Goal: Task Accomplishment & Management: Manage account settings

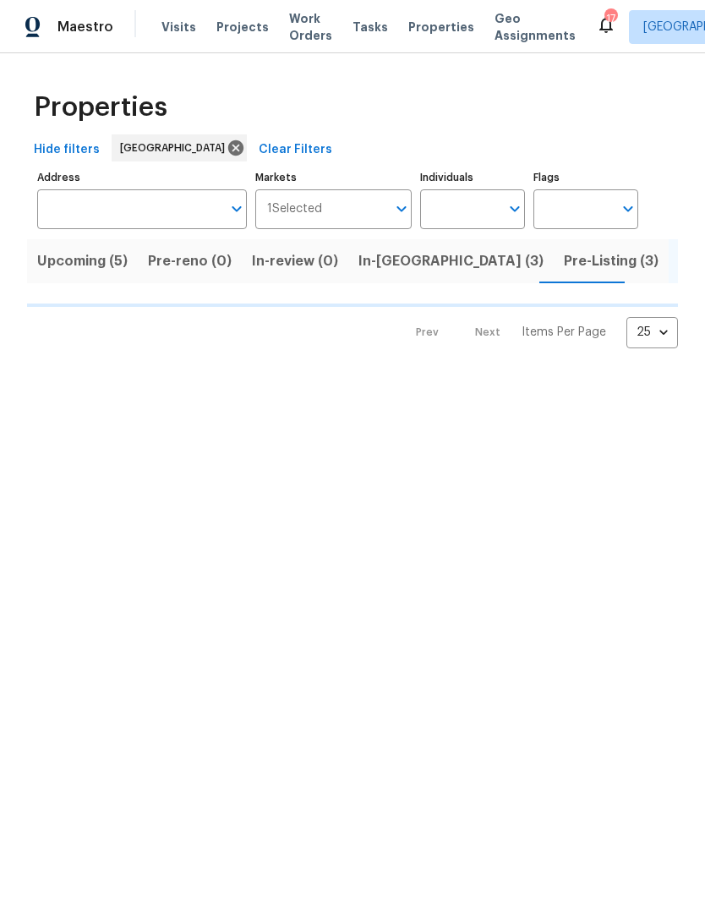
click at [410, 273] on span "In-reno (3)" at bounding box center [451, 261] width 185 height 24
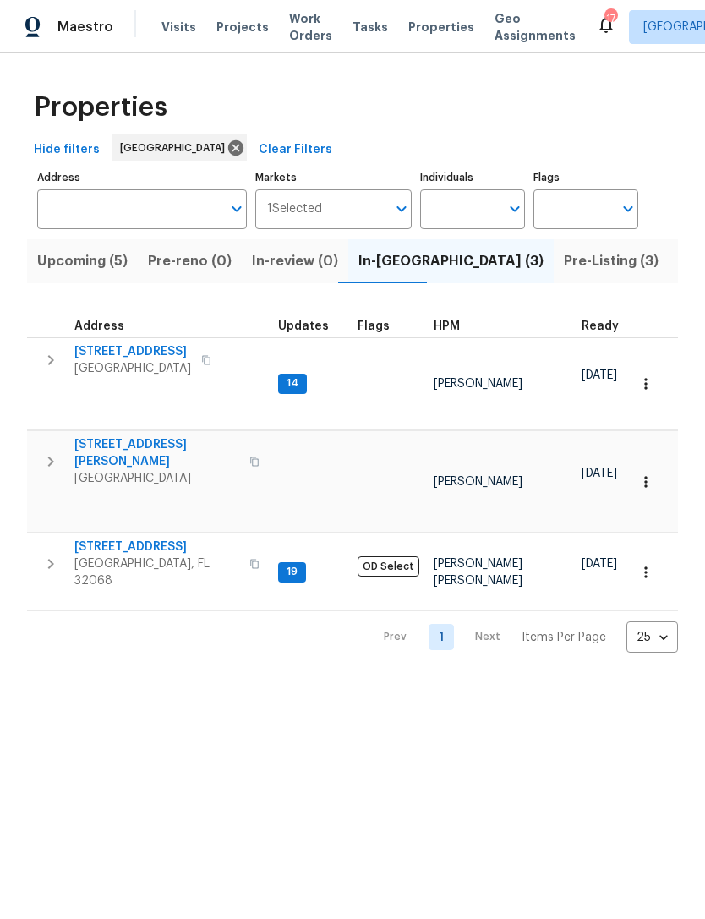
click at [154, 556] on span "Middleburg, FL 32068" at bounding box center [156, 573] width 165 height 34
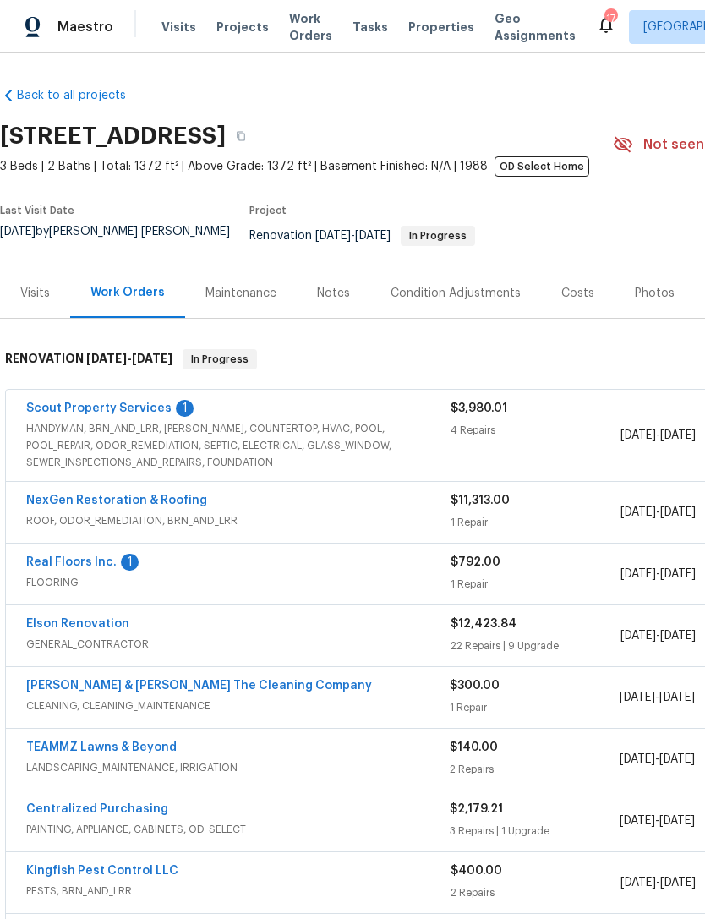
click at [77, 568] on link "Real Floors Inc." at bounding box center [71, 562] width 90 height 12
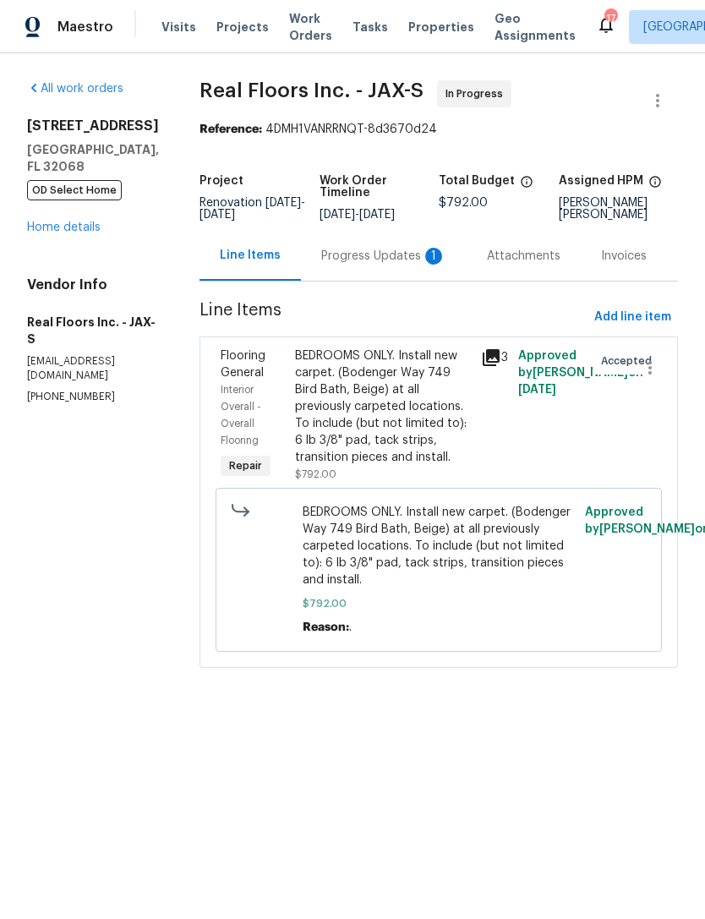
click at [401, 265] on div "Progress Updates 1" at bounding box center [383, 256] width 125 height 17
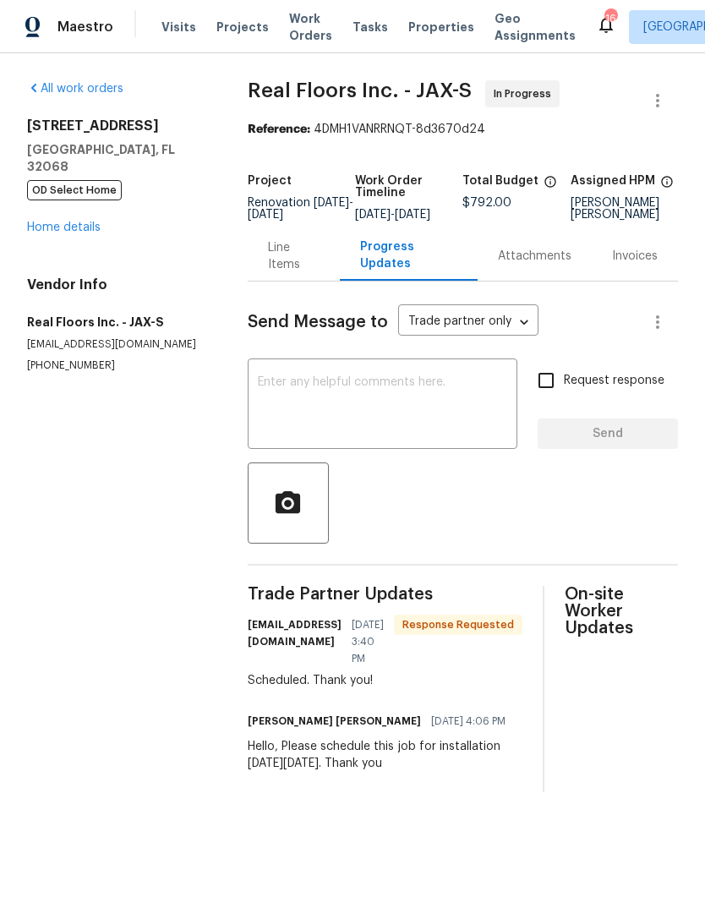
click at [45, 233] on link "Home details" at bounding box center [64, 228] width 74 height 12
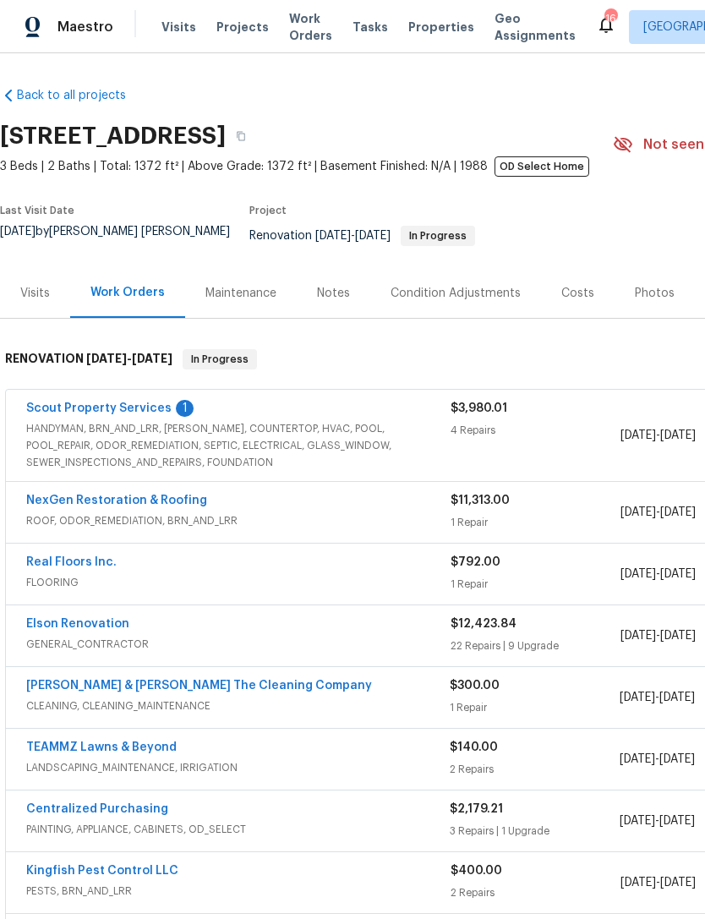
click at [91, 414] on link "Scout Property Services" at bounding box center [98, 408] width 145 height 12
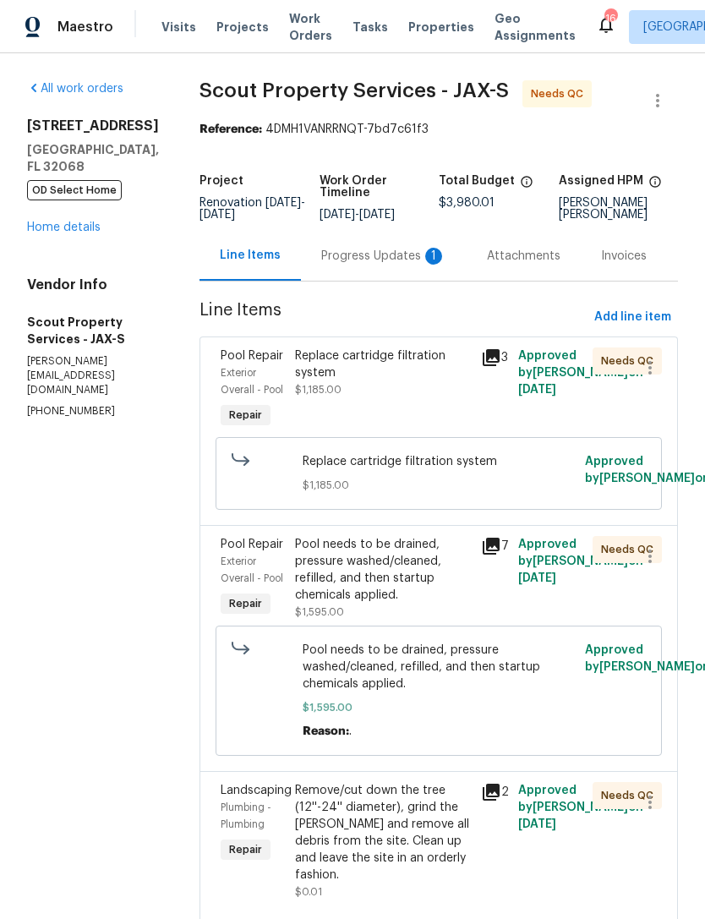
click at [334, 265] on div "Progress Updates 1" at bounding box center [383, 256] width 125 height 17
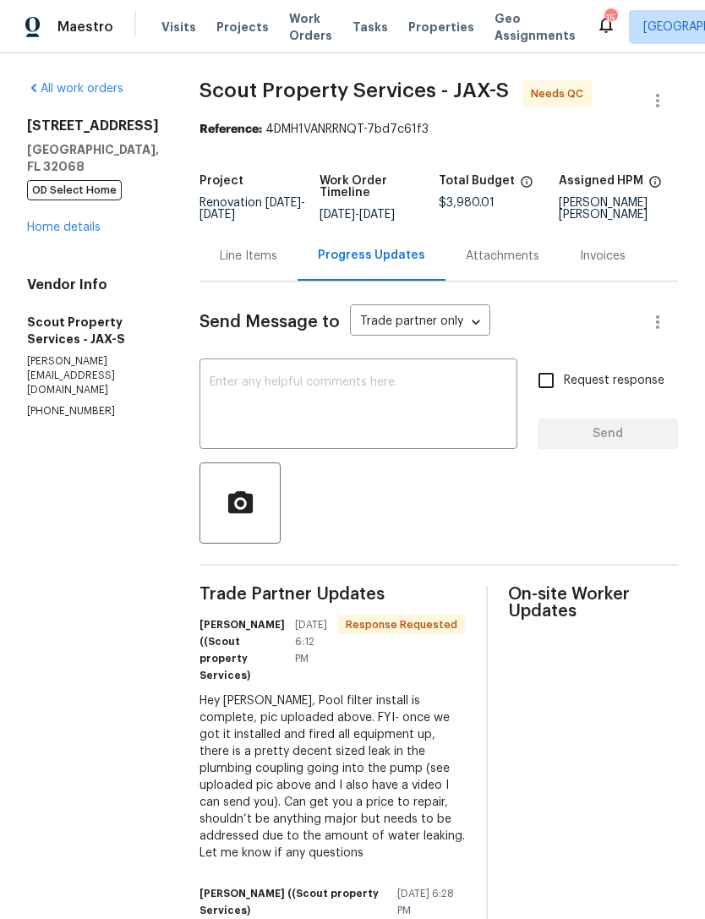
click at [397, 435] on textarea at bounding box center [359, 405] width 298 height 59
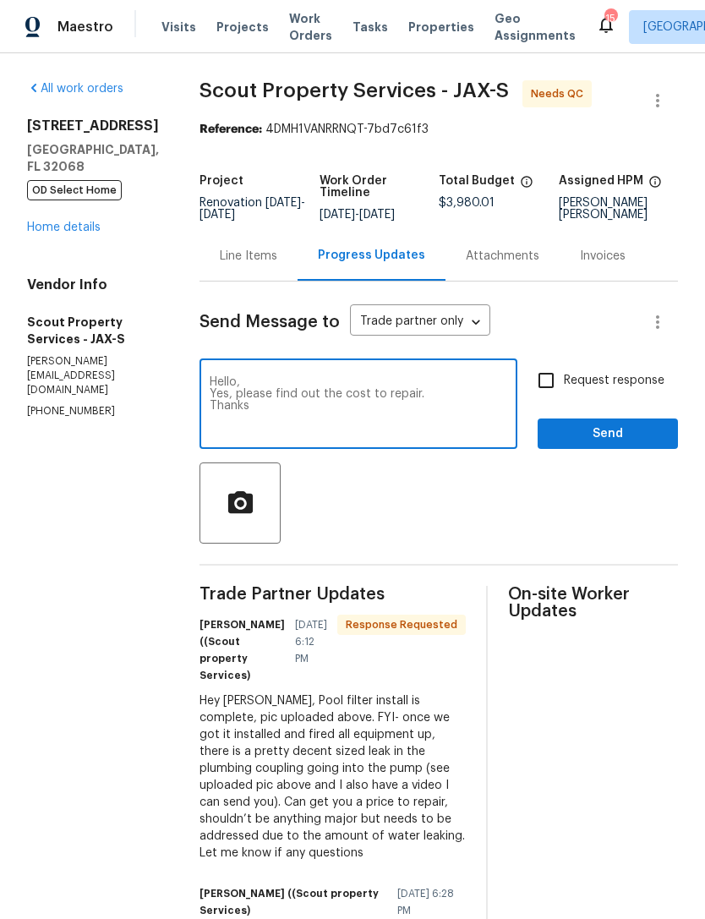
type textarea "Hello, Yes, please find out the cost to repair. Thanks"
click at [549, 398] on input "Request response" at bounding box center [546, 381] width 36 height 36
checkbox input "true"
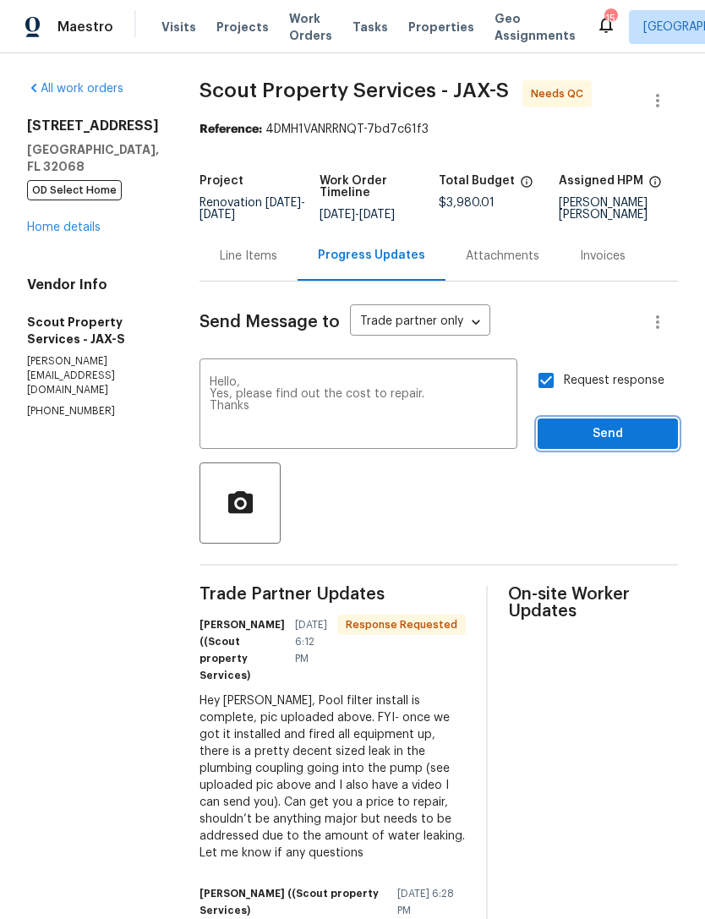
click at [606, 445] on span "Send" at bounding box center [607, 434] width 113 height 21
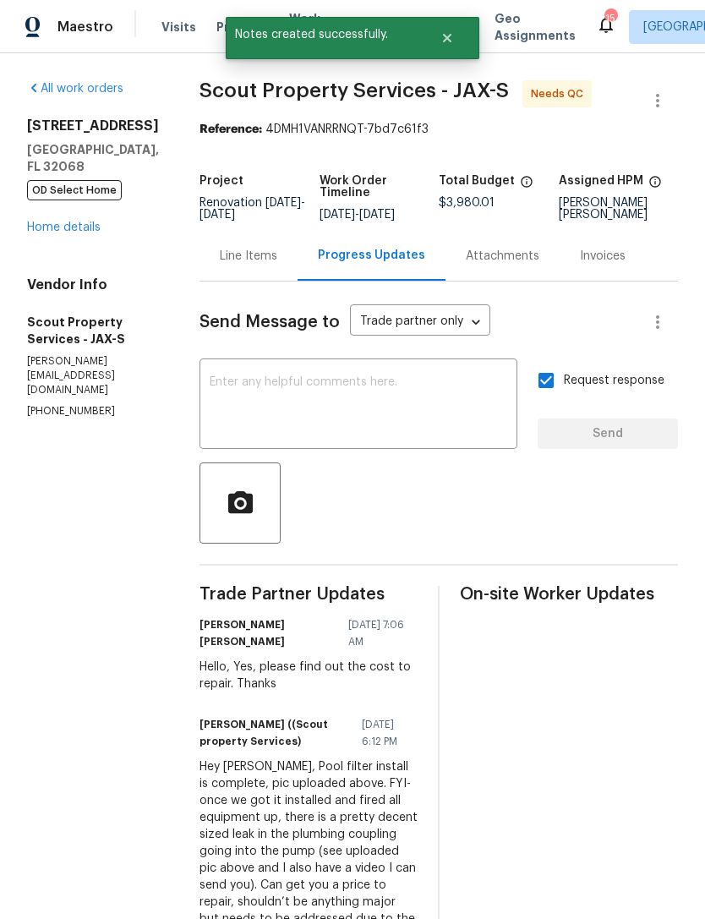
click at [41, 233] on link "Home details" at bounding box center [64, 228] width 74 height 12
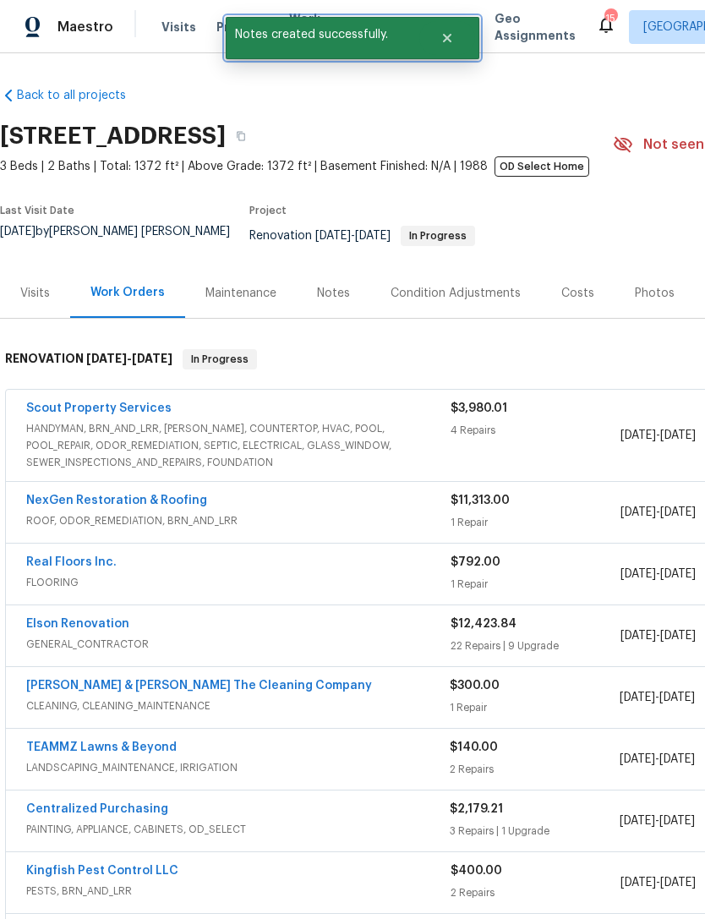
click at [446, 41] on icon "Close" at bounding box center [448, 38] width 14 height 14
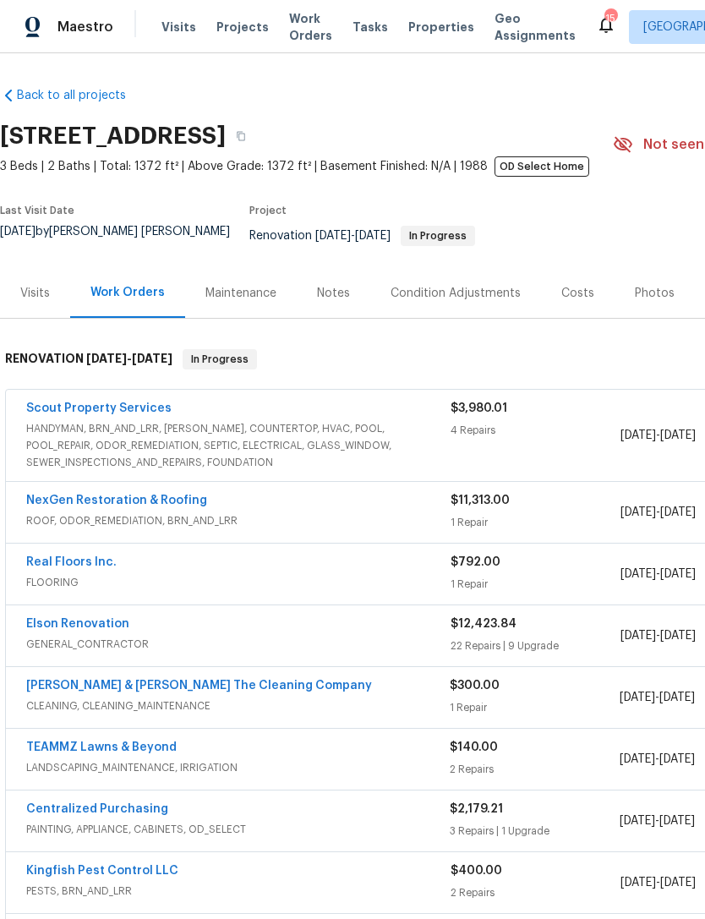
click at [432, 35] on span "Properties" at bounding box center [441, 27] width 66 height 17
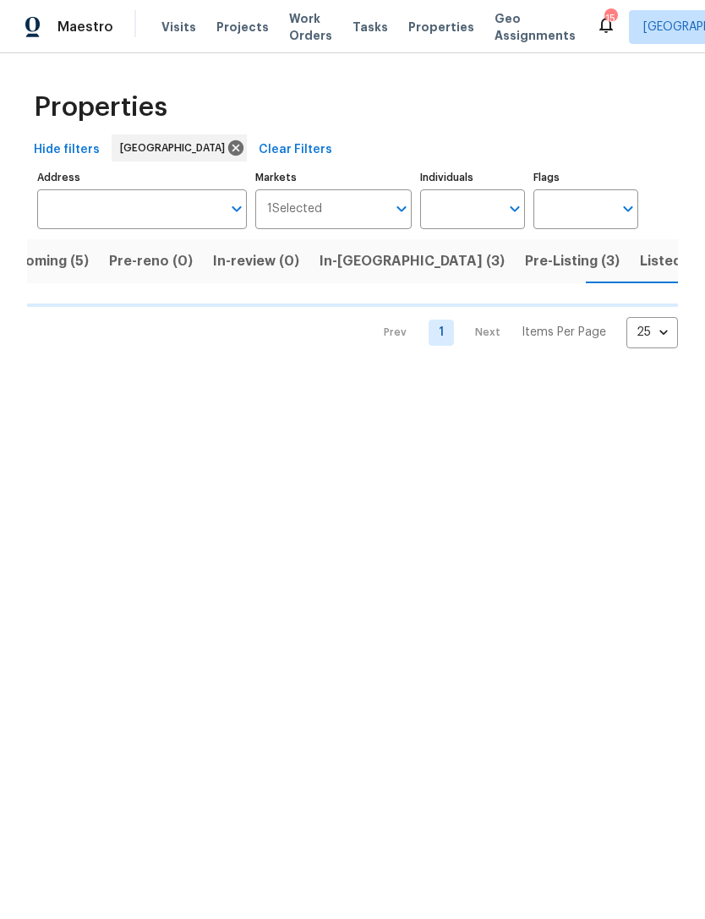
scroll to position [0, 40]
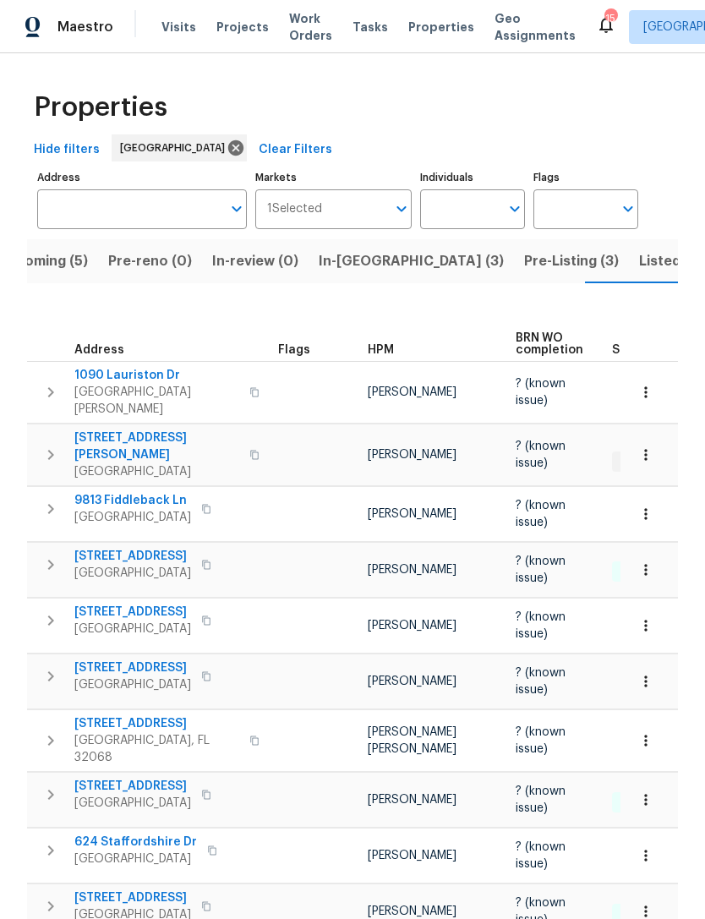
click at [383, 356] on span "HPM" at bounding box center [381, 350] width 26 height 12
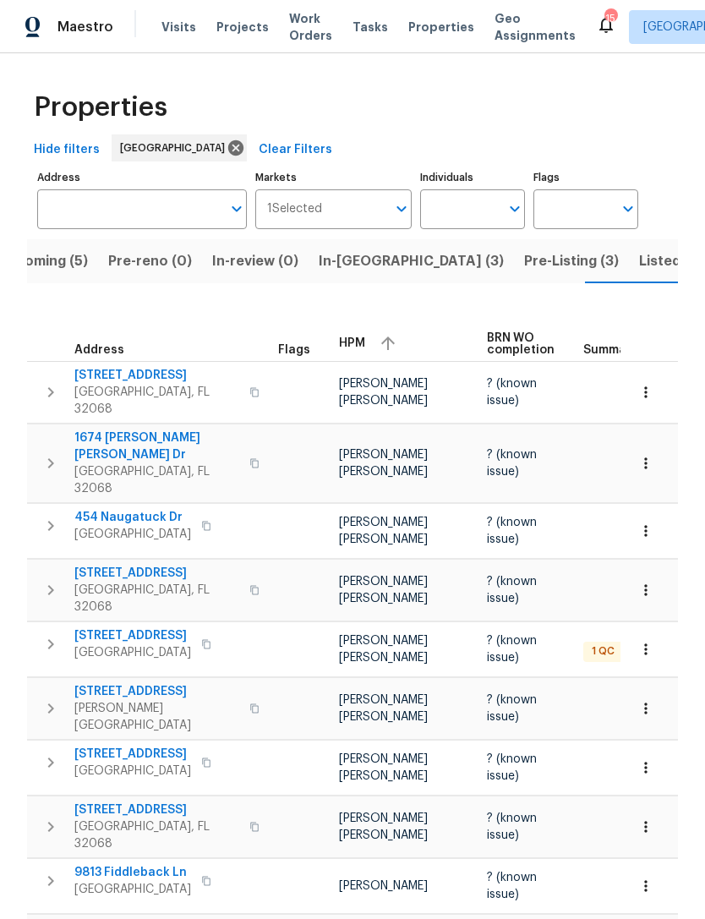
click at [164, 627] on span "2884 Decidely St" at bounding box center [132, 635] width 117 height 17
click at [639, 273] on span "Listed (71)" at bounding box center [673, 261] width 69 height 24
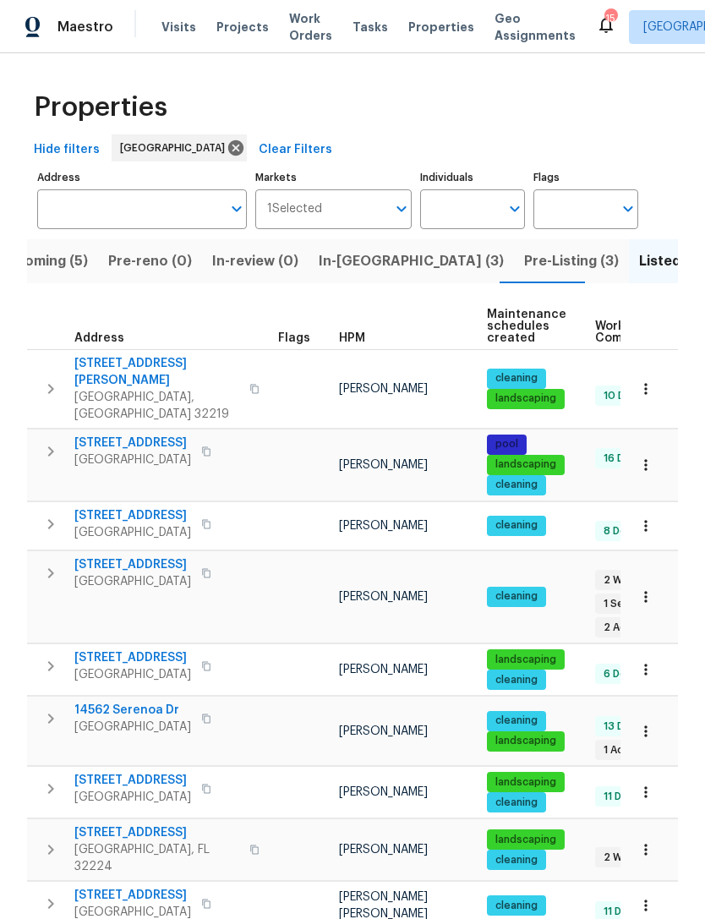
click at [359, 344] on span "HPM" at bounding box center [352, 338] width 26 height 12
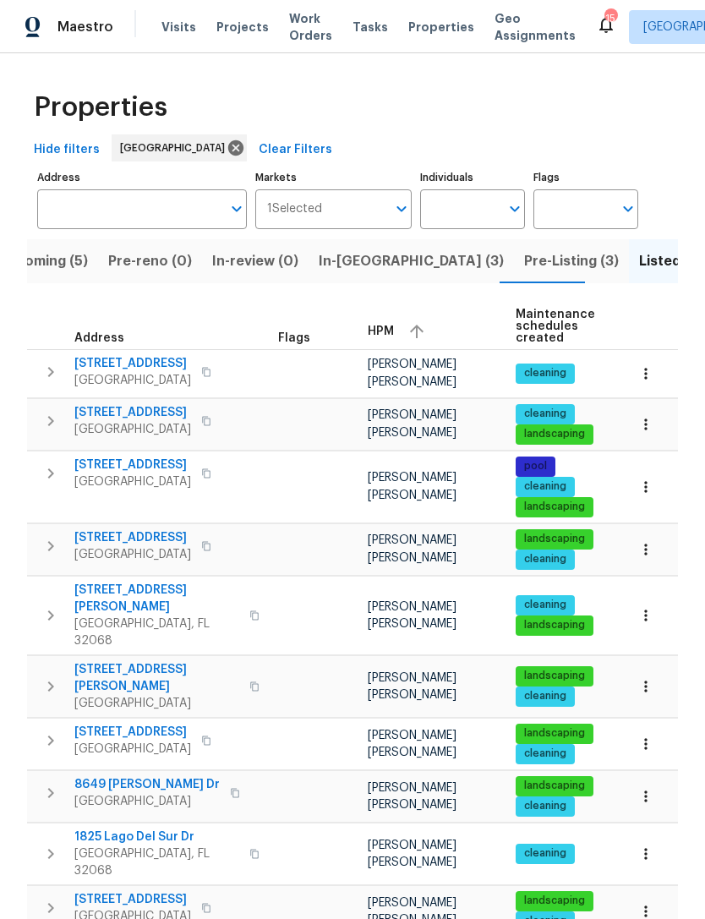
click at [147, 474] on span "[STREET_ADDRESS]" at bounding box center [132, 465] width 117 height 17
click at [144, 647] on span "[GEOGRAPHIC_DATA], FL 32068" at bounding box center [156, 633] width 165 height 34
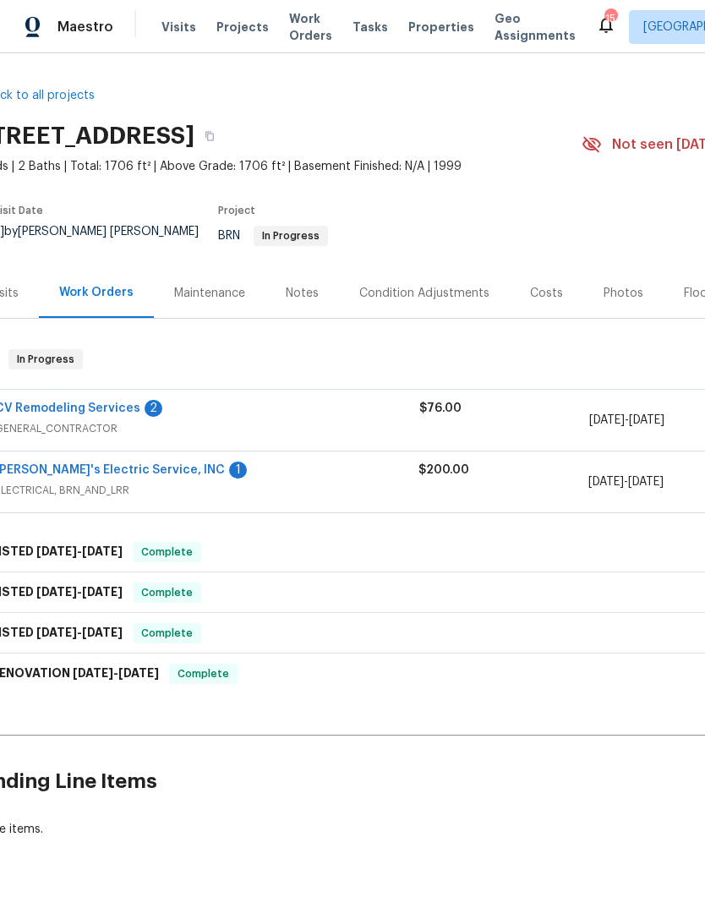
scroll to position [0, 36]
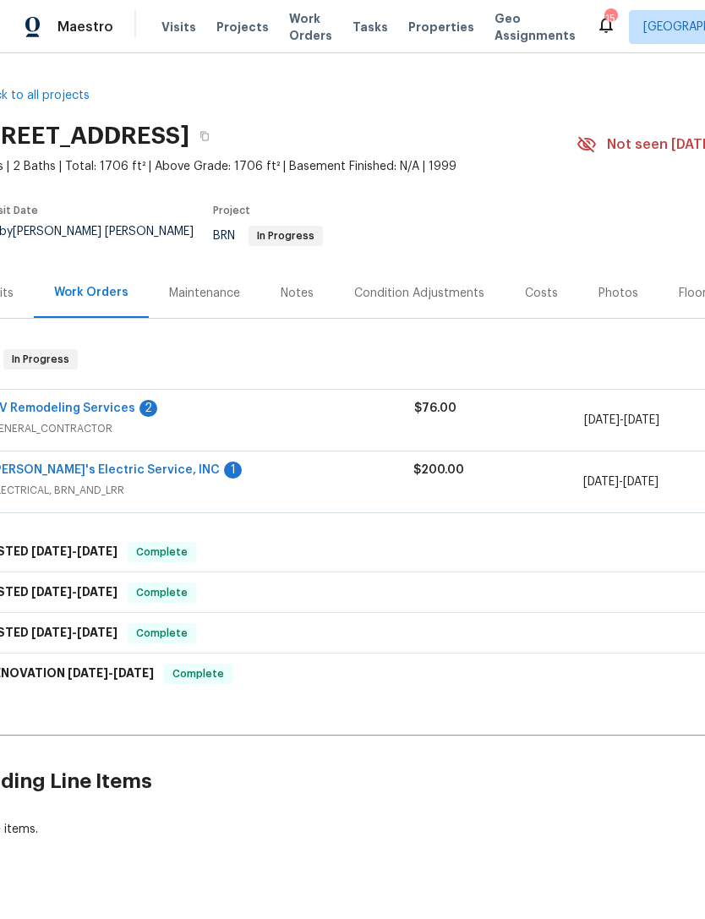
click at [93, 502] on div "Jack's Electric Service, INC 1 ELECTRICAL, BRN_AND_LRR" at bounding box center [202, 482] width 424 height 41
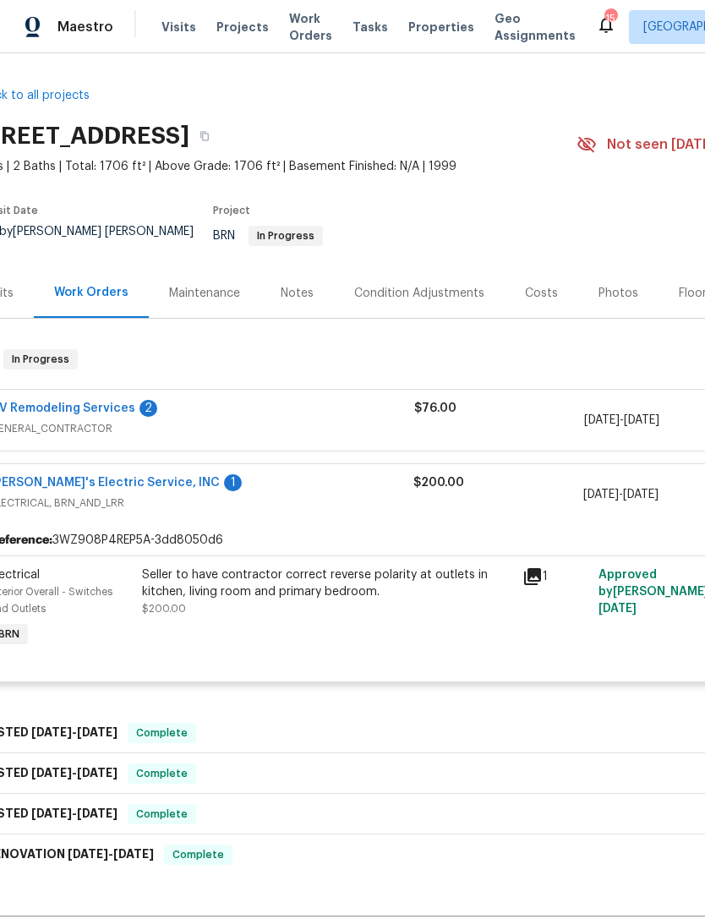
click at [84, 441] on div "CV Remodeling Services 2 GENERAL_CONTRACTOR" at bounding box center [202, 420] width 424 height 41
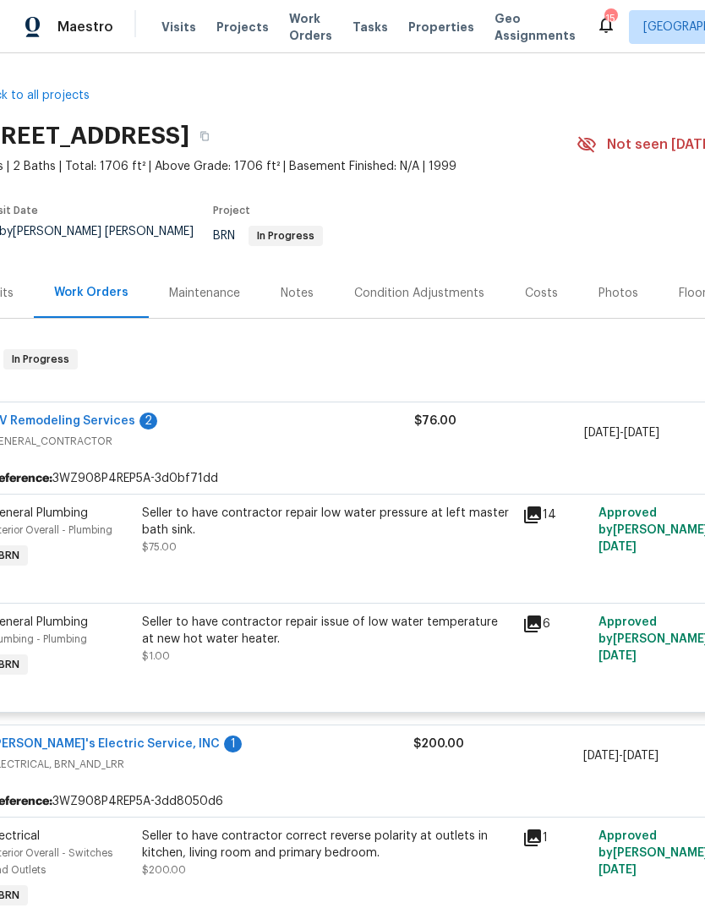
click at [542, 518] on icon at bounding box center [533, 515] width 20 height 20
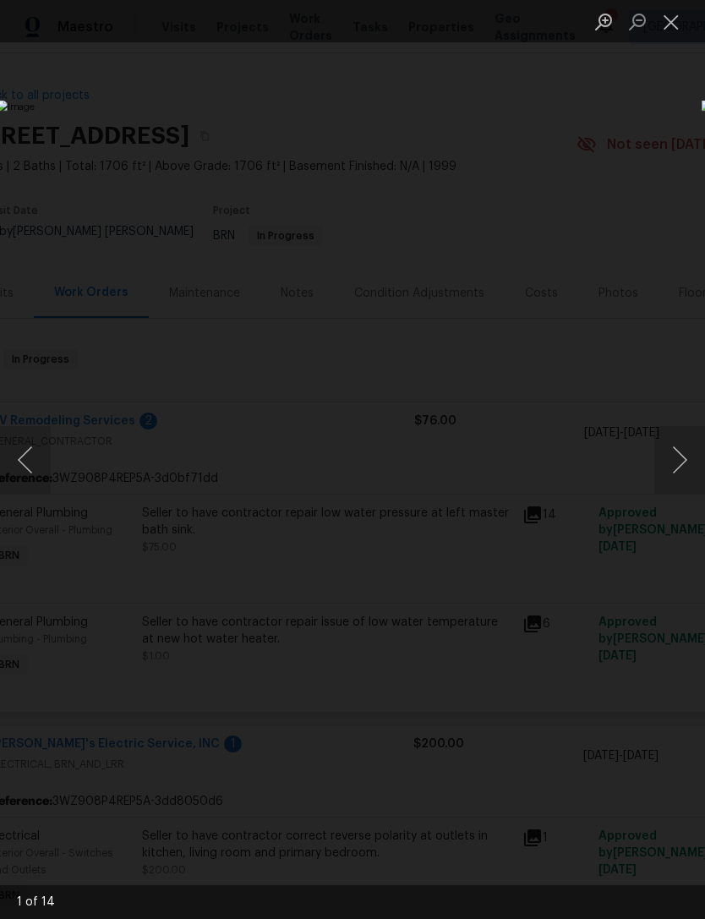
click at [670, 462] on button "Next image" at bounding box center [679, 460] width 51 height 68
click at [681, 449] on button "Next image" at bounding box center [679, 460] width 51 height 68
click at [686, 446] on button "Next image" at bounding box center [679, 460] width 51 height 68
click at [679, 453] on button "Next image" at bounding box center [679, 460] width 51 height 68
click at [673, 452] on button "Next image" at bounding box center [679, 460] width 51 height 68
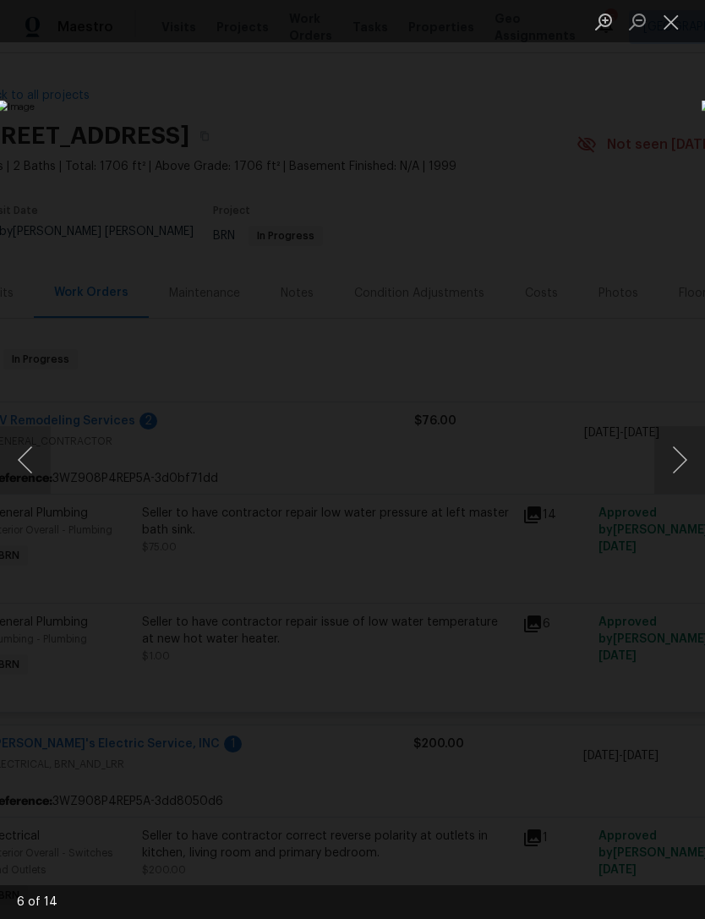
click at [680, 446] on button "Next image" at bounding box center [679, 460] width 51 height 68
click at [678, 446] on button "Next image" at bounding box center [679, 460] width 51 height 68
click at [678, 459] on button "Next image" at bounding box center [679, 460] width 51 height 68
click at [674, 467] on button "Next image" at bounding box center [679, 460] width 51 height 68
click at [675, 466] on button "Next image" at bounding box center [679, 460] width 51 height 68
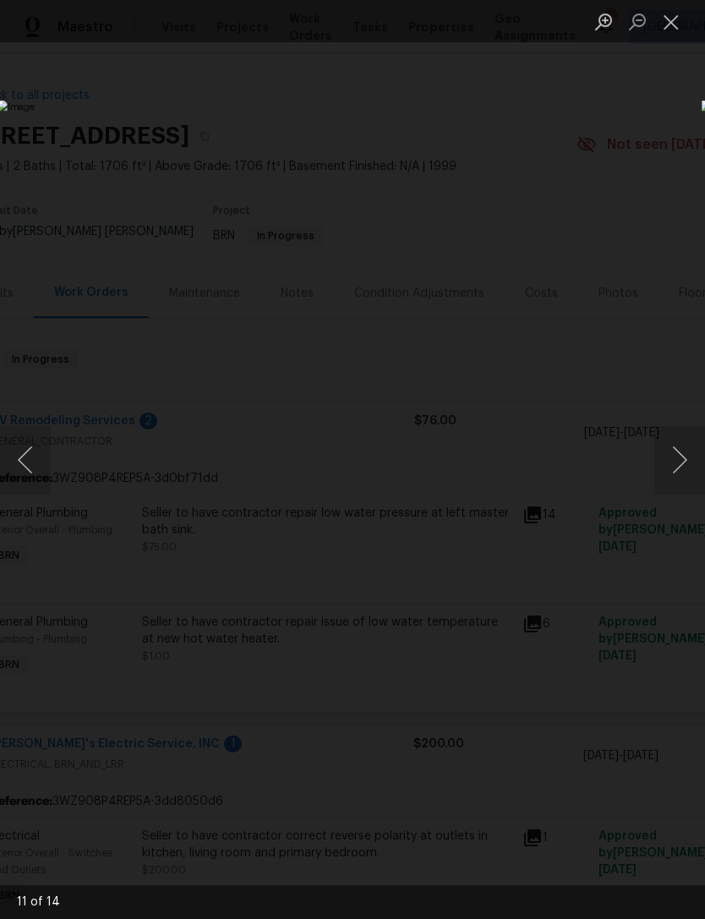
click at [676, 463] on button "Next image" at bounding box center [679, 460] width 51 height 68
click at [675, 459] on button "Next image" at bounding box center [679, 460] width 51 height 68
click at [672, 459] on button "Next image" at bounding box center [679, 460] width 51 height 68
click at [672, 462] on button "Next image" at bounding box center [679, 460] width 51 height 68
click at [675, 458] on button "Next image" at bounding box center [679, 460] width 51 height 68
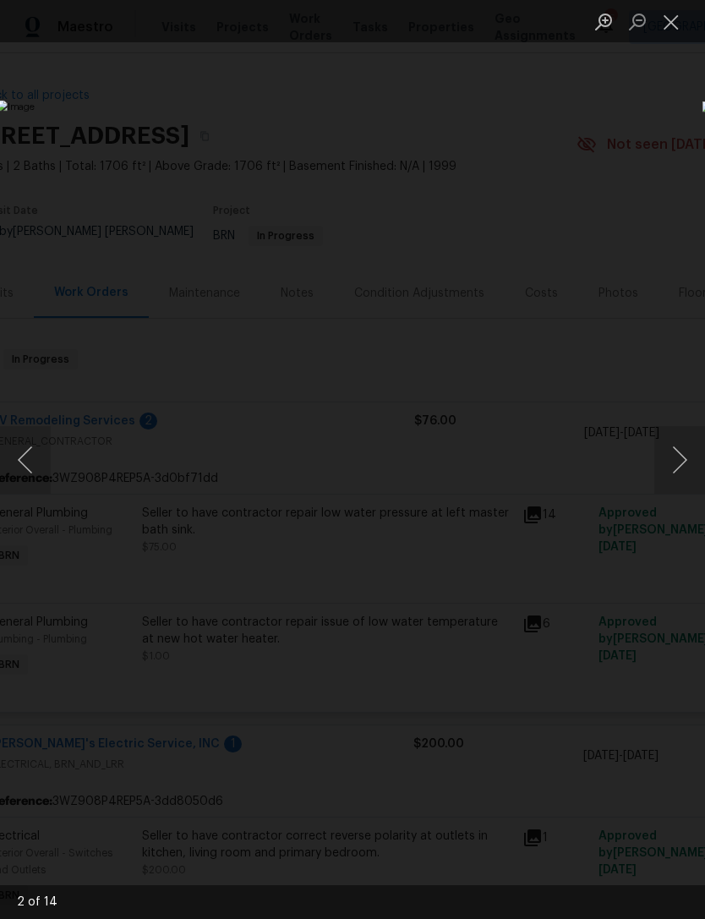
click at [679, 458] on button "Next image" at bounding box center [679, 460] width 51 height 68
click at [682, 2] on li "Lightbox" at bounding box center [671, 21] width 34 height 42
click at [665, 31] on button "Close lightbox" at bounding box center [671, 22] width 34 height 30
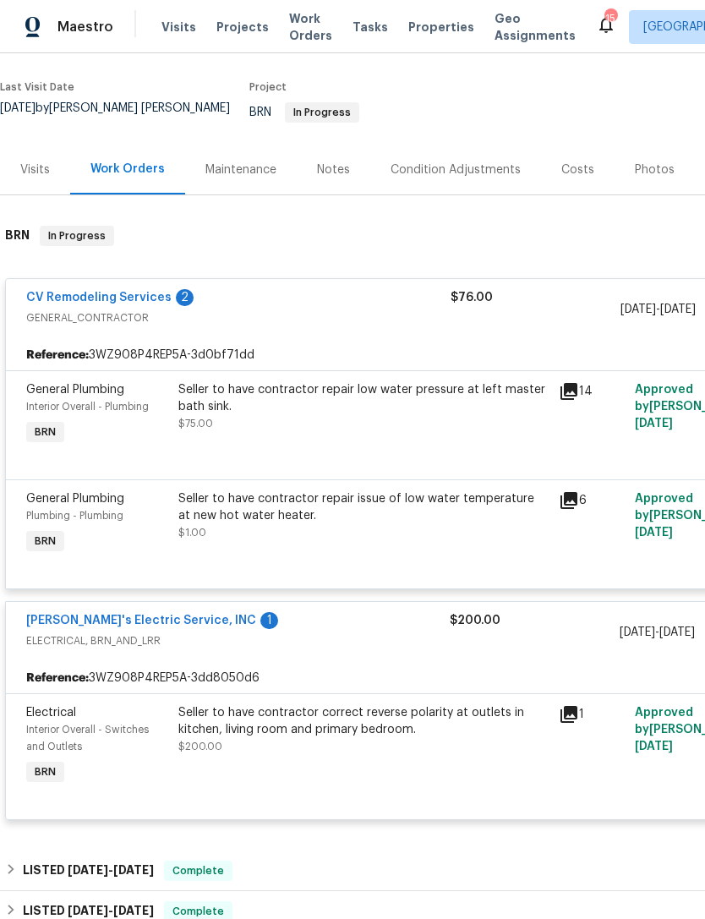
scroll to position [124, 0]
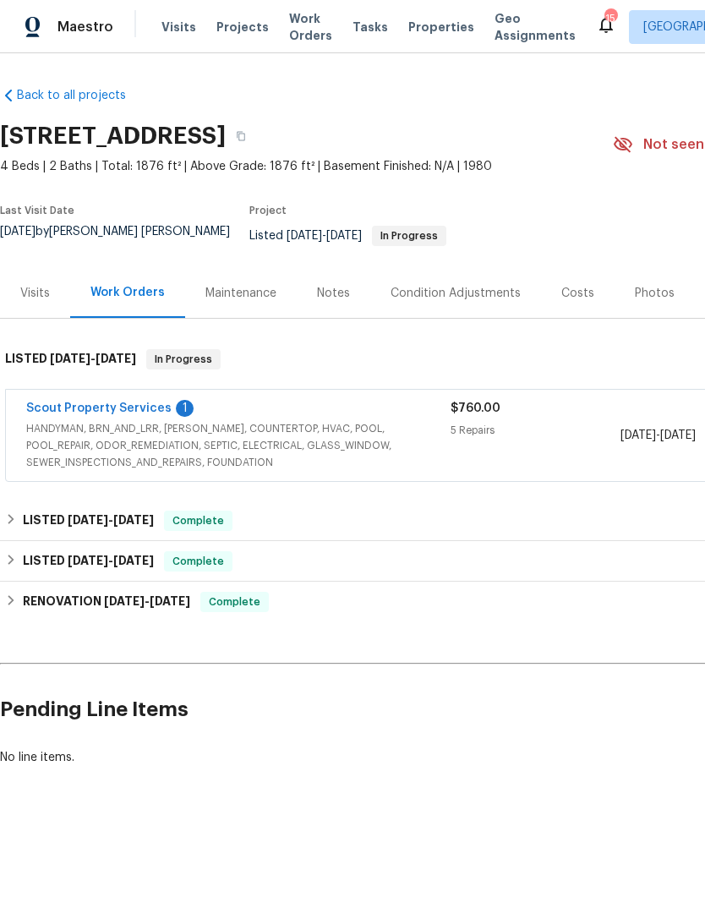
click at [115, 414] on link "Scout Property Services" at bounding box center [98, 408] width 145 height 12
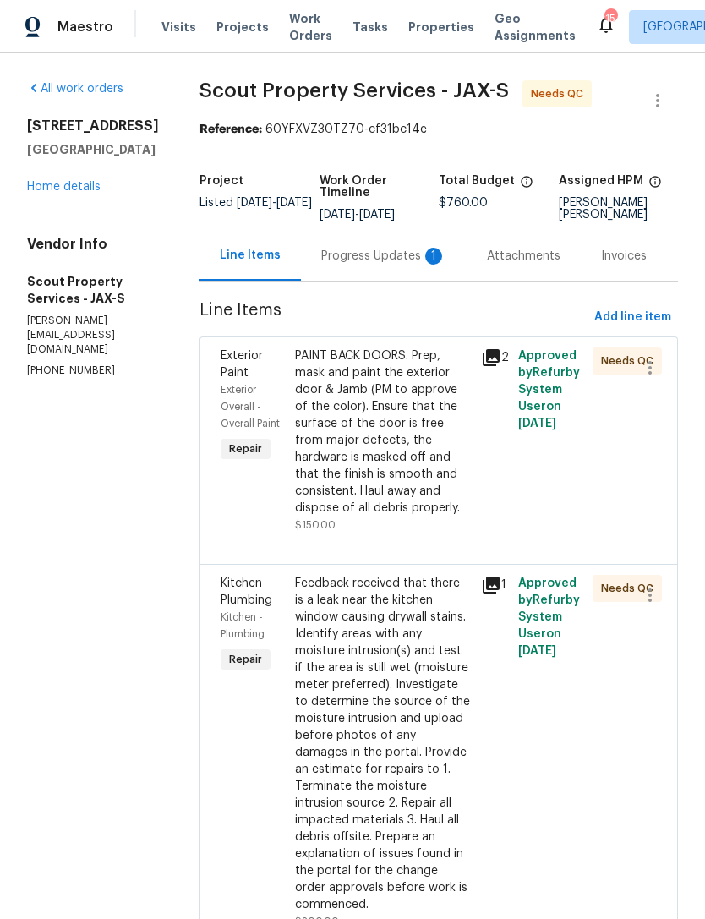
click at [327, 281] on div "Progress Updates 1" at bounding box center [384, 256] width 166 height 50
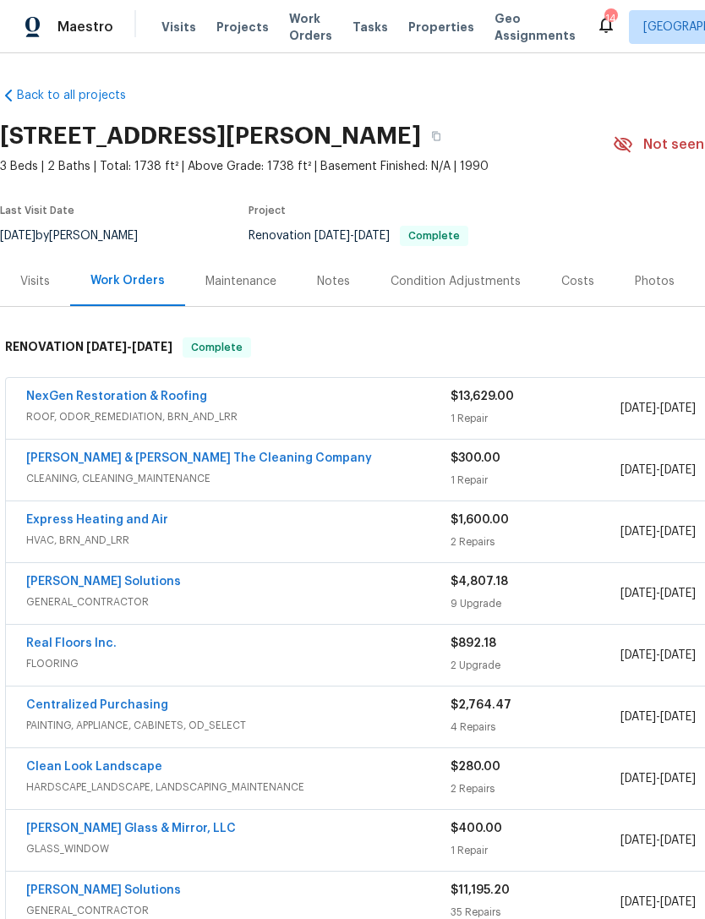
click at [189, 402] on link "NexGen Restoration & Roofing" at bounding box center [116, 397] width 181 height 12
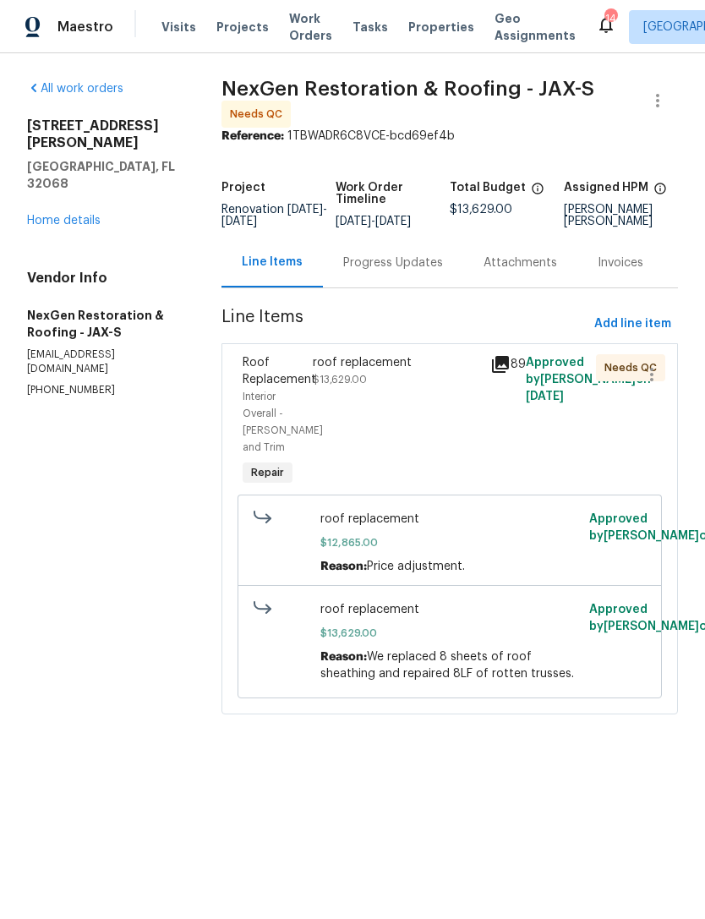
click at [457, 575] on div "roof replacement $12,865.00 Reason: Price adjustment." at bounding box center [449, 543] width 259 height 64
click at [387, 388] on div "roof replacement $13,629.00" at bounding box center [396, 371] width 167 height 34
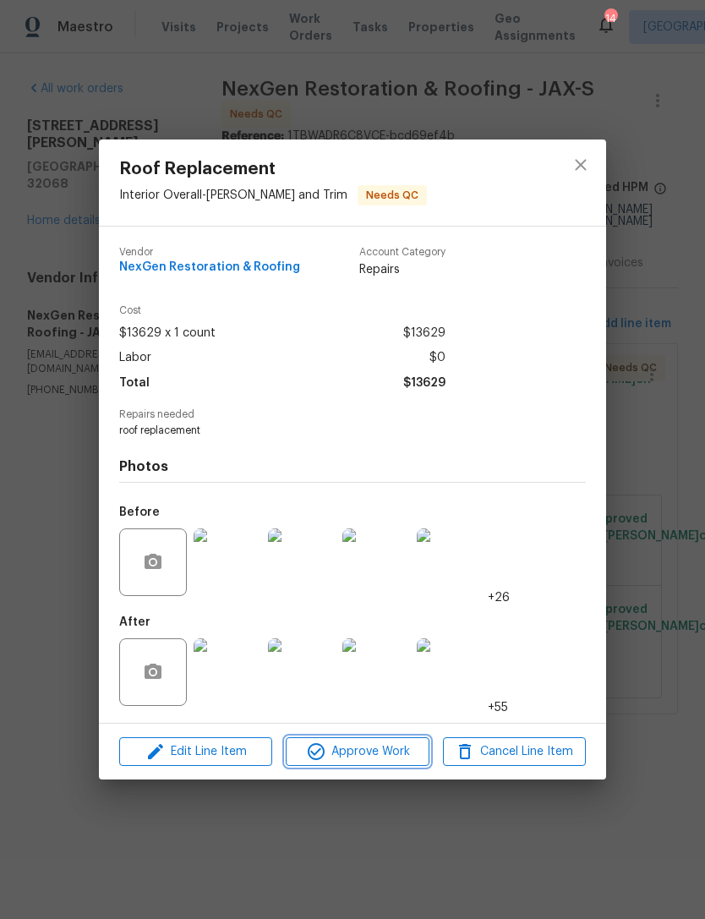
click at [376, 753] on span "Approve Work" at bounding box center [357, 752] width 133 height 21
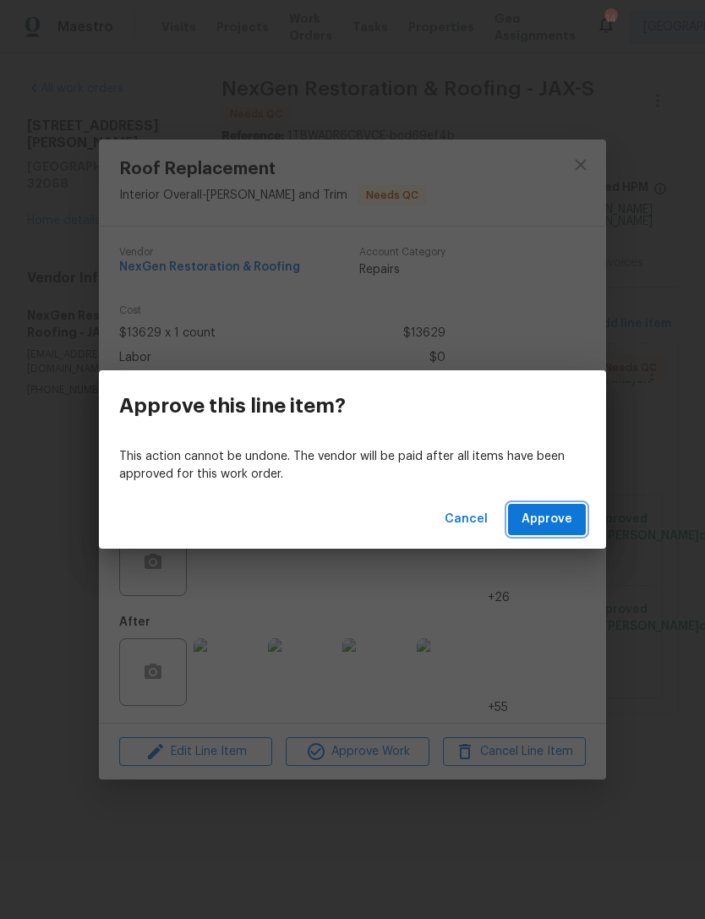
click at [553, 520] on span "Approve" at bounding box center [547, 519] width 51 height 21
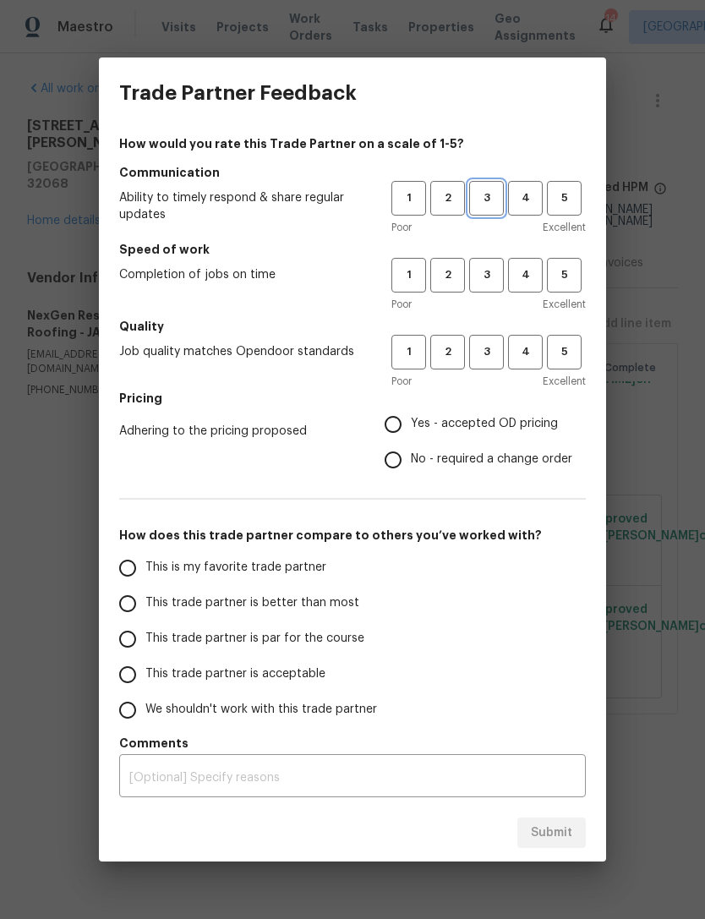
click at [479, 199] on span "3" at bounding box center [486, 198] width 31 height 19
click at [489, 280] on span "3" at bounding box center [486, 275] width 31 height 19
click at [524, 353] on span "4" at bounding box center [525, 351] width 31 height 19
click at [484, 430] on span "Yes - accepted OD pricing" at bounding box center [484, 424] width 147 height 18
click at [411, 430] on input "Yes - accepted OD pricing" at bounding box center [393, 425] width 36 height 36
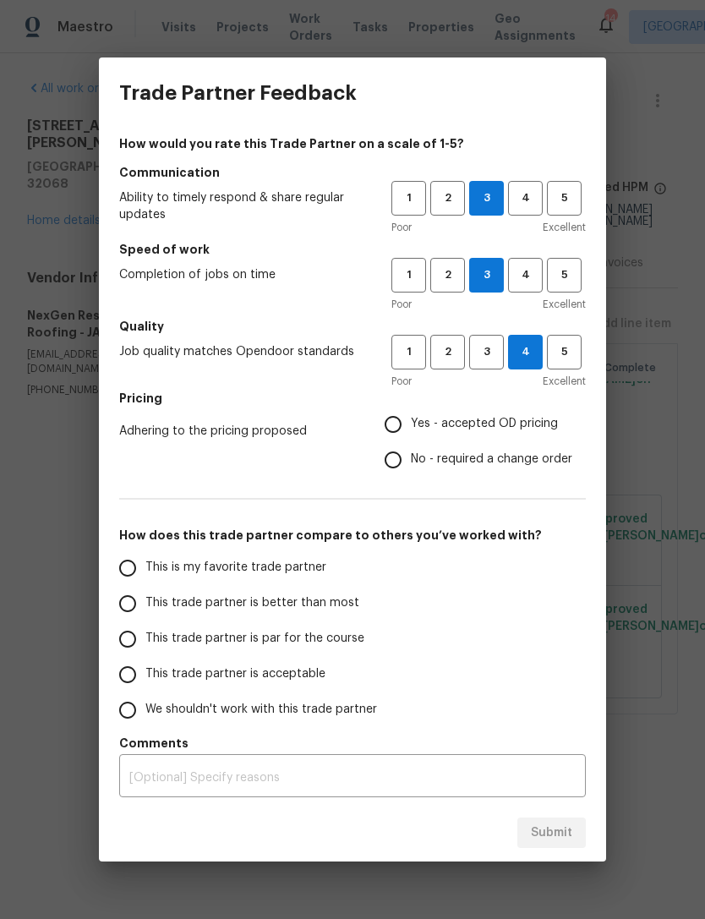
radio input "true"
click at [322, 632] on span "This trade partner is par for the course" at bounding box center [254, 639] width 219 height 18
click at [145, 632] on input "This trade partner is par for the course" at bounding box center [128, 640] width 36 height 36
click at [552, 829] on span "Submit" at bounding box center [551, 833] width 41 height 21
radio input "true"
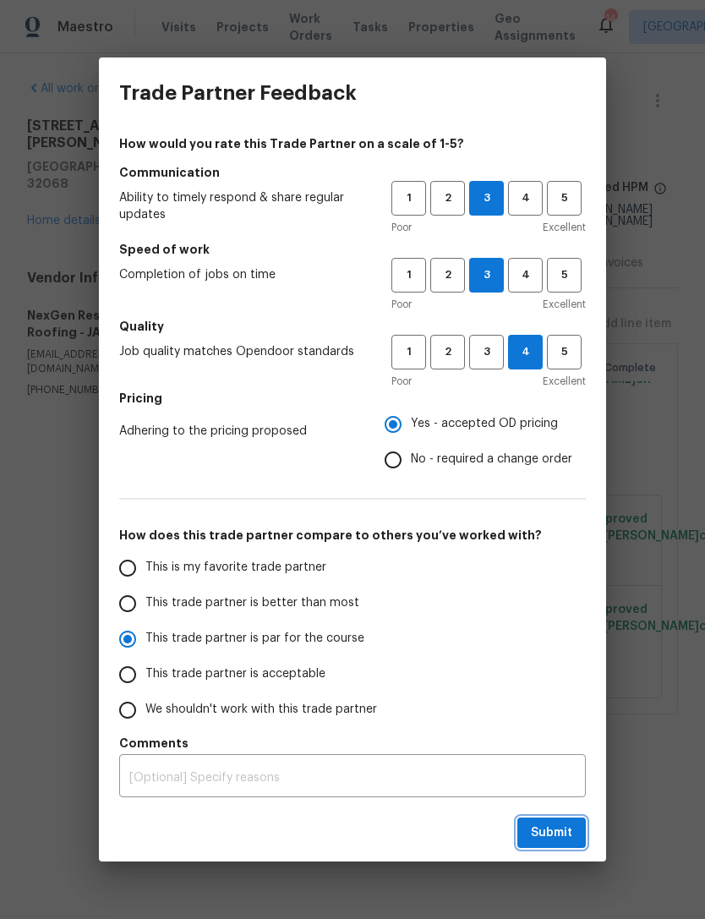
radio input "false"
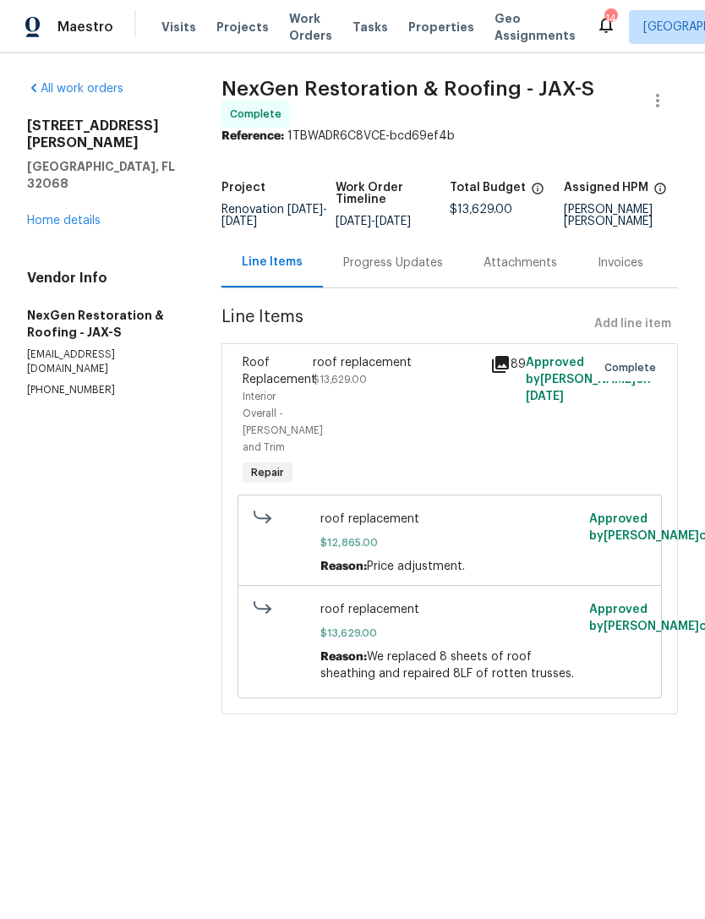
click at [437, 36] on span "Properties" at bounding box center [441, 27] width 66 height 17
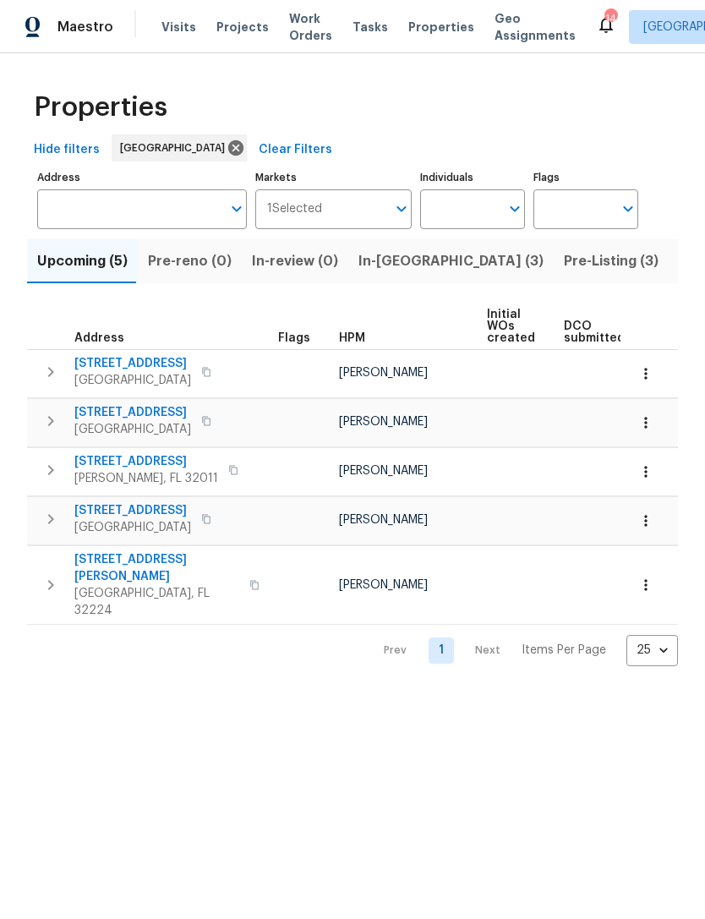
click at [679, 273] on span "Listed (71)" at bounding box center [713, 261] width 69 height 24
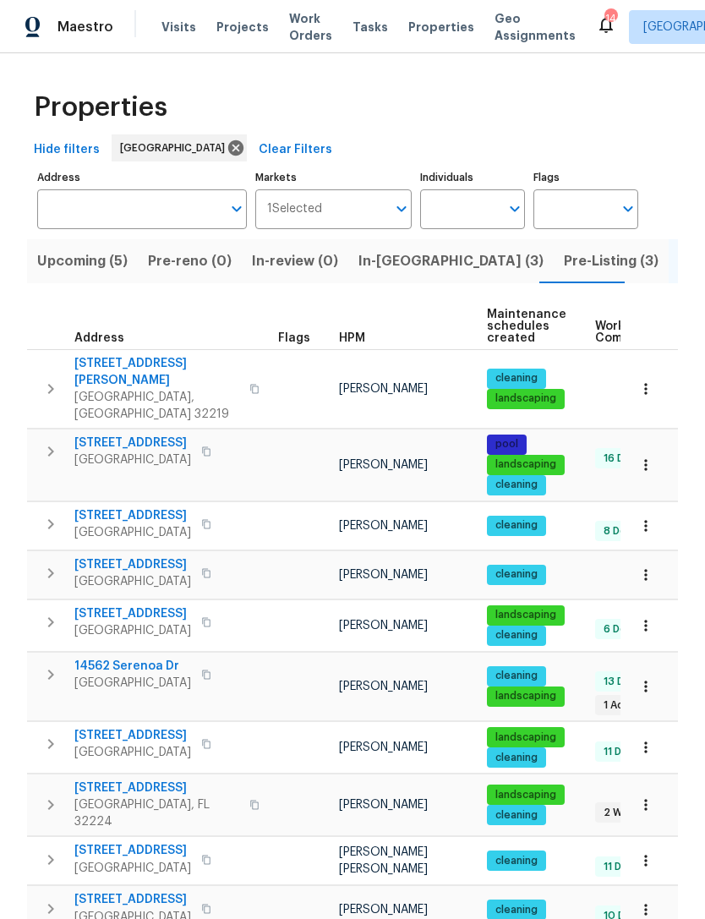
click at [353, 344] on span "HPM" at bounding box center [352, 338] width 26 height 12
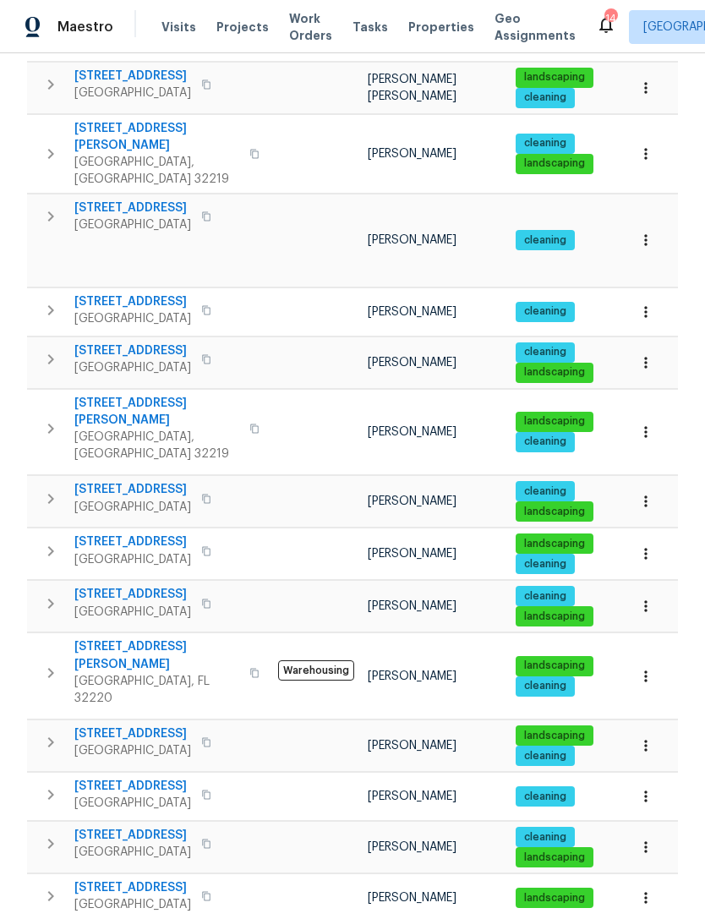
scroll to position [14, 0]
click at [156, 827] on span "7027 Beechfern Ln S" at bounding box center [132, 835] width 117 height 17
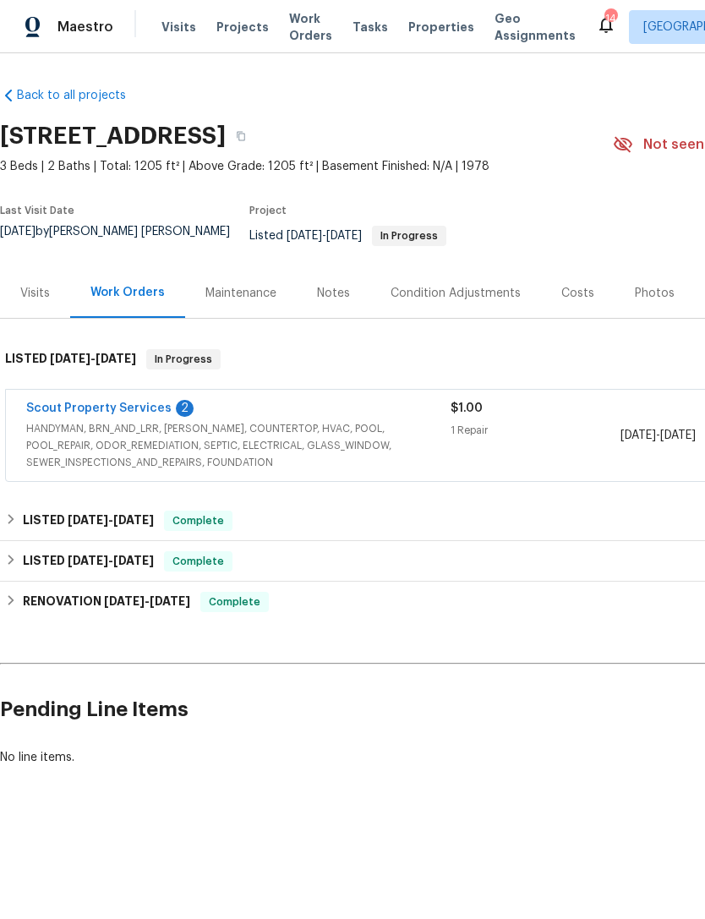
click at [99, 414] on link "Scout Property Services" at bounding box center [98, 408] width 145 height 12
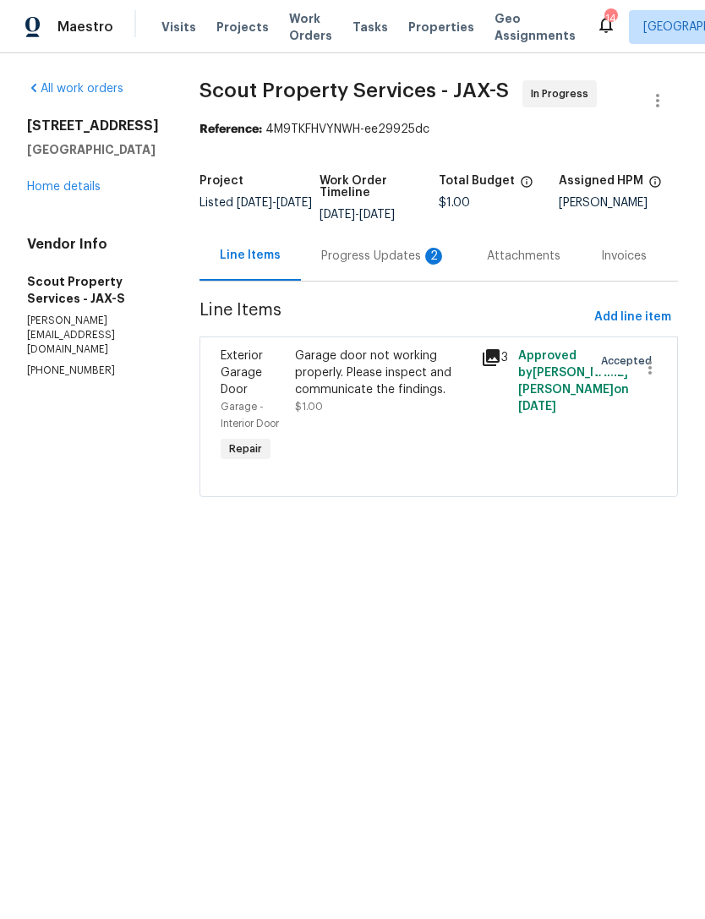
click at [345, 281] on div "Progress Updates 2" at bounding box center [384, 256] width 166 height 50
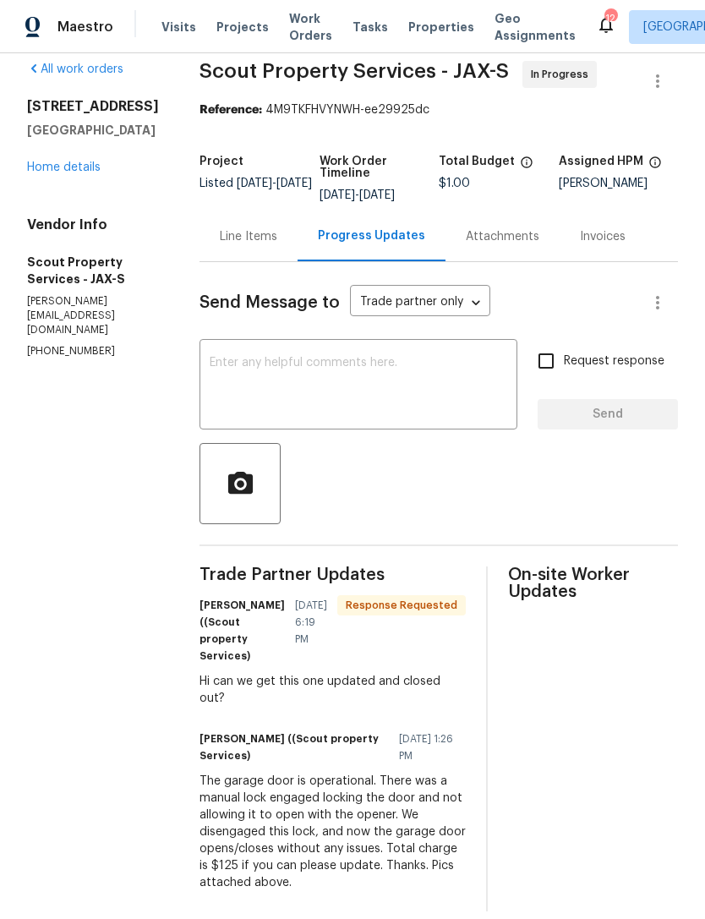
scroll to position [17, 0]
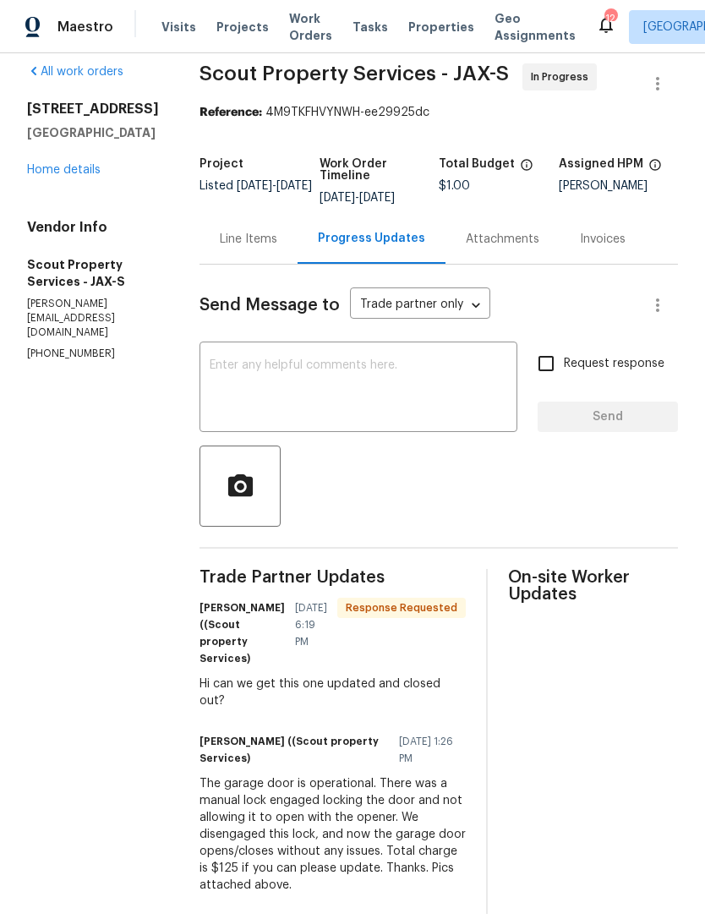
click at [220, 231] on div "Line Items" at bounding box center [248, 239] width 57 height 17
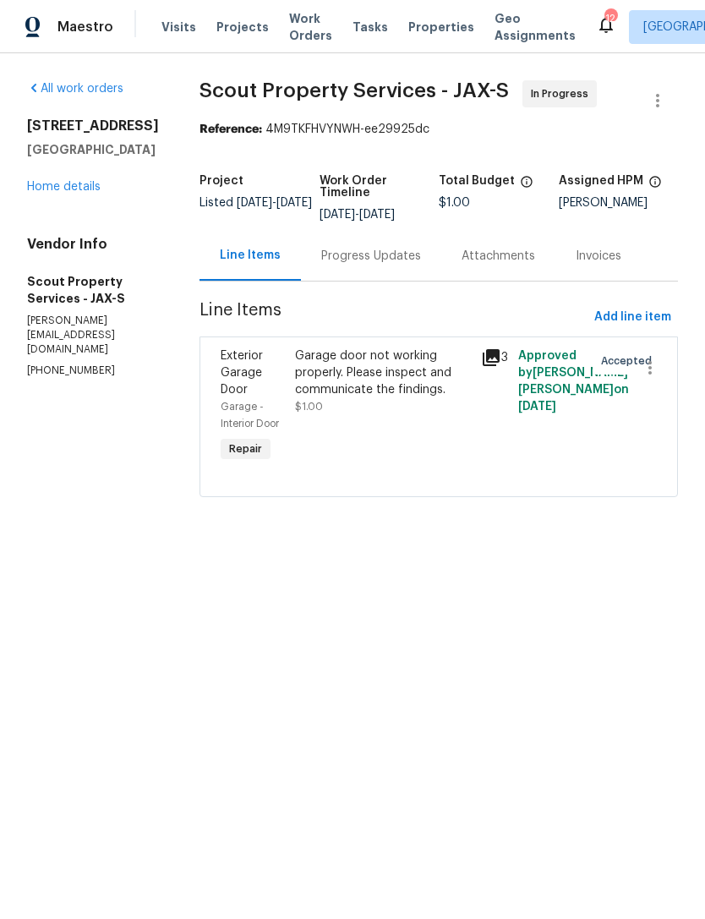
click at [381, 389] on div "Garage door not working properly. Please inspect and communicate the findings." at bounding box center [383, 373] width 176 height 51
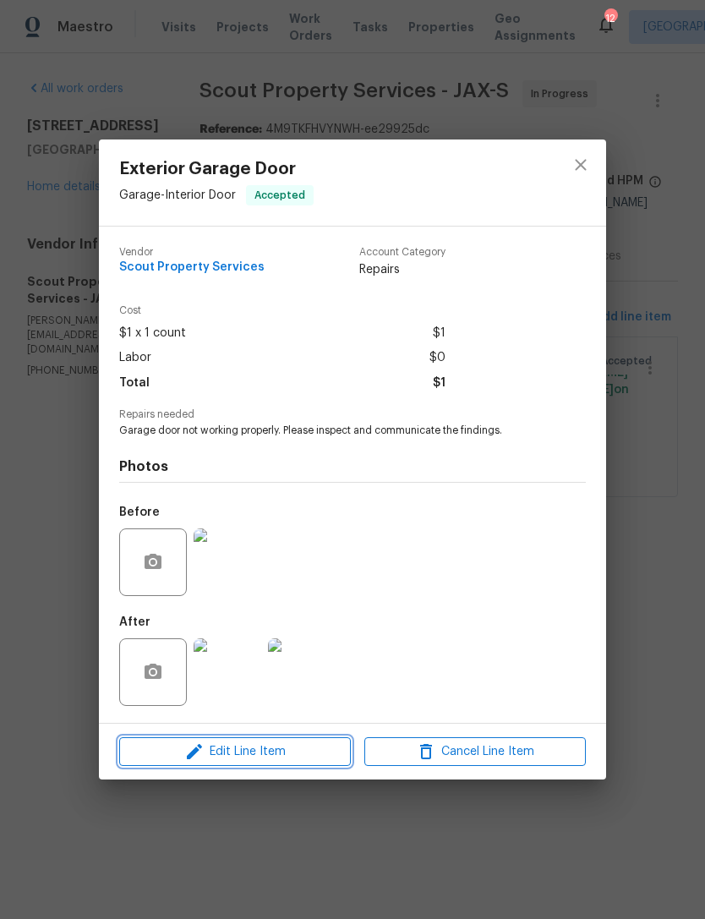
click at [278, 746] on span "Edit Line Item" at bounding box center [235, 752] width 222 height 21
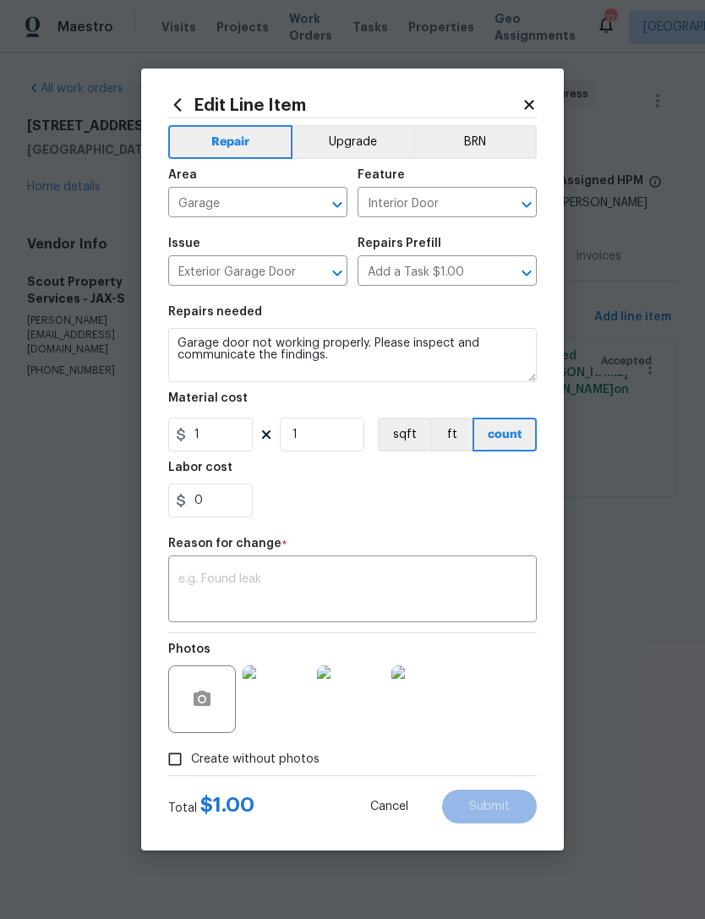
click at [355, 602] on textarea at bounding box center [352, 591] width 348 height 36
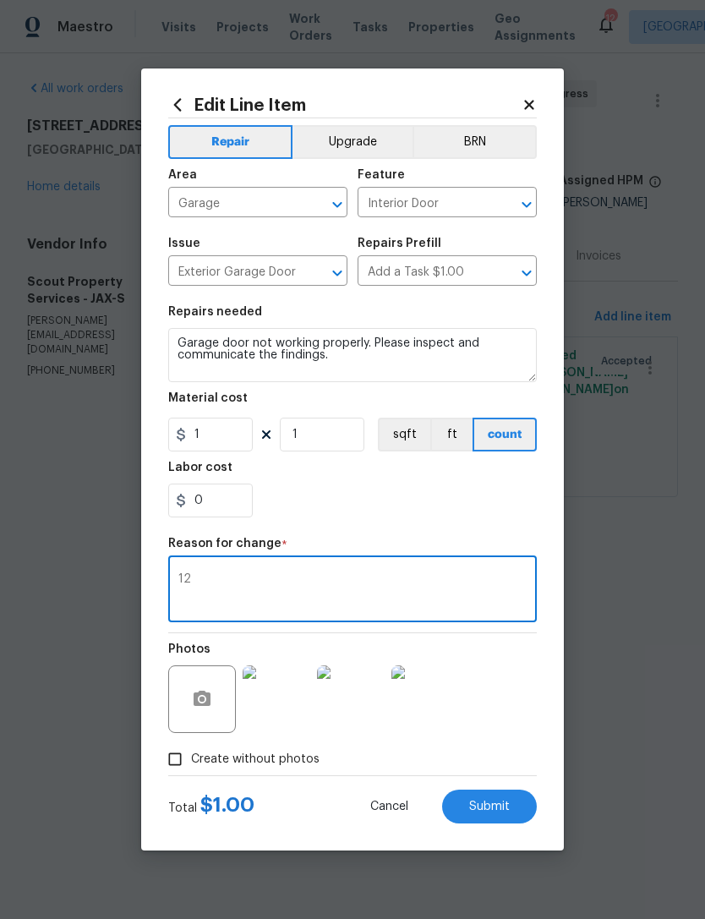
type textarea "1"
click at [211, 434] on input "1" at bounding box center [210, 435] width 85 height 34
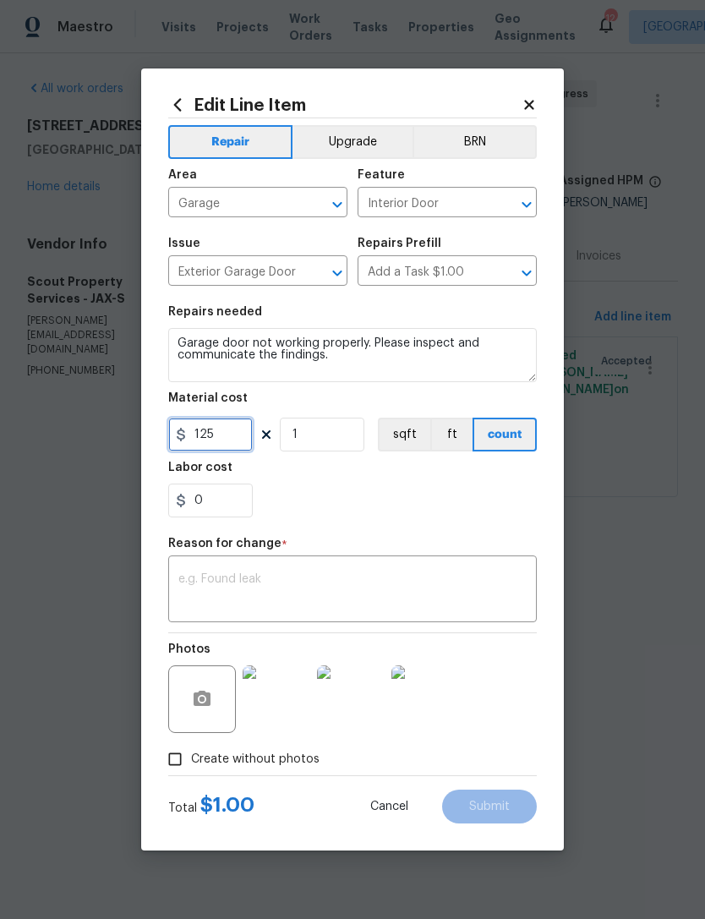
type input "125"
click at [455, 496] on div "0" at bounding box center [352, 501] width 369 height 34
click at [414, 582] on textarea at bounding box center [352, 591] width 348 height 36
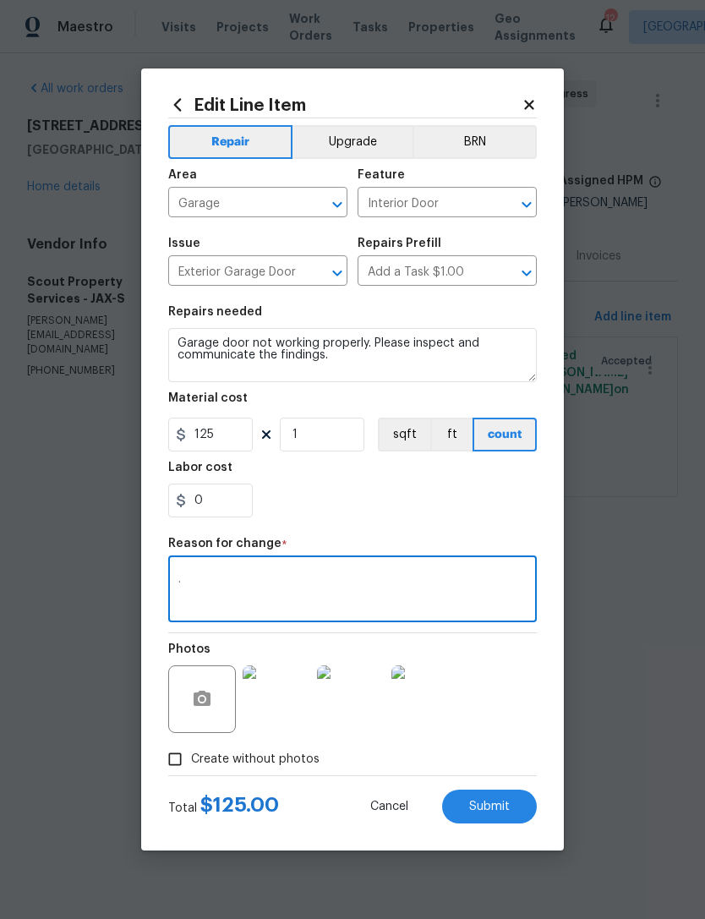
type textarea "."
click at [507, 486] on div "0" at bounding box center [352, 501] width 369 height 34
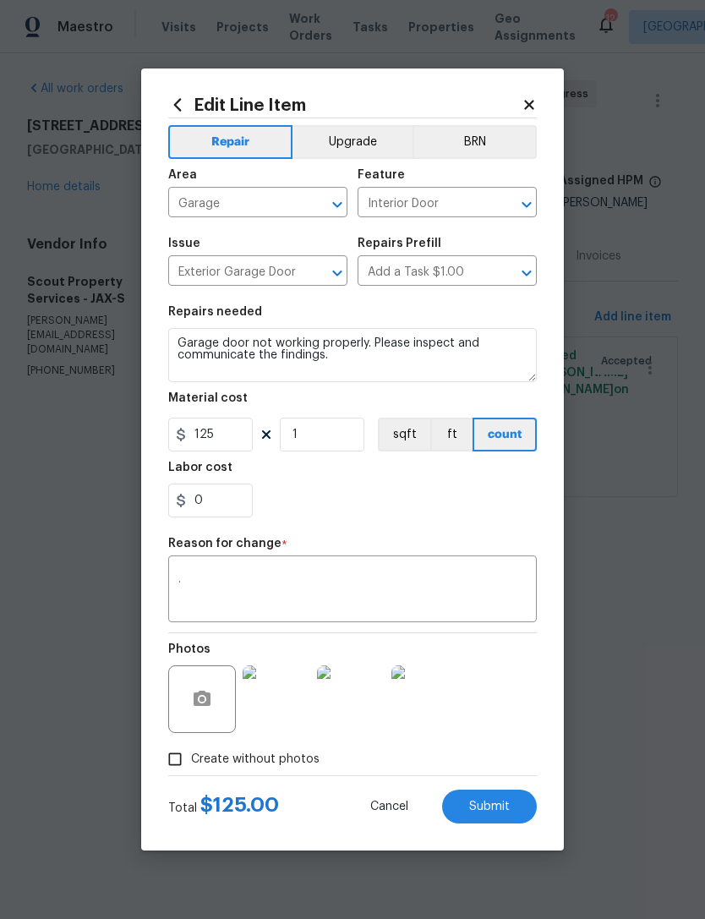
click at [513, 802] on button "Submit" at bounding box center [489, 807] width 95 height 34
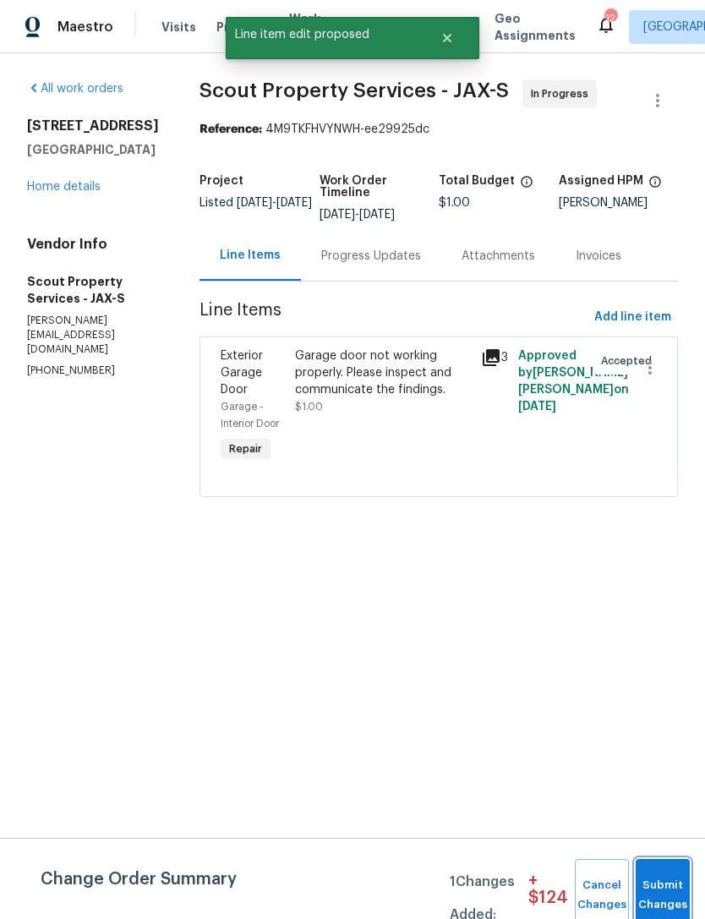
click at [667, 887] on button "Submit Changes" at bounding box center [663, 895] width 54 height 73
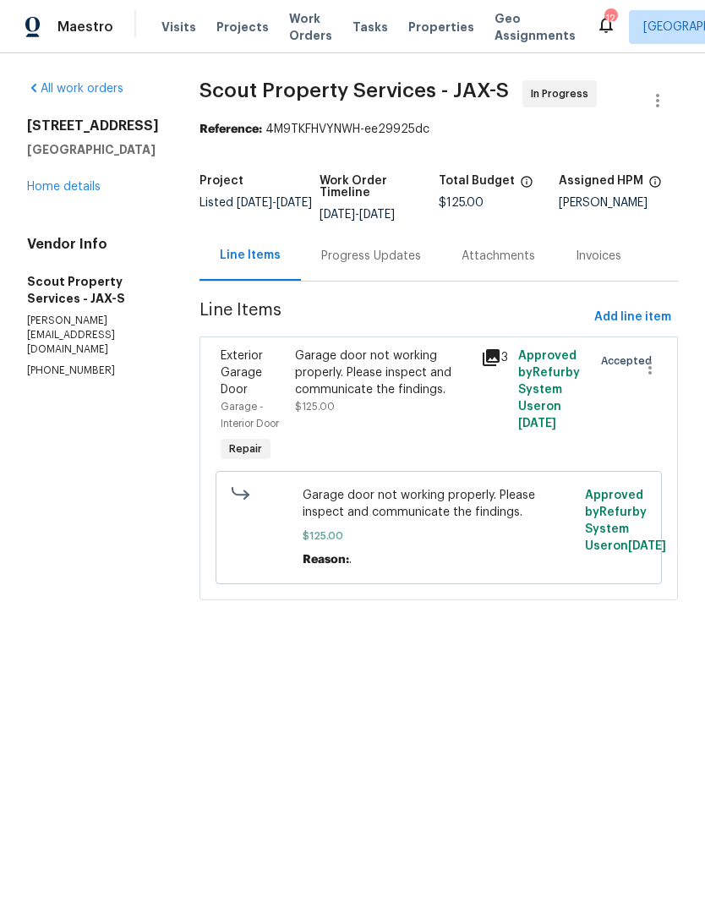
click at [54, 193] on link "Home details" at bounding box center [64, 187] width 74 height 12
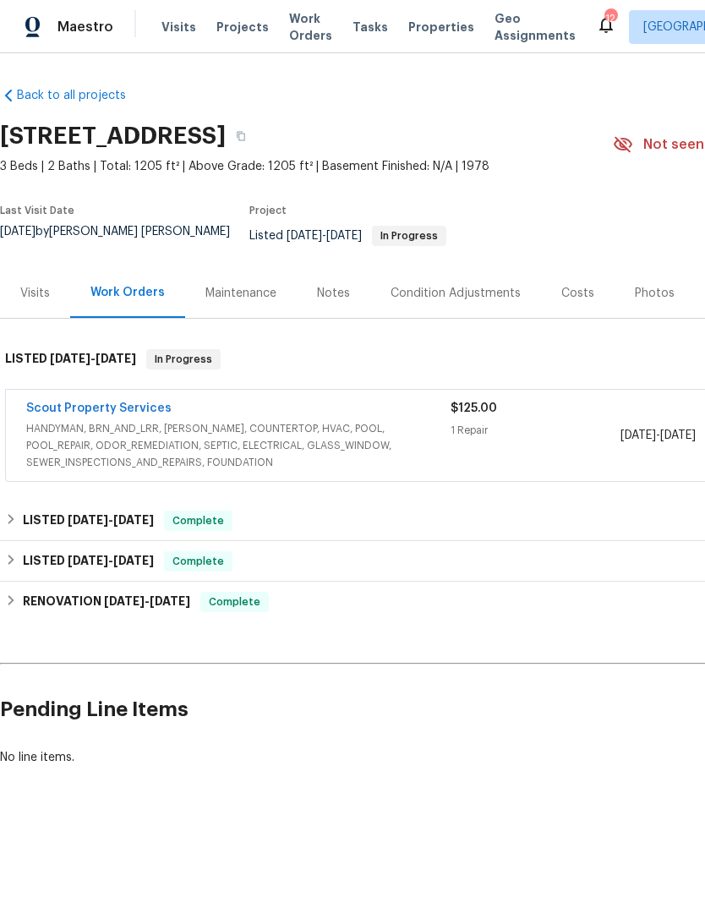
click at [428, 36] on span "Properties" at bounding box center [441, 27] width 66 height 17
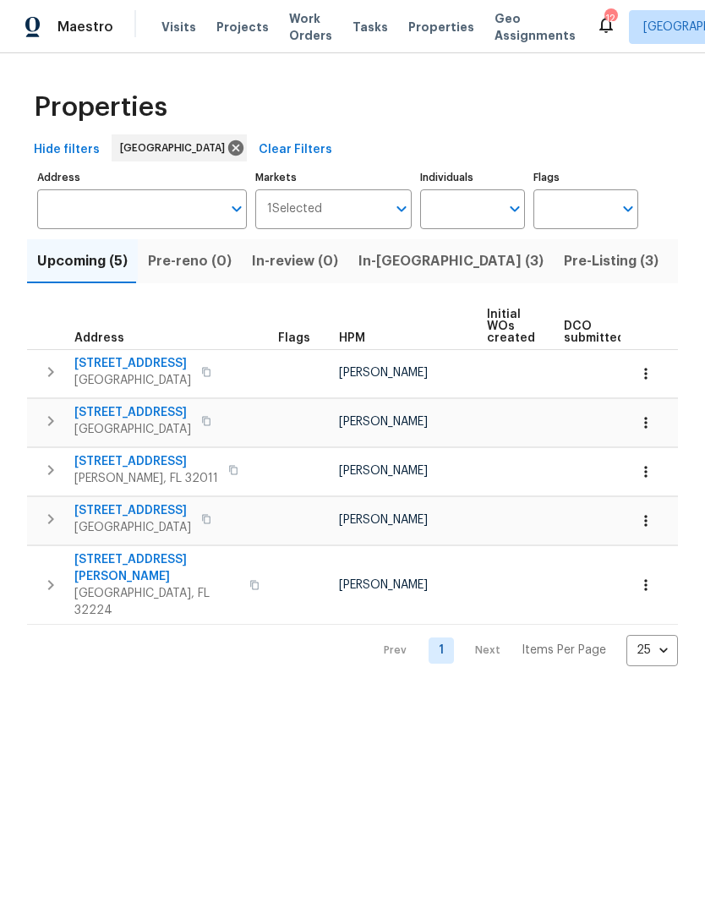
click at [679, 273] on span "Listed (71)" at bounding box center [713, 261] width 69 height 24
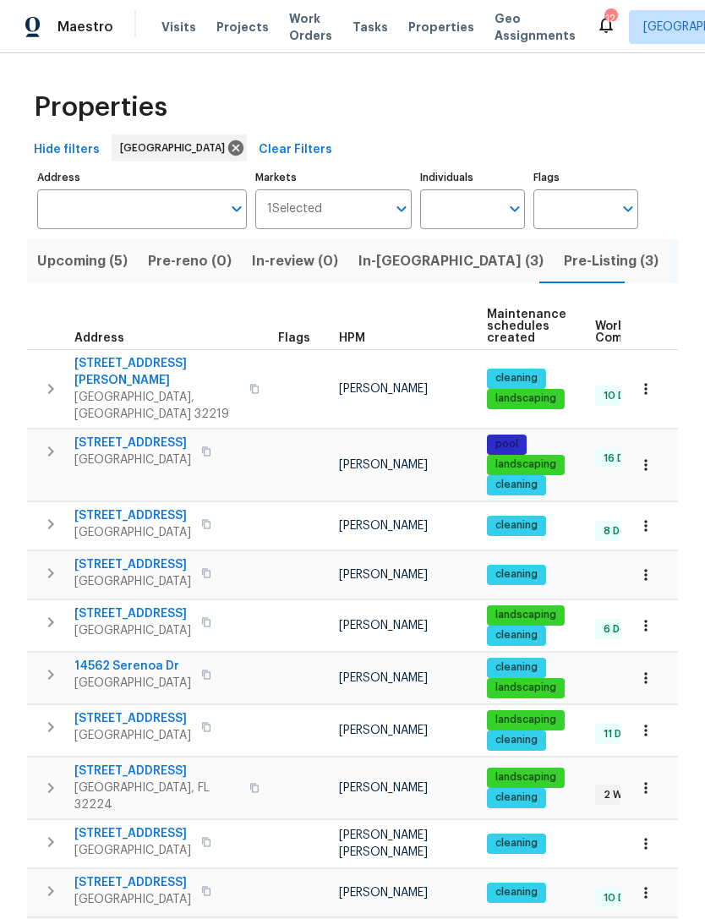
click at [360, 344] on span "HPM" at bounding box center [352, 338] width 26 height 12
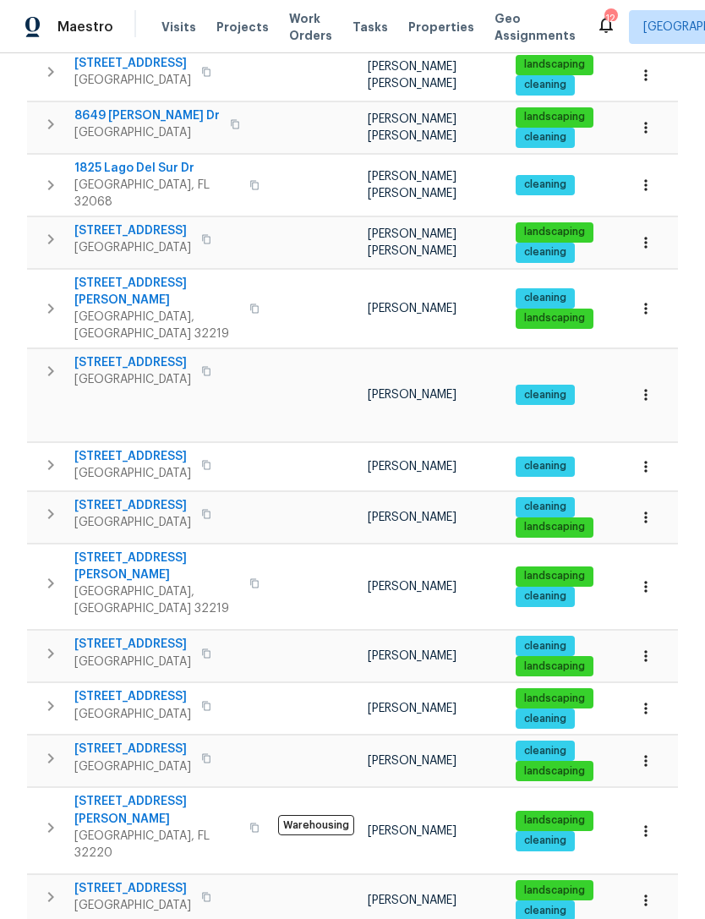
scroll to position [670, 0]
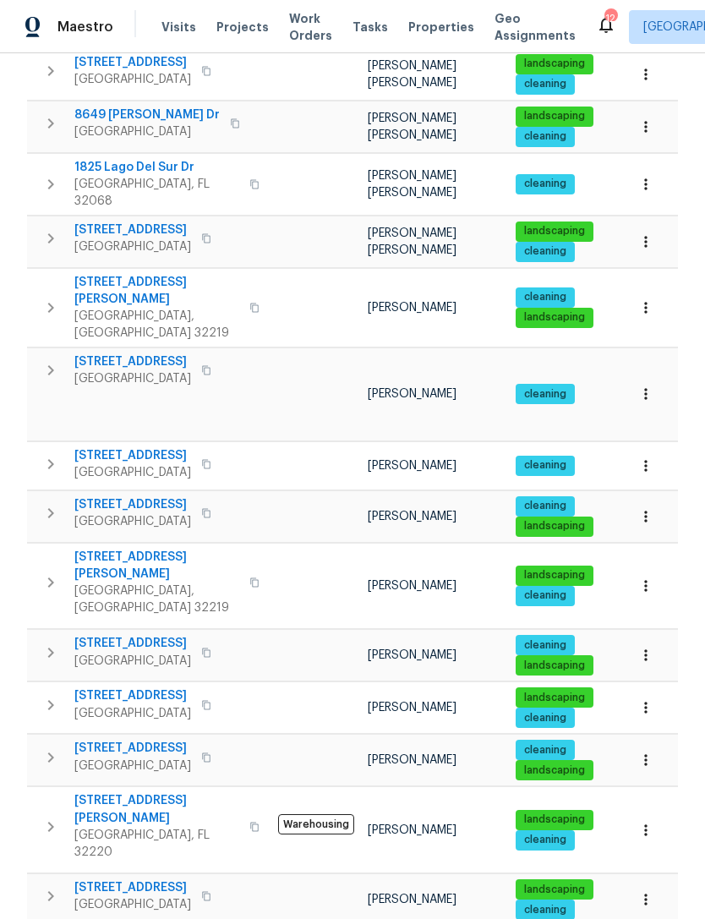
click at [167, 653] on span "Jacksonville, FL 32221" at bounding box center [132, 661] width 117 height 17
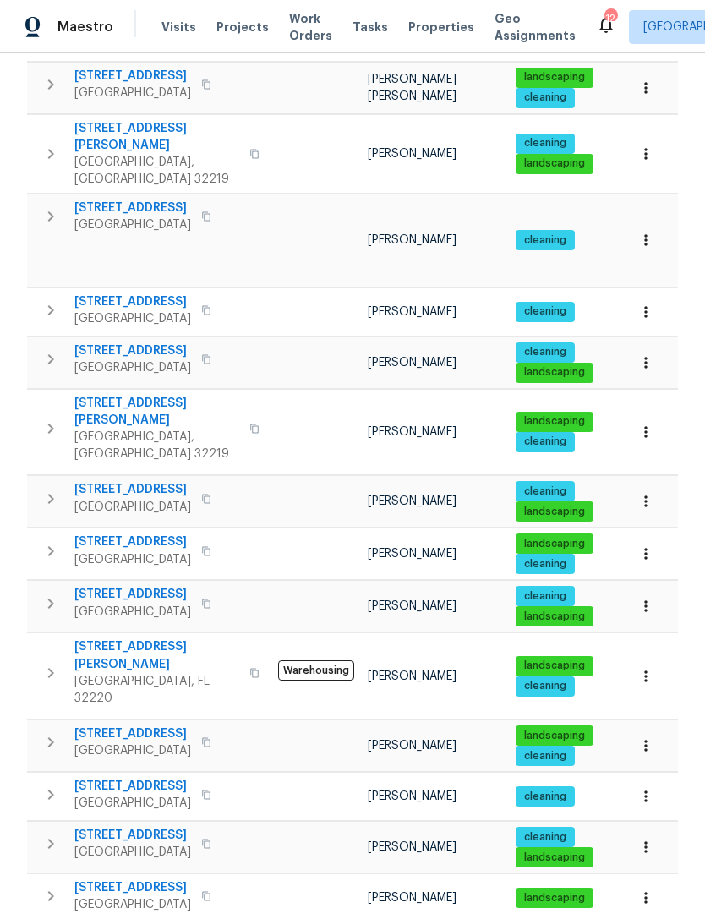
scroll to position [54, 0]
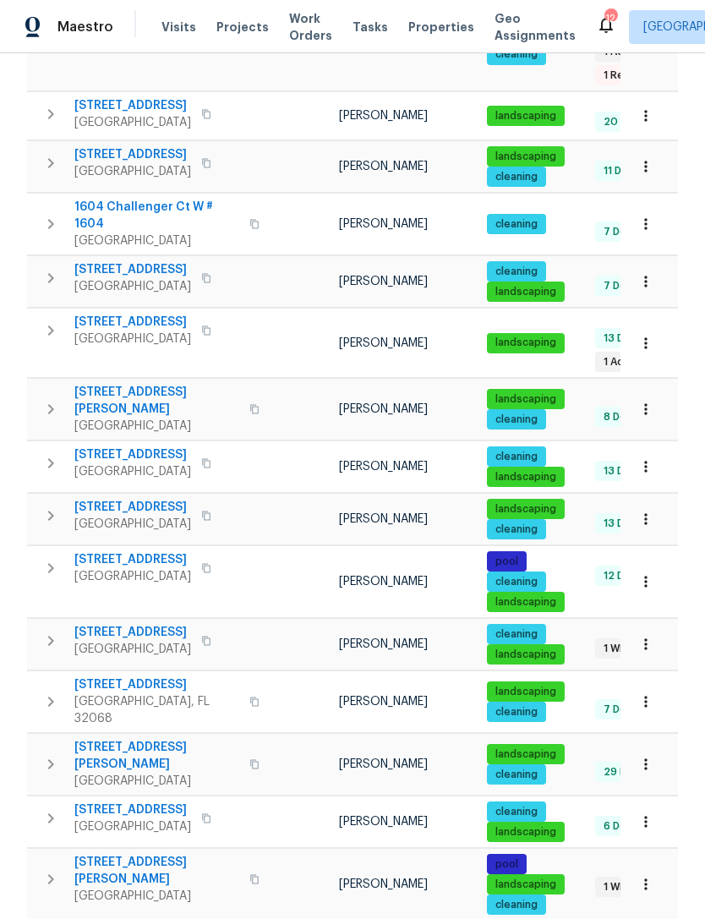
scroll to position [54, 0]
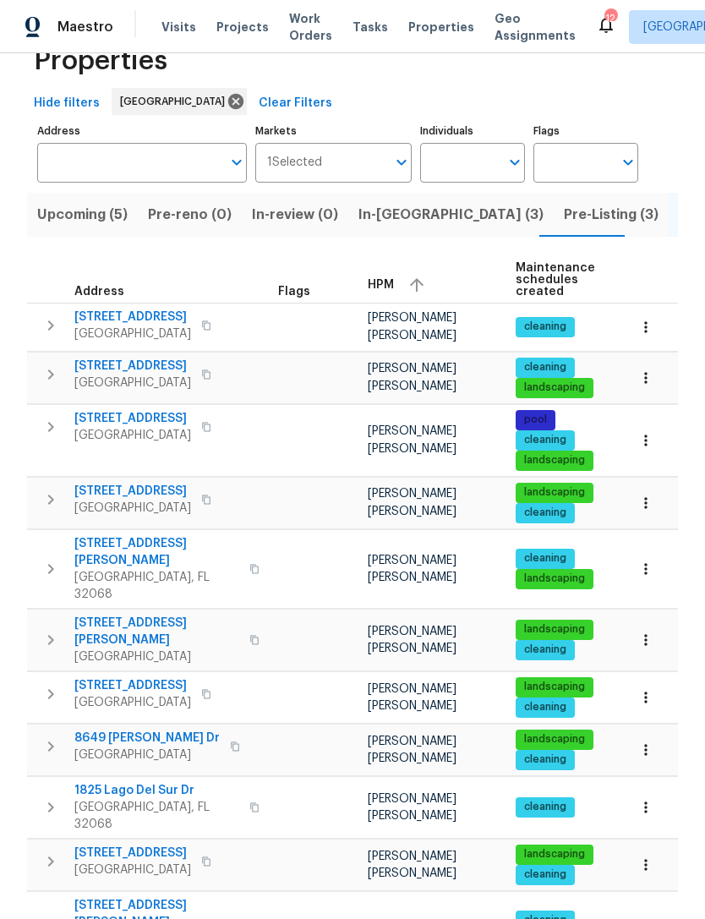
scroll to position [46, 0]
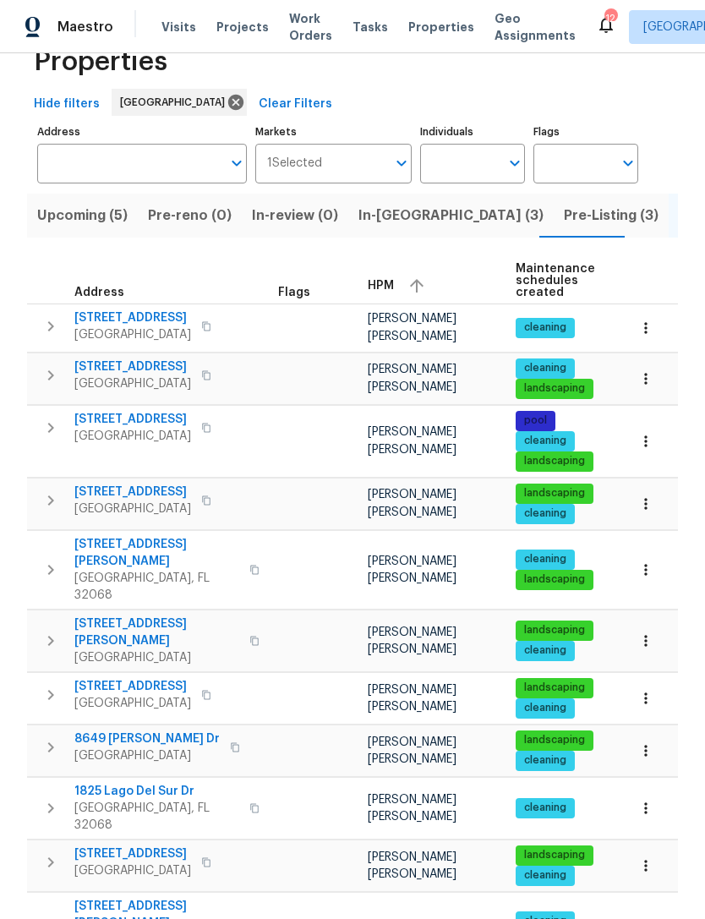
click at [167, 375] on span "2772 Commanche Ave" at bounding box center [132, 367] width 117 height 17
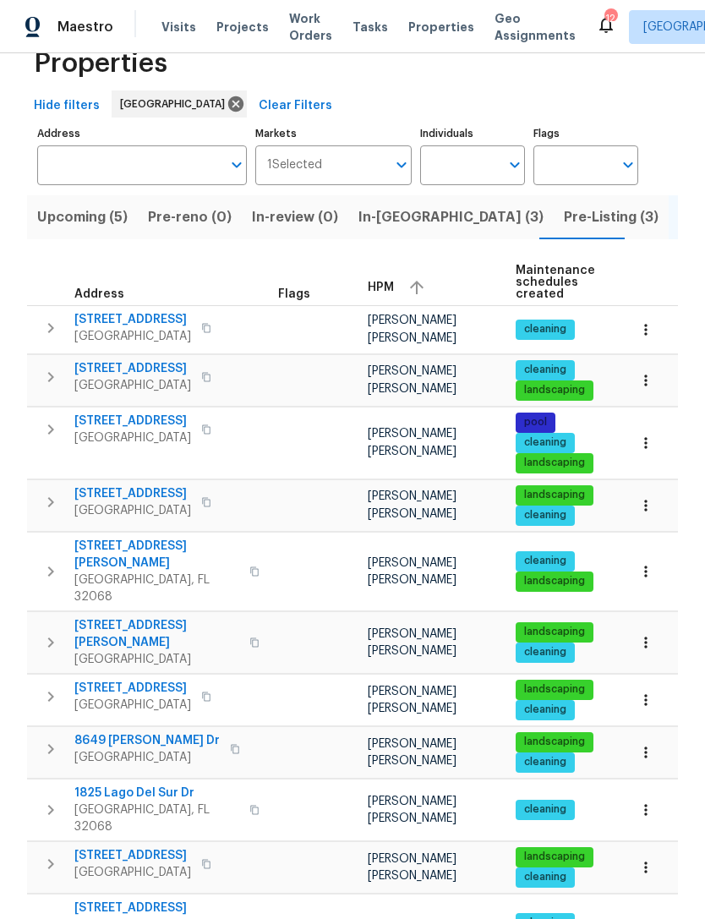
scroll to position [47, 0]
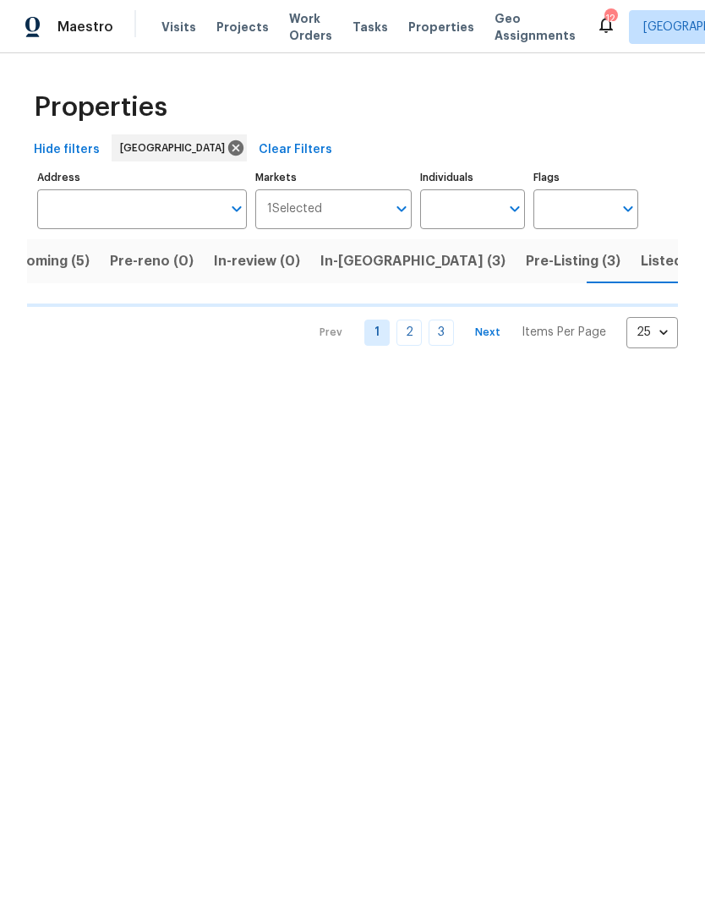
scroll to position [0, 40]
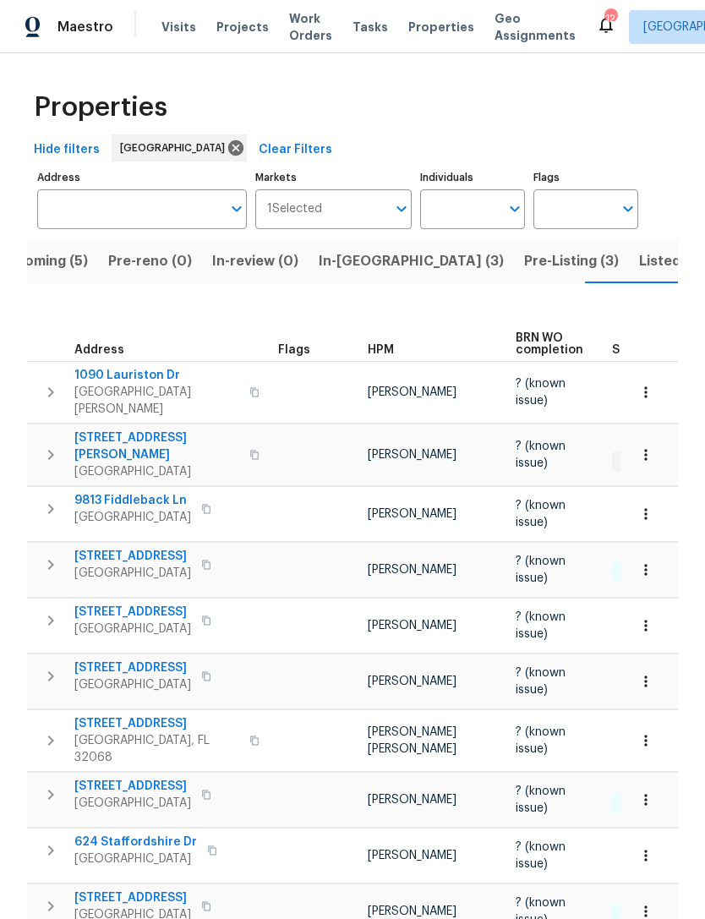
click at [391, 356] on span "HPM" at bounding box center [381, 350] width 26 height 12
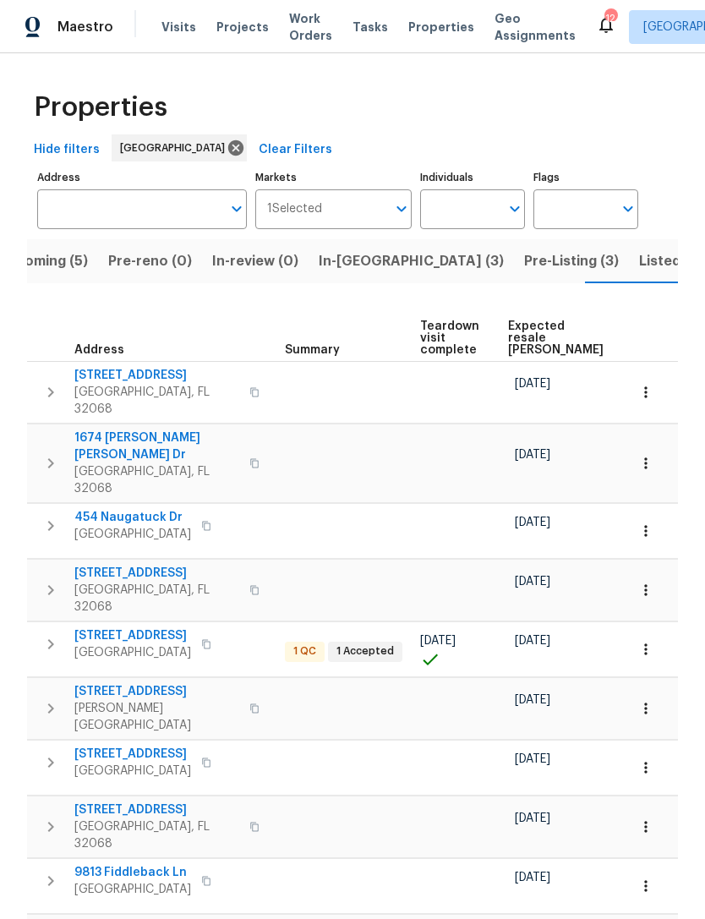
scroll to position [0, 299]
click at [639, 273] on span "Listed (71)" at bounding box center [673, 261] width 69 height 24
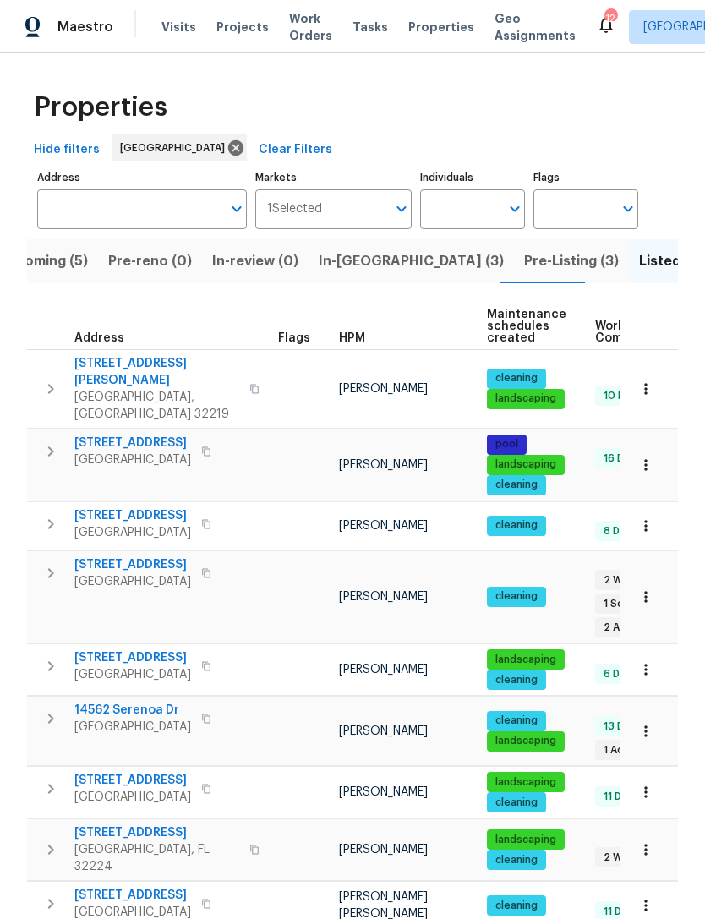
click at [368, 344] on div "HPM" at bounding box center [406, 338] width 134 height 12
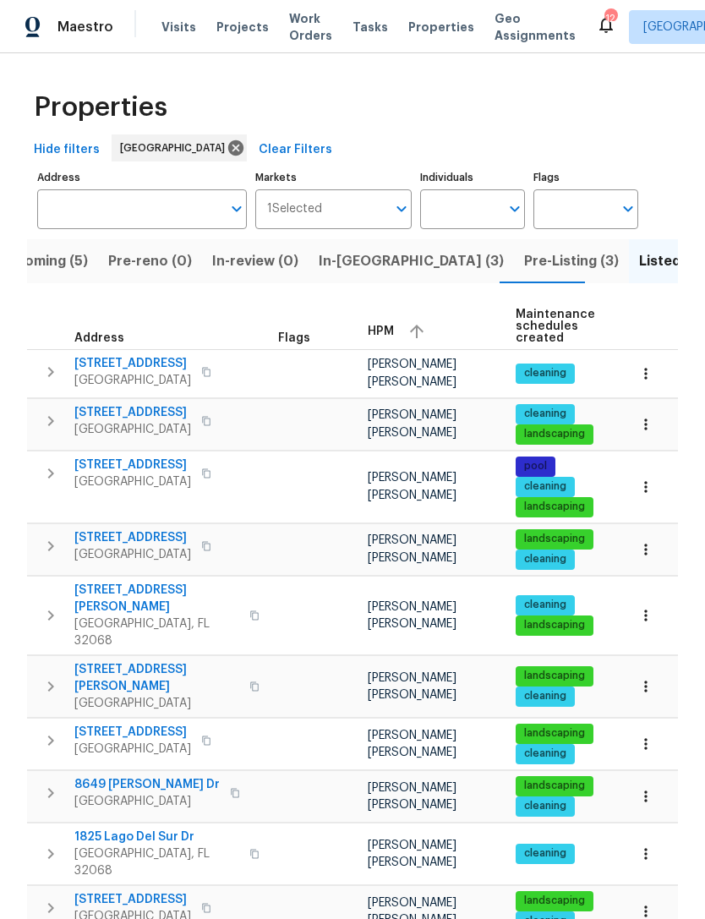
click at [101, 686] on span "601 Morgan St" at bounding box center [156, 678] width 165 height 34
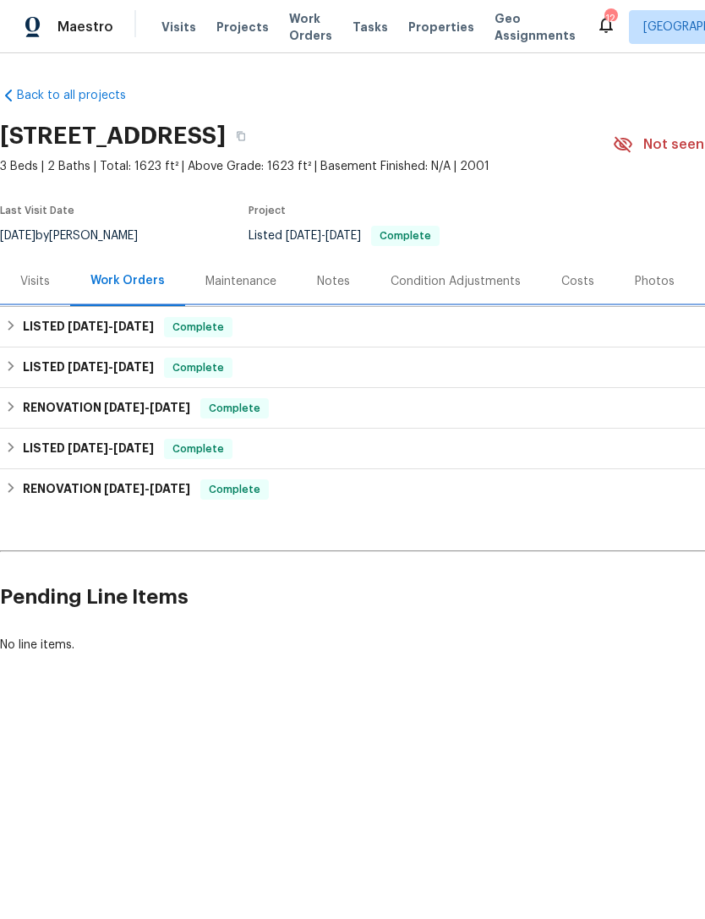
click at [54, 337] on h6 "LISTED [DATE] - [DATE]" at bounding box center [88, 327] width 131 height 20
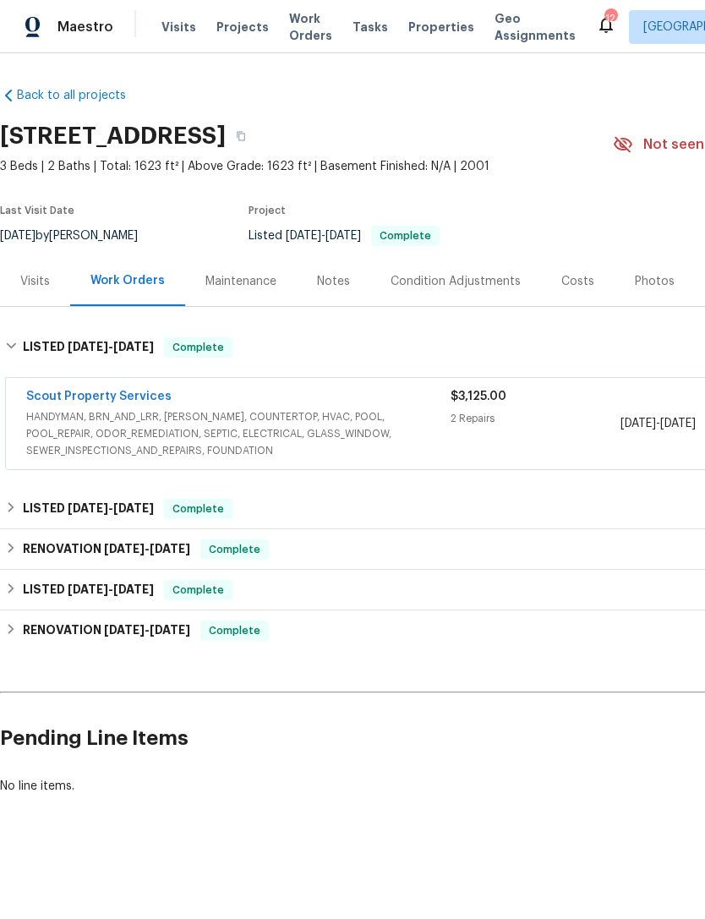
click at [92, 432] on span "HANDYMAN, BRN_AND_LRR, [PERSON_NAME], COUNTERTOP, HVAC, POOL, POOL_REPAIR, ODOR…" at bounding box center [238, 433] width 424 height 51
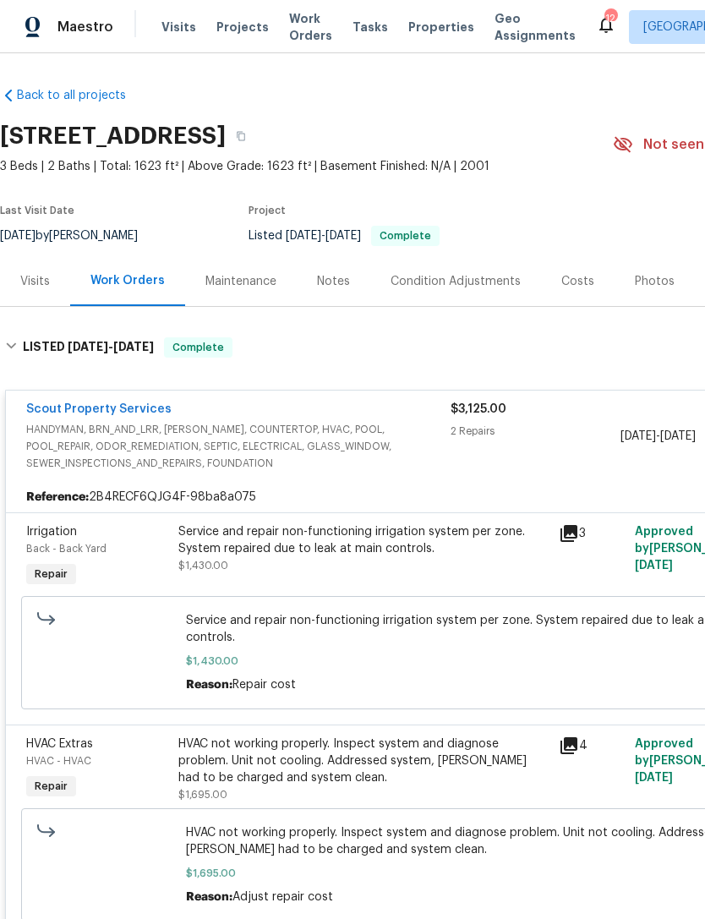
click at [82, 445] on span "HANDYMAN, BRN_AND_LRR, [PERSON_NAME], COUNTERTOP, HVAC, POOL, POOL_REPAIR, ODOR…" at bounding box center [238, 446] width 424 height 51
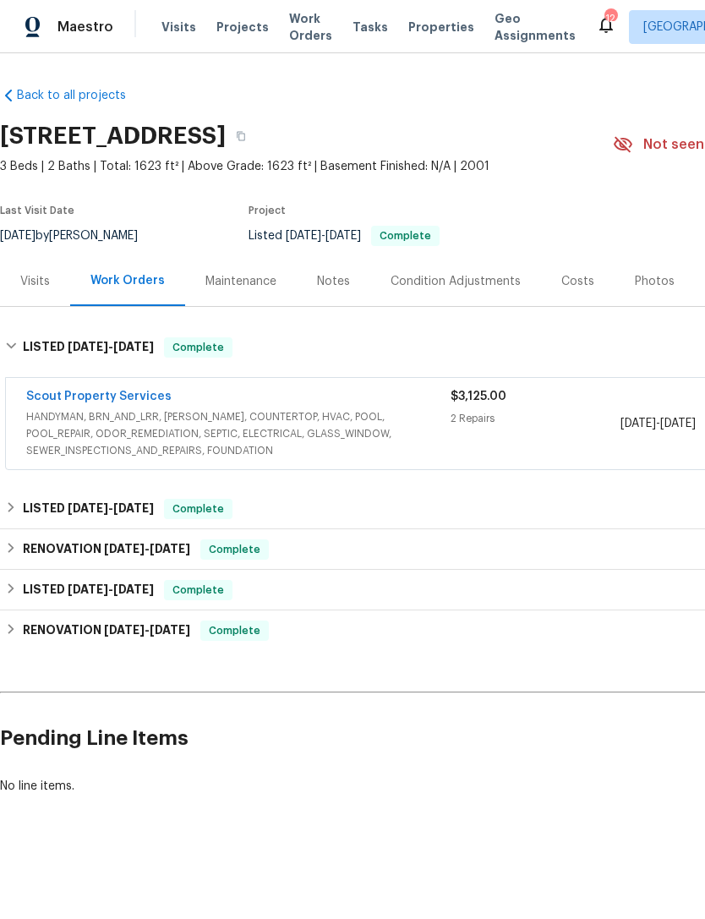
click at [20, 290] on div "Visits" at bounding box center [35, 281] width 30 height 17
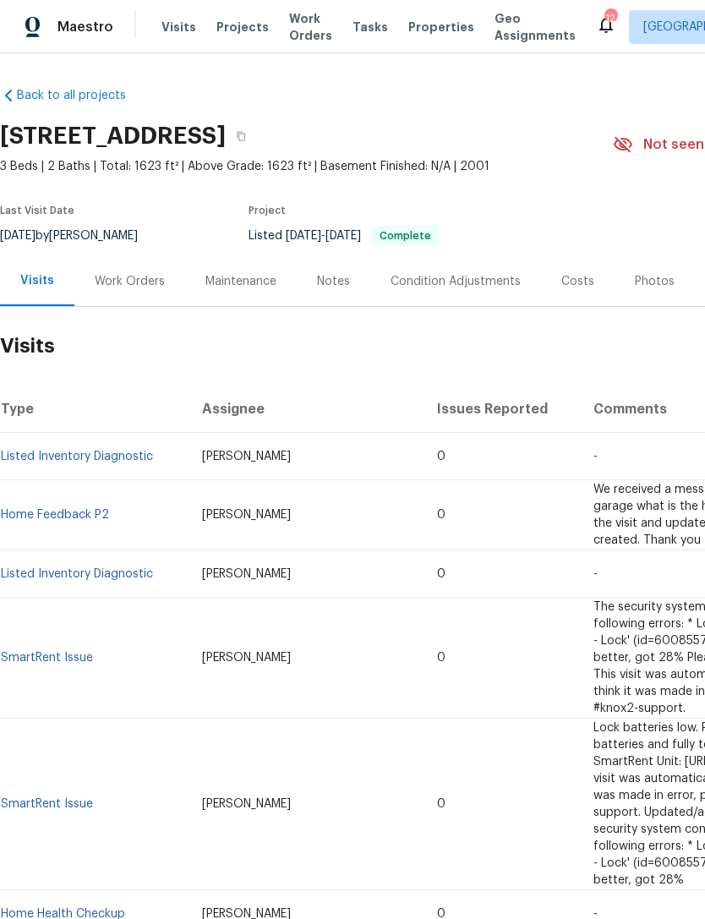
click at [167, 36] on span "Visits" at bounding box center [179, 27] width 35 height 17
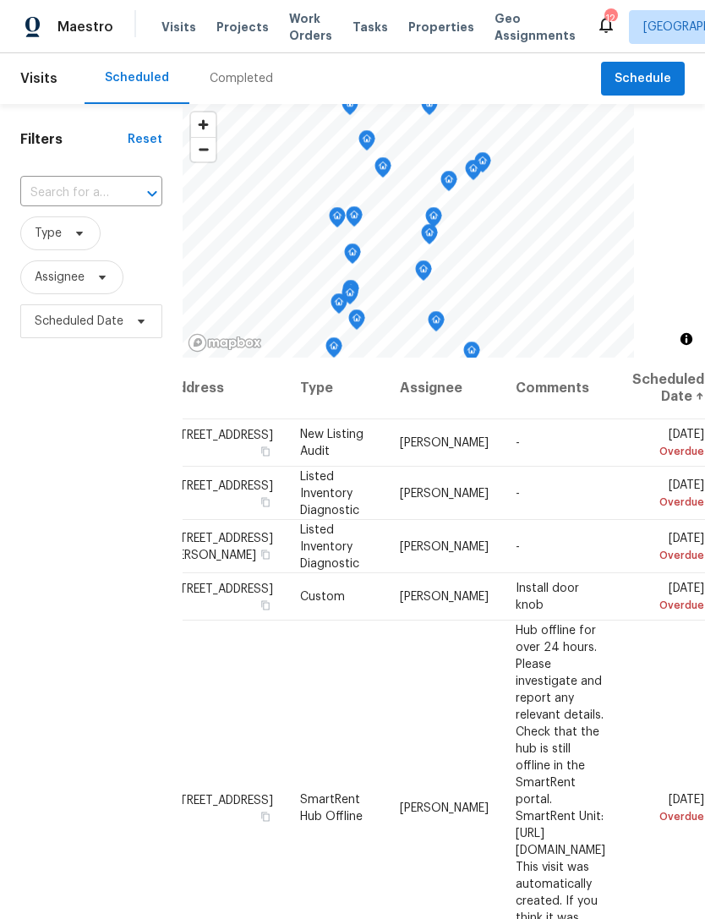
scroll to position [0, 154]
click at [71, 819] on div "Filters Reset ​ Type Assignee Scheduled Date" at bounding box center [91, 598] width 183 height 989
click at [34, 833] on div "Filters Reset ​ Type Assignee Scheduled Date" at bounding box center [91, 598] width 183 height 989
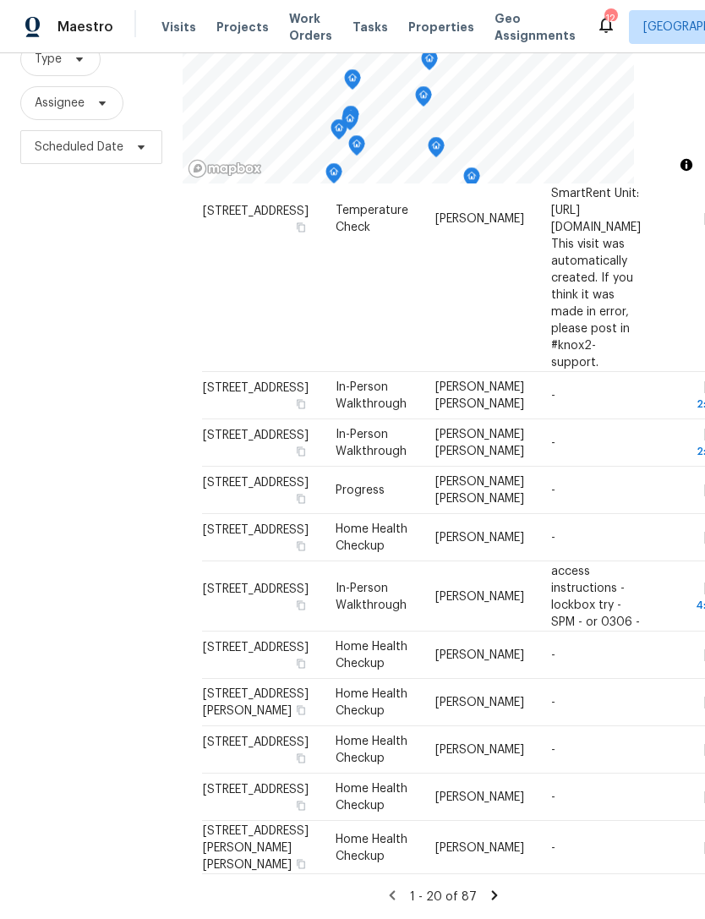
scroll to position [54, 0]
click at [492, 898] on icon at bounding box center [494, 895] width 15 height 15
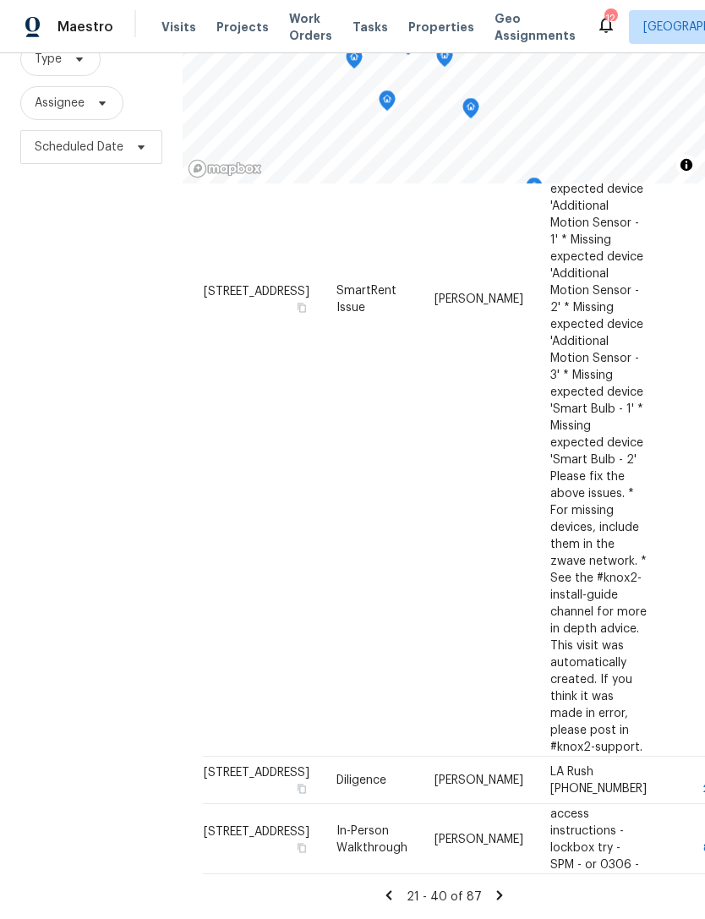
scroll to position [180, 0]
click at [509, 895] on div "21 - 40 of 87" at bounding box center [444, 897] width 482 height 18
click at [496, 897] on icon at bounding box center [499, 894] width 6 height 9
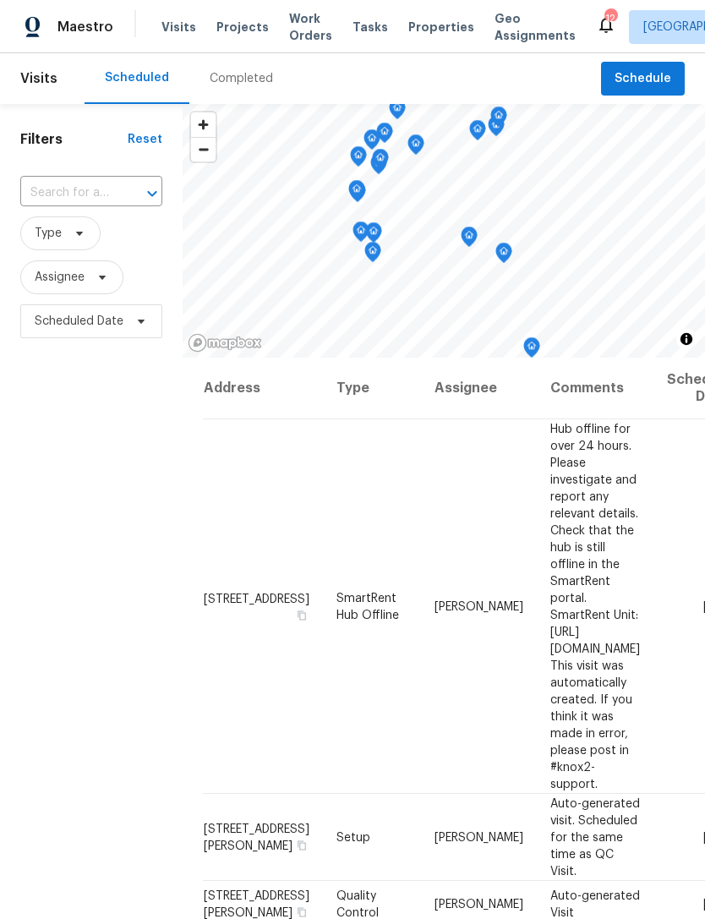
scroll to position [0, 0]
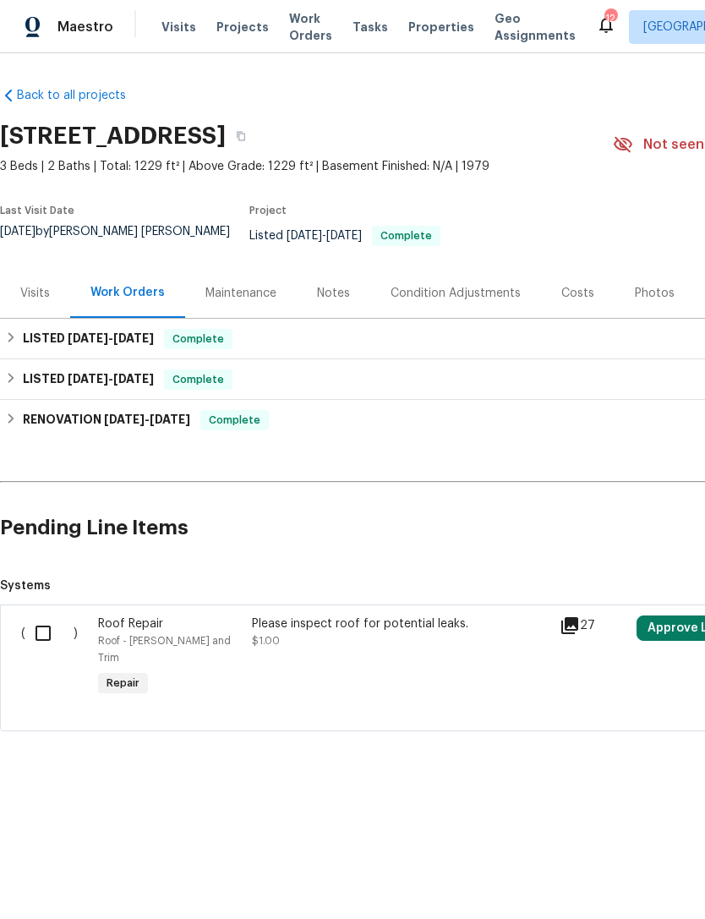
click at [33, 307] on div "Visits" at bounding box center [35, 293] width 70 height 50
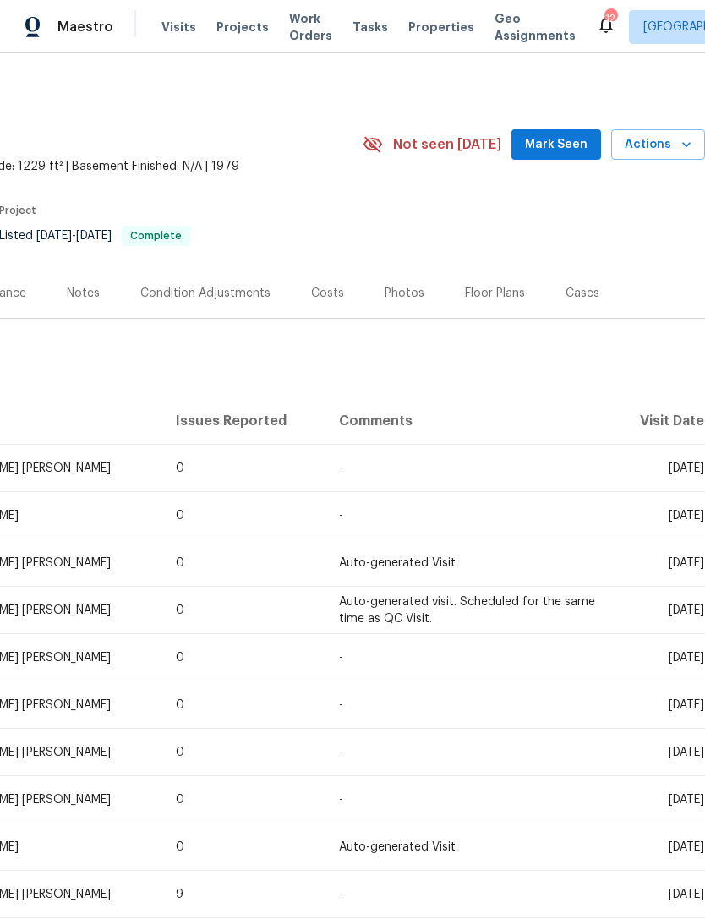
scroll to position [0, 250]
click at [682, 153] on icon "button" at bounding box center [686, 144] width 17 height 17
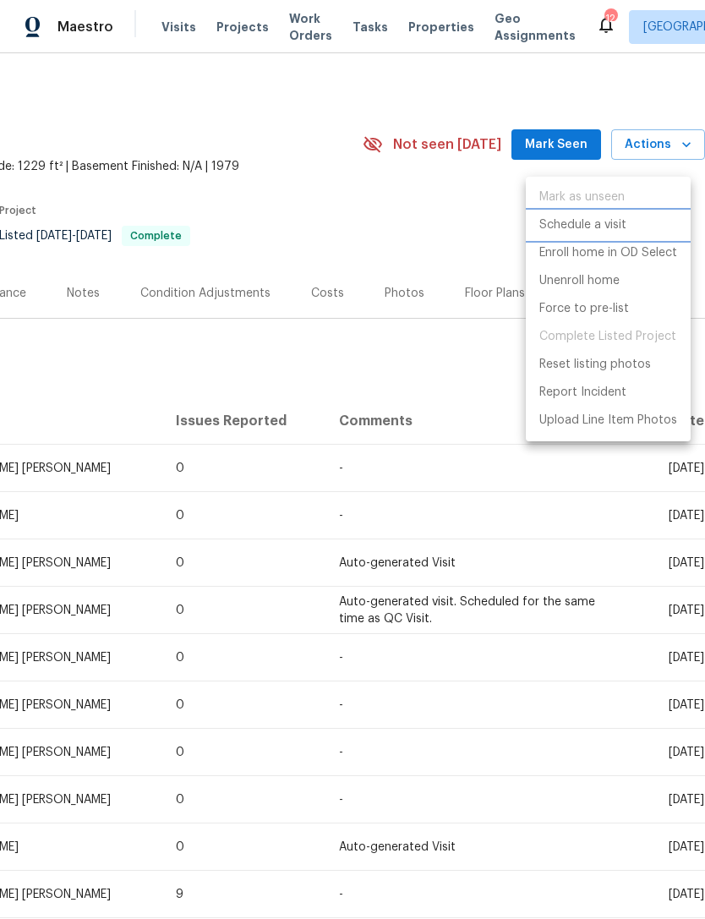
click at [600, 214] on li "Schedule a visit" at bounding box center [608, 225] width 165 height 28
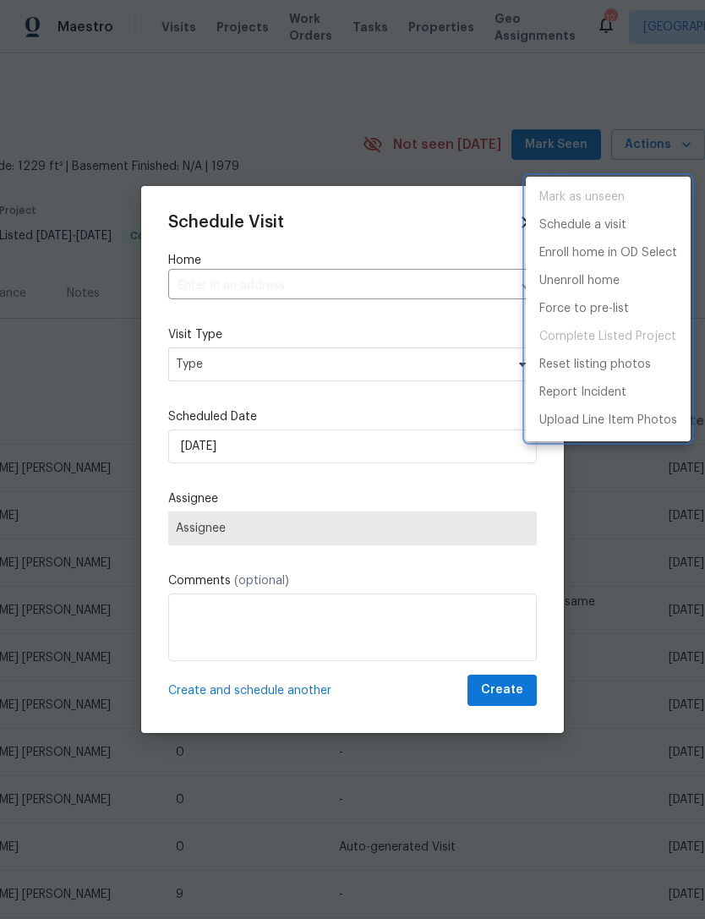
type input "[STREET_ADDRESS]"
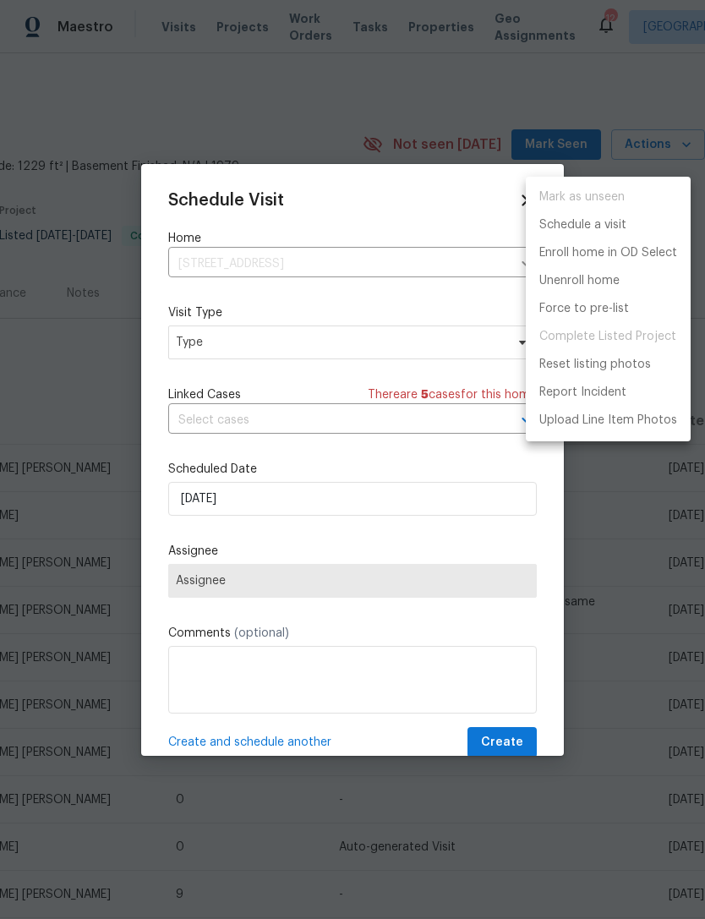
click at [324, 334] on div at bounding box center [352, 459] width 705 height 919
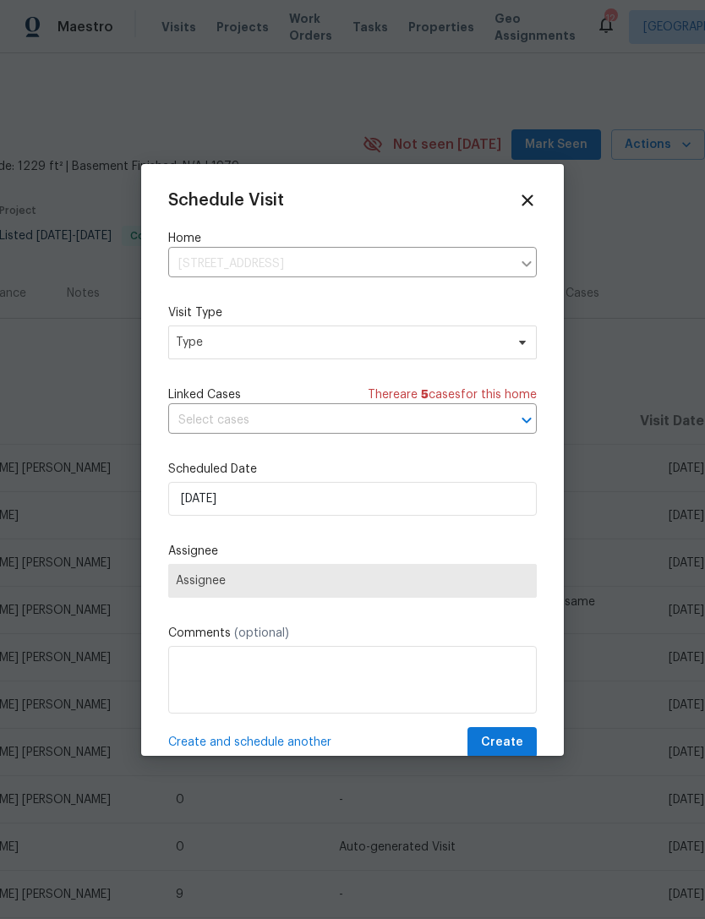
click at [323, 334] on div "Mark as unseen Schedule a visit Enroll home in OD Select Unenroll home Force to…" at bounding box center [352, 459] width 705 height 919
click at [377, 334] on span "Type" at bounding box center [352, 343] width 369 height 34
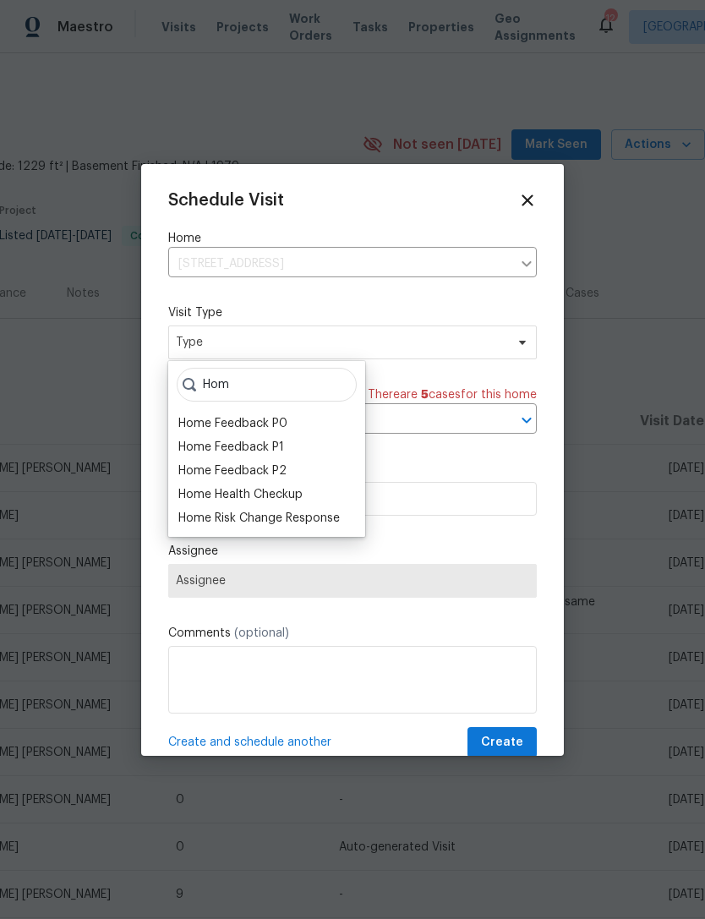
type input "Hom"
click at [287, 497] on div "Home Health Checkup" at bounding box center [240, 494] width 124 height 17
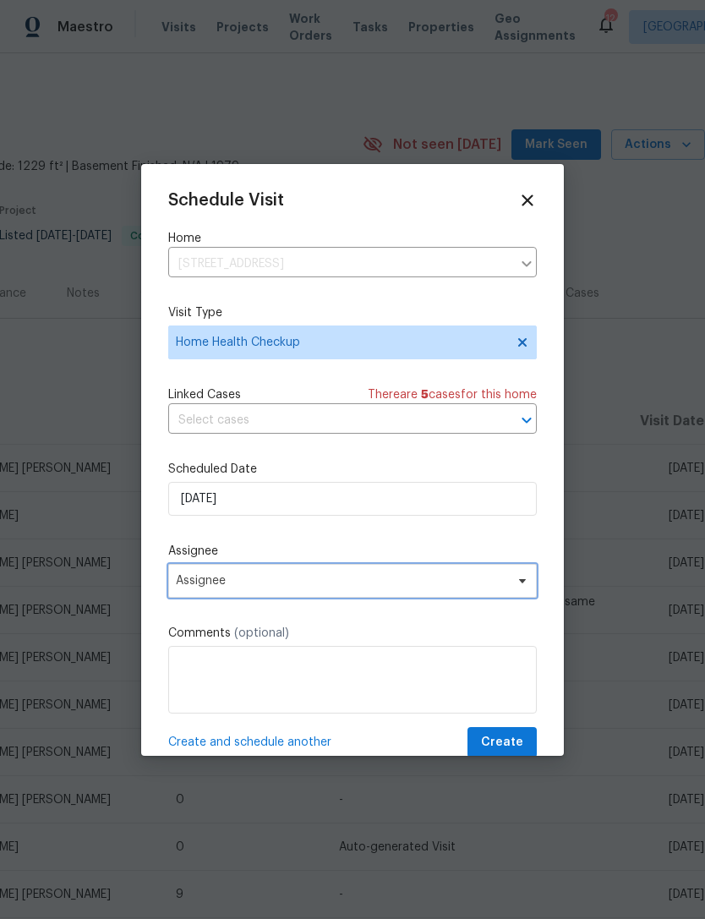
click at [388, 588] on span "Assignee" at bounding box center [341, 581] width 331 height 14
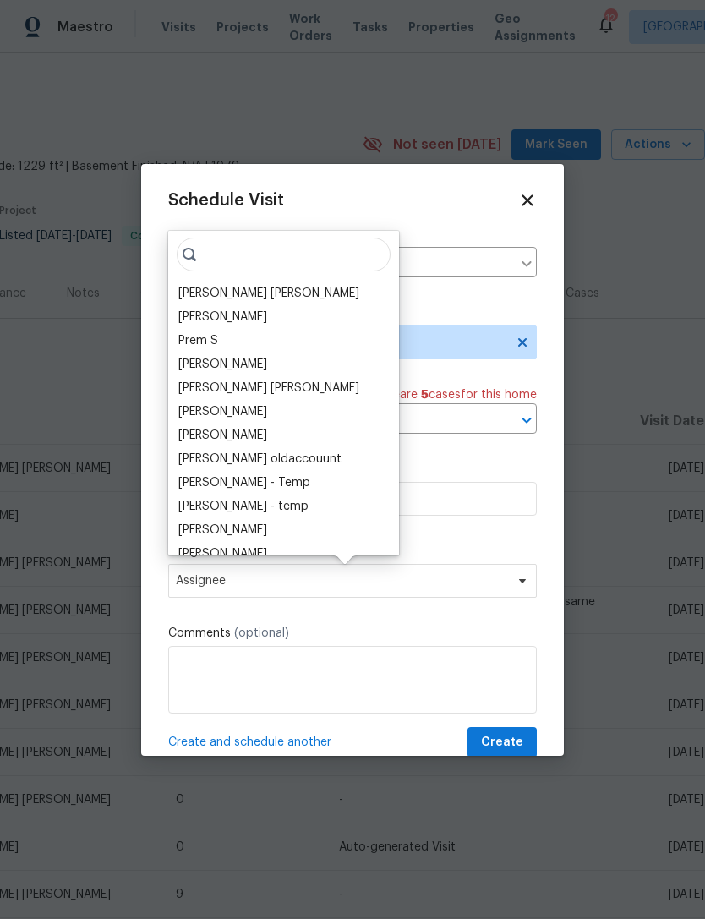
click at [271, 287] on div "[PERSON_NAME] [PERSON_NAME]" at bounding box center [268, 293] width 181 height 17
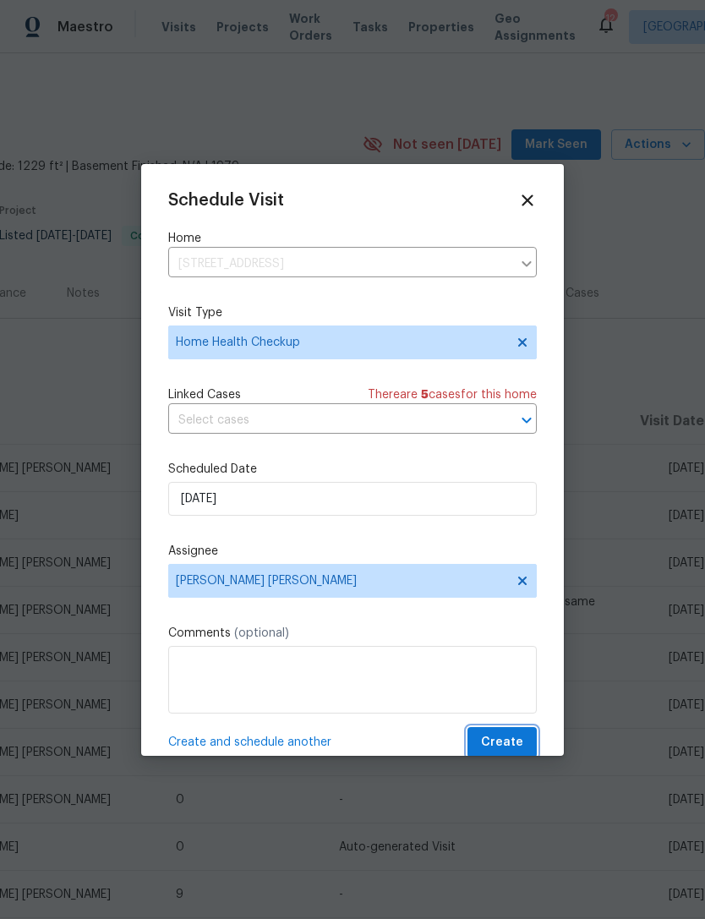
click at [525, 742] on button "Create" at bounding box center [502, 742] width 69 height 31
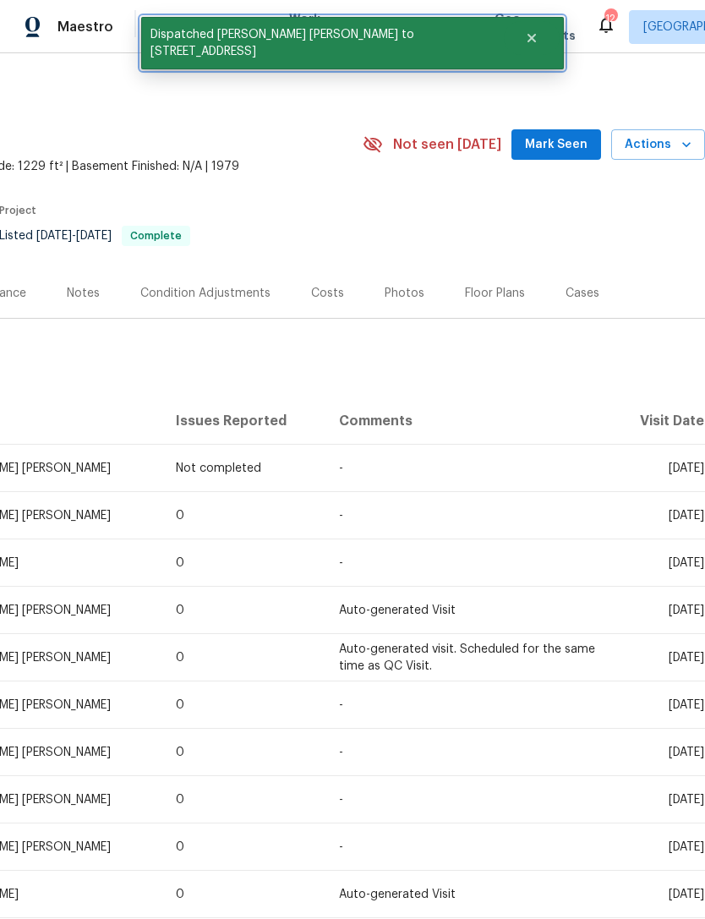
click at [525, 41] on icon "Close" at bounding box center [532, 38] width 14 height 14
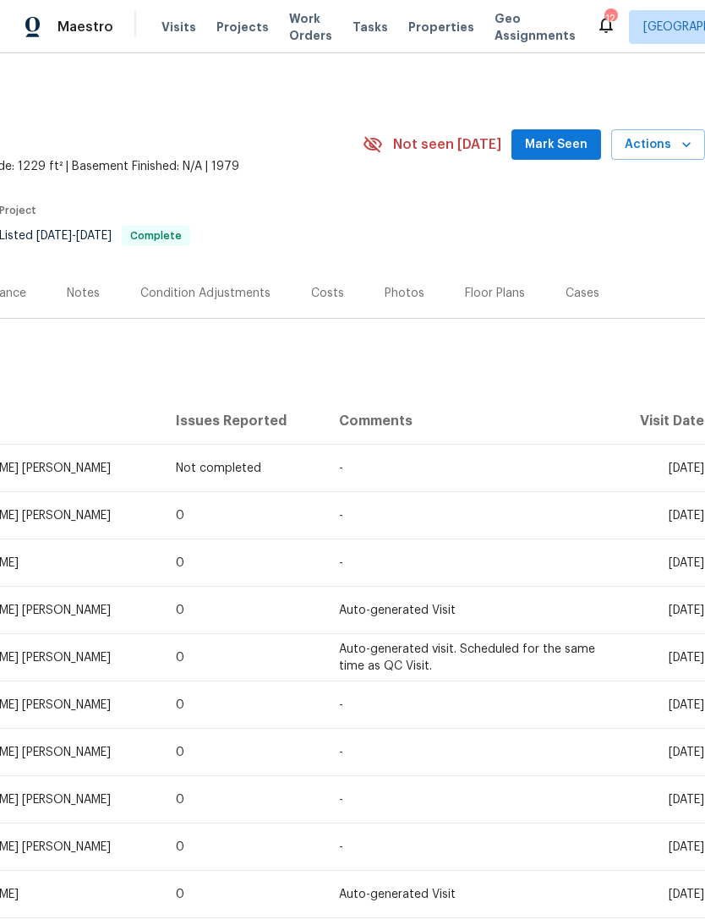
click at [424, 36] on span "Properties" at bounding box center [441, 27] width 66 height 17
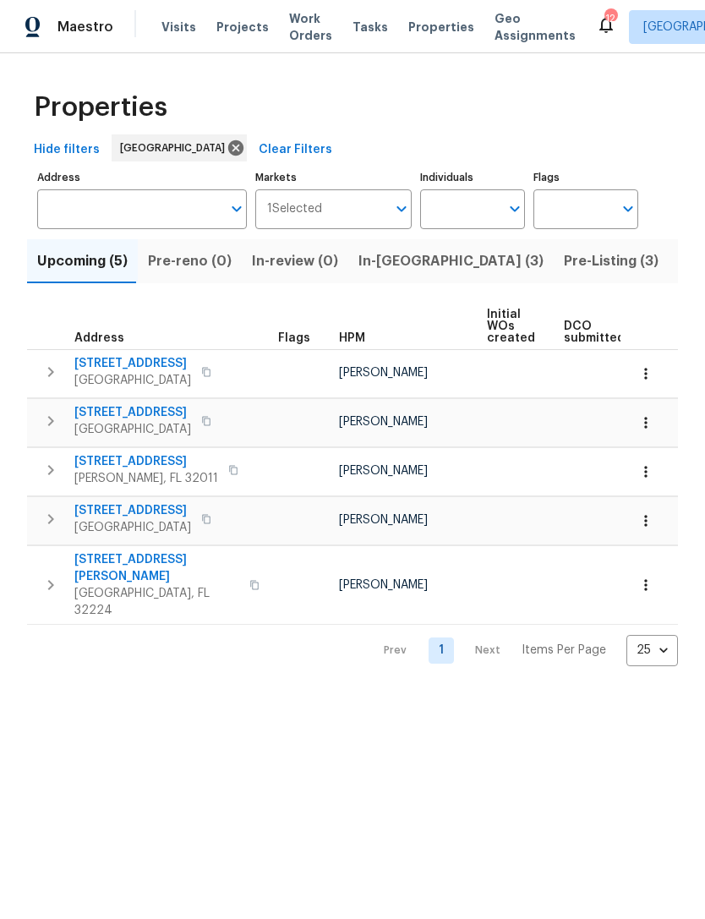
click at [679, 273] on span "Listed (71)" at bounding box center [713, 261] width 69 height 24
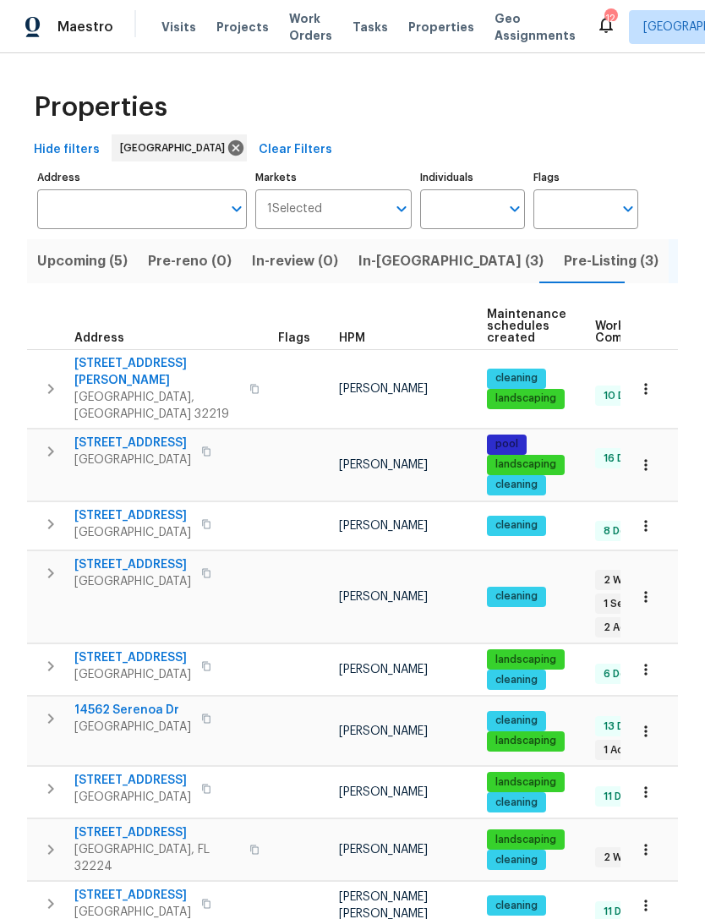
click at [358, 344] on span "HPM" at bounding box center [352, 338] width 26 height 12
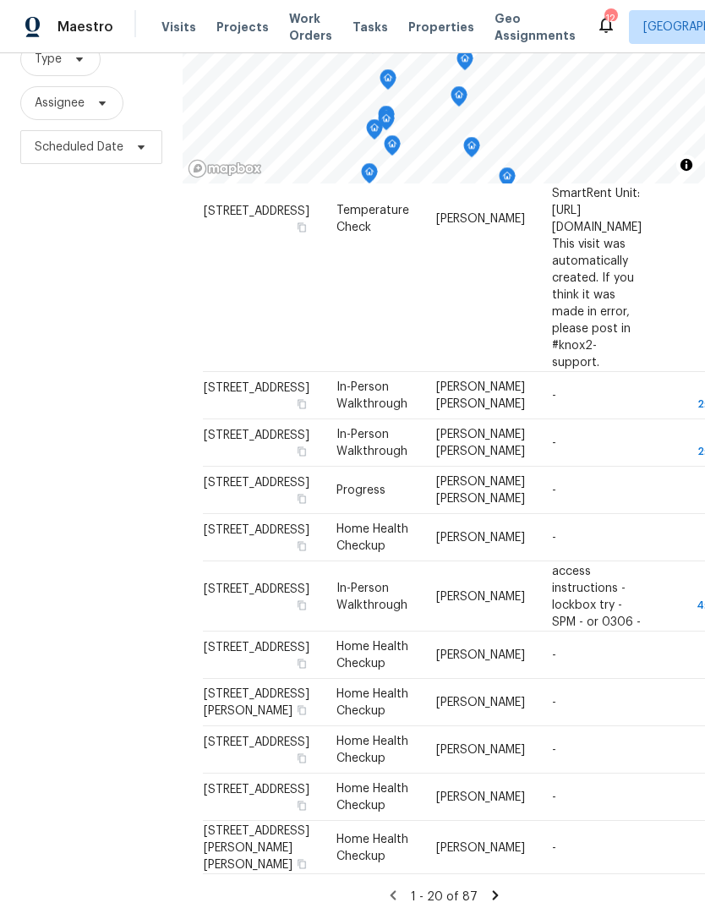
scroll to position [54, 0]
click at [495, 899] on icon at bounding box center [495, 895] width 15 height 15
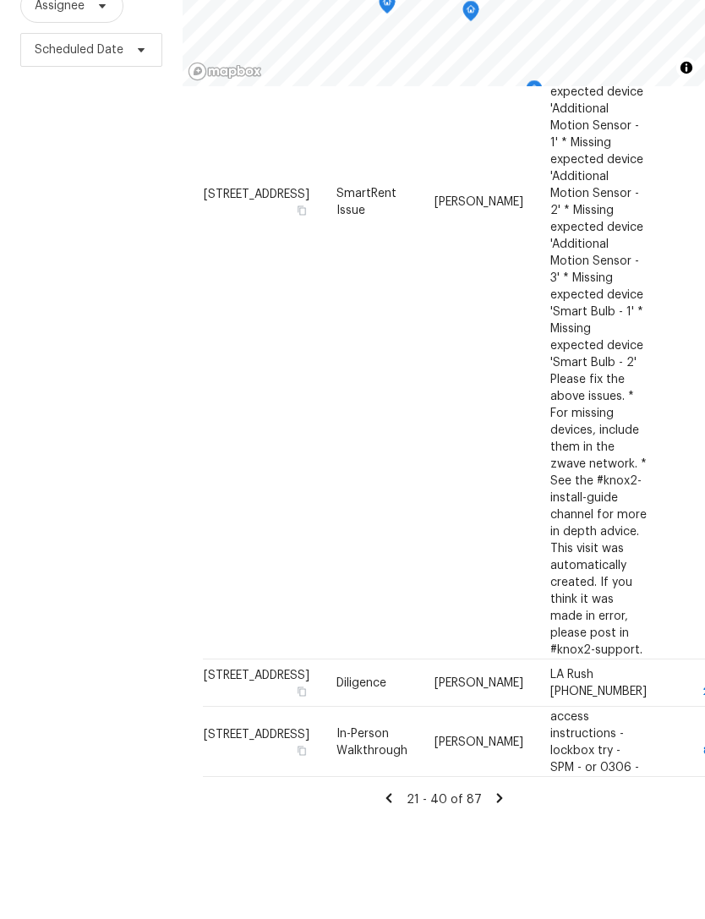
scroll to position [1678, 0]
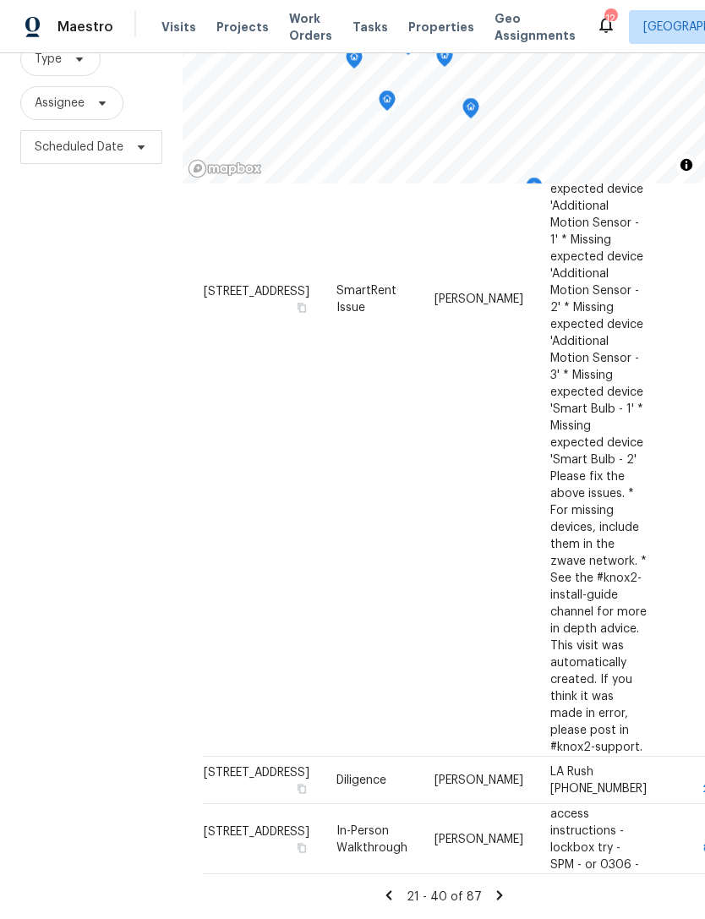
click at [500, 894] on icon at bounding box center [499, 895] width 15 height 15
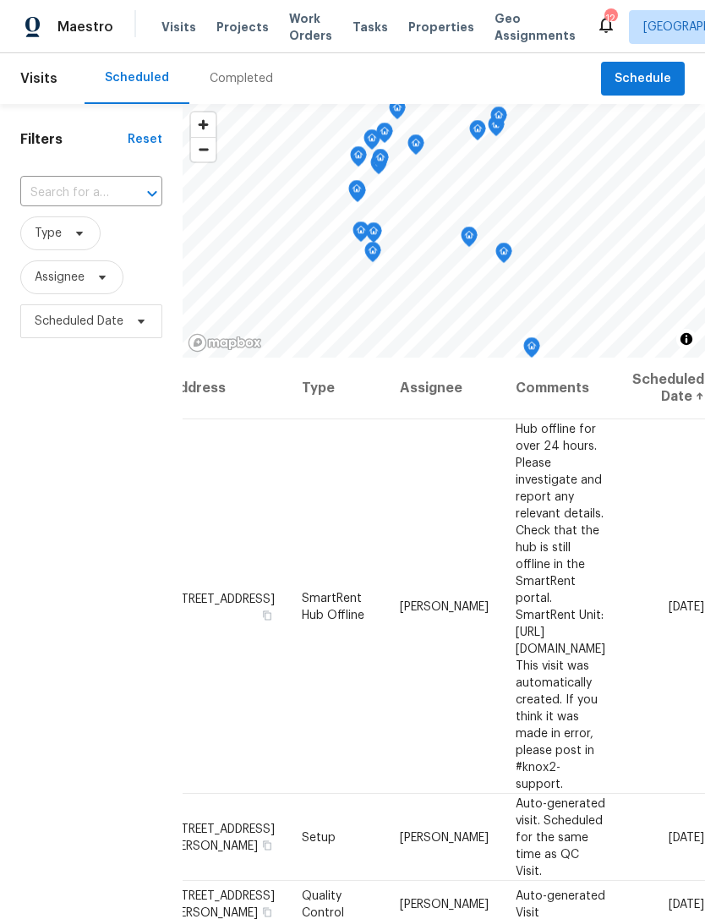
scroll to position [0, 151]
click at [0, 0] on icon at bounding box center [0, 0] width 0 height 0
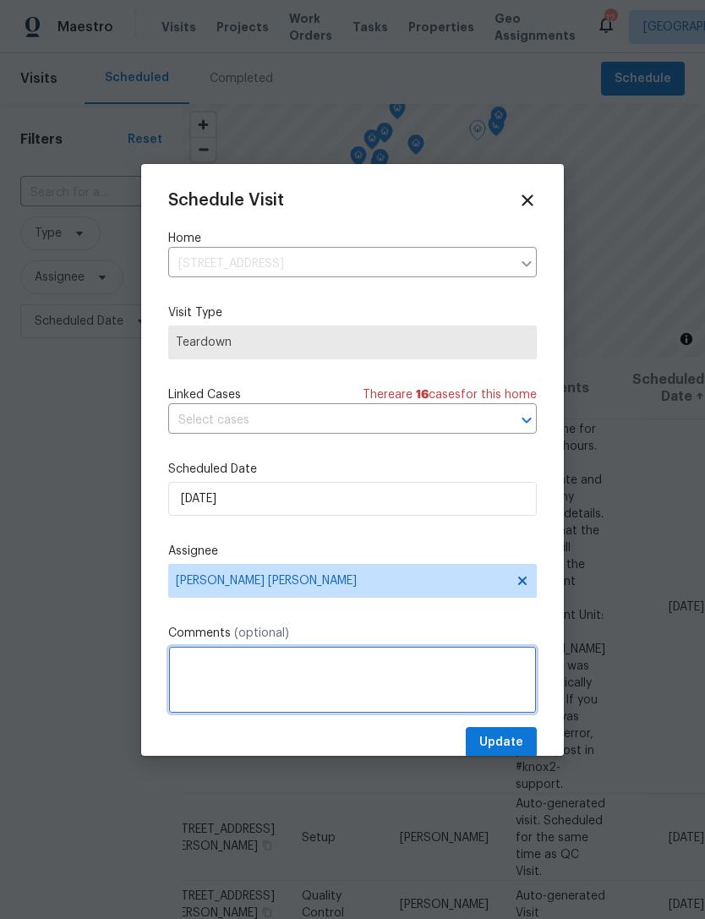
click at [388, 673] on textarea at bounding box center [352, 680] width 369 height 68
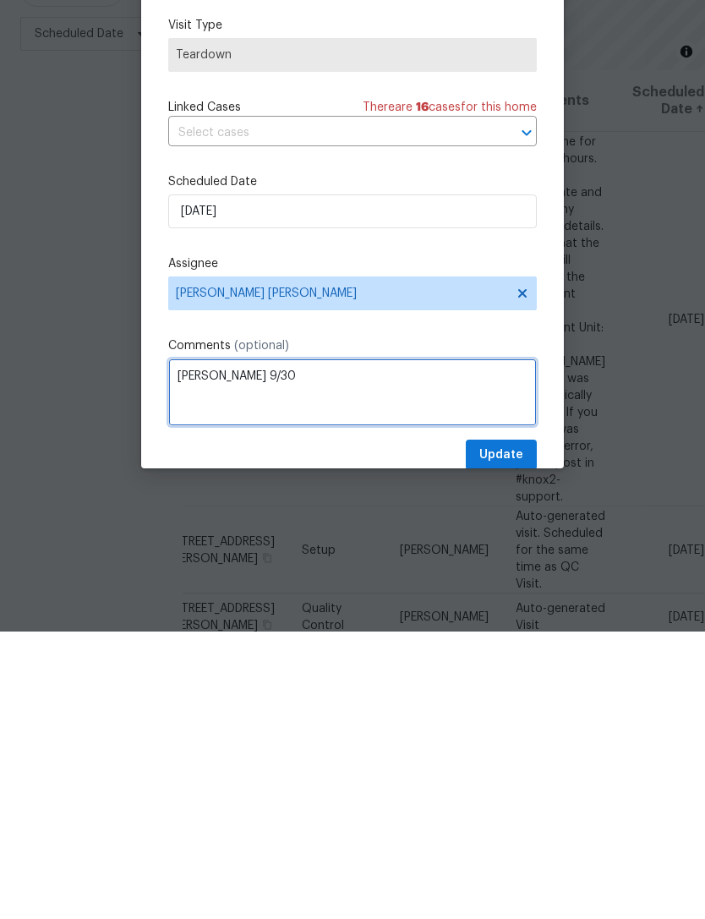
type textarea "COE 9/30"
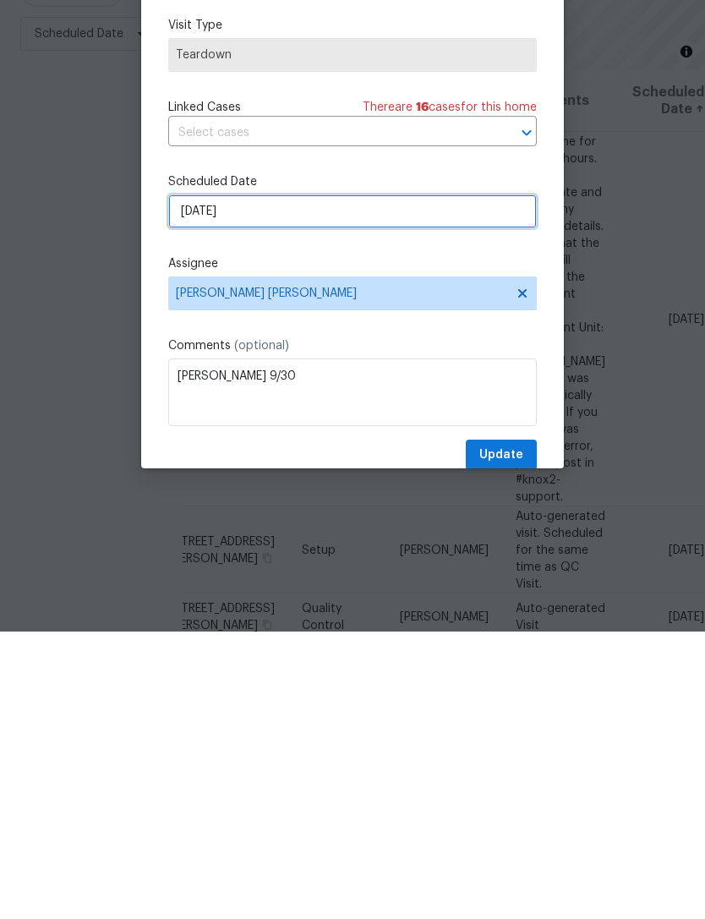
click at [259, 482] on input "9/24/2025" at bounding box center [352, 499] width 369 height 34
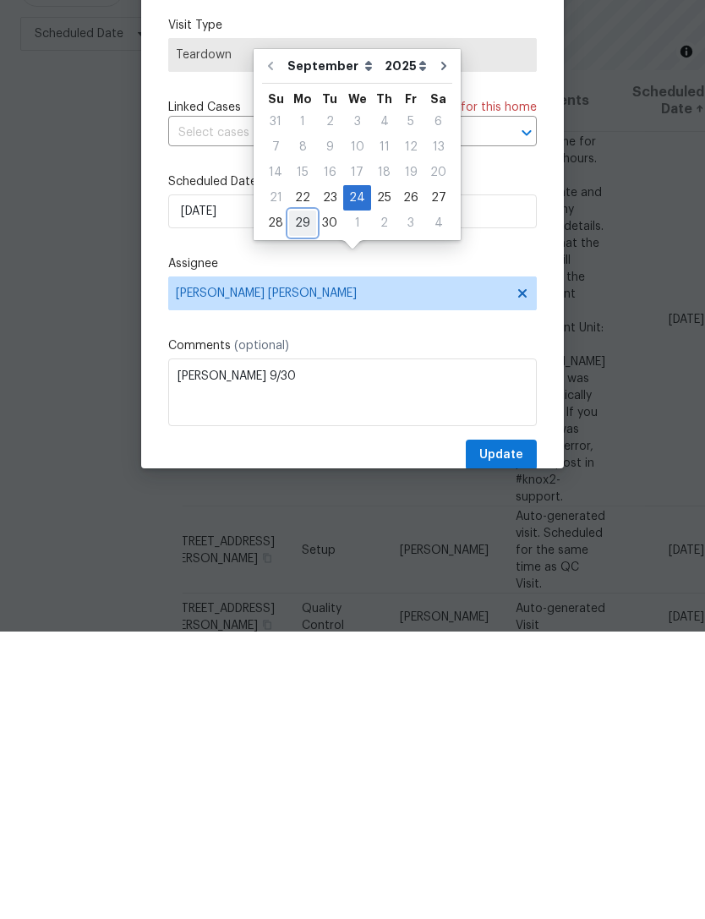
click at [306, 499] on div "29" at bounding box center [302, 511] width 27 height 24
type input "9/29/2025"
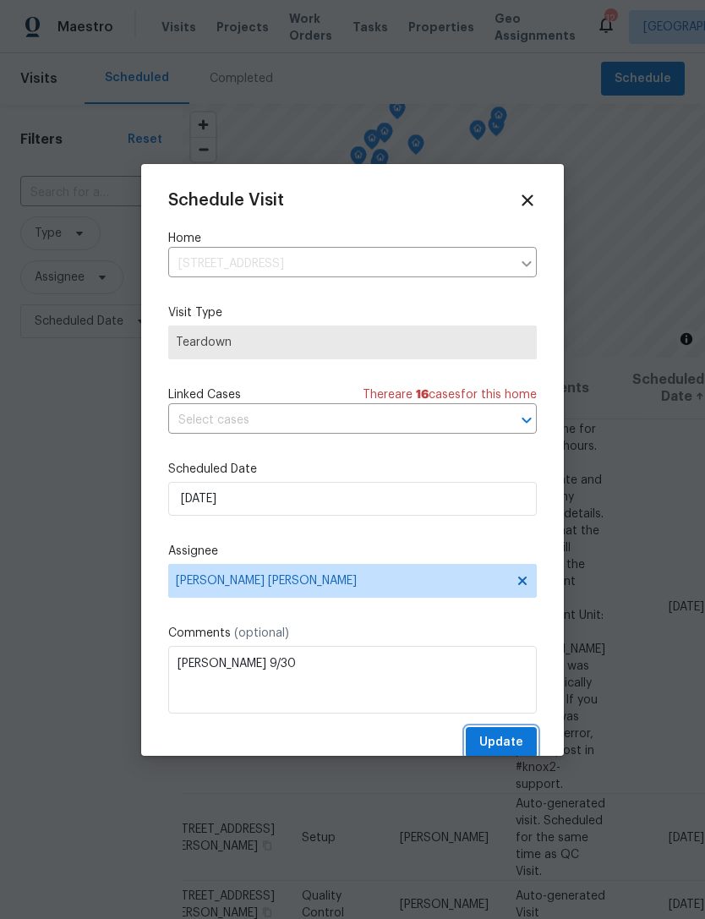
click at [533, 746] on button "Update" at bounding box center [501, 742] width 71 height 31
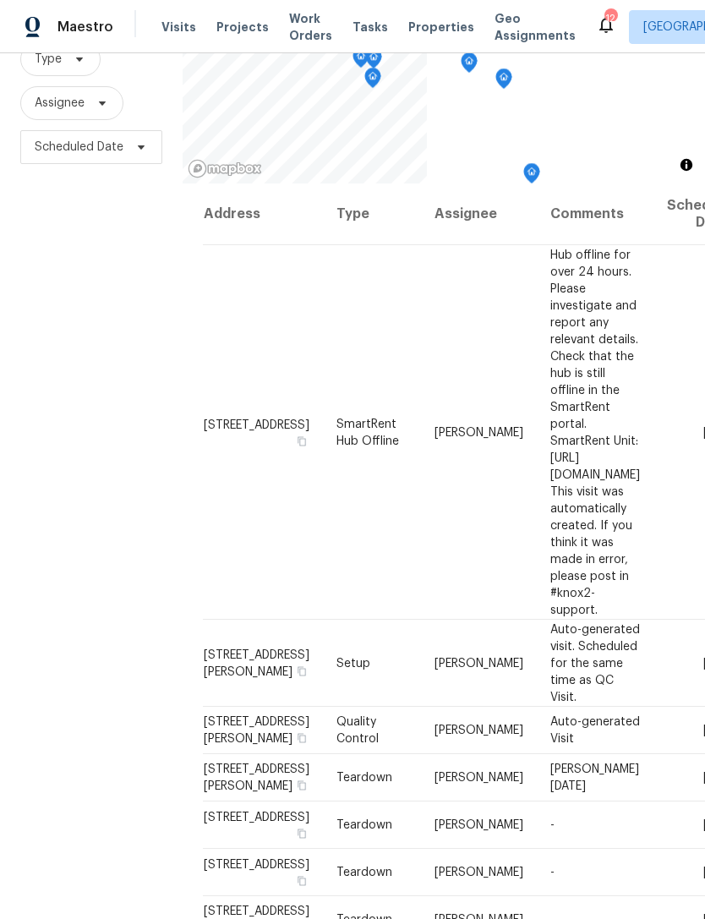
scroll to position [180, 0]
click at [103, 106] on icon at bounding box center [102, 103] width 7 height 4
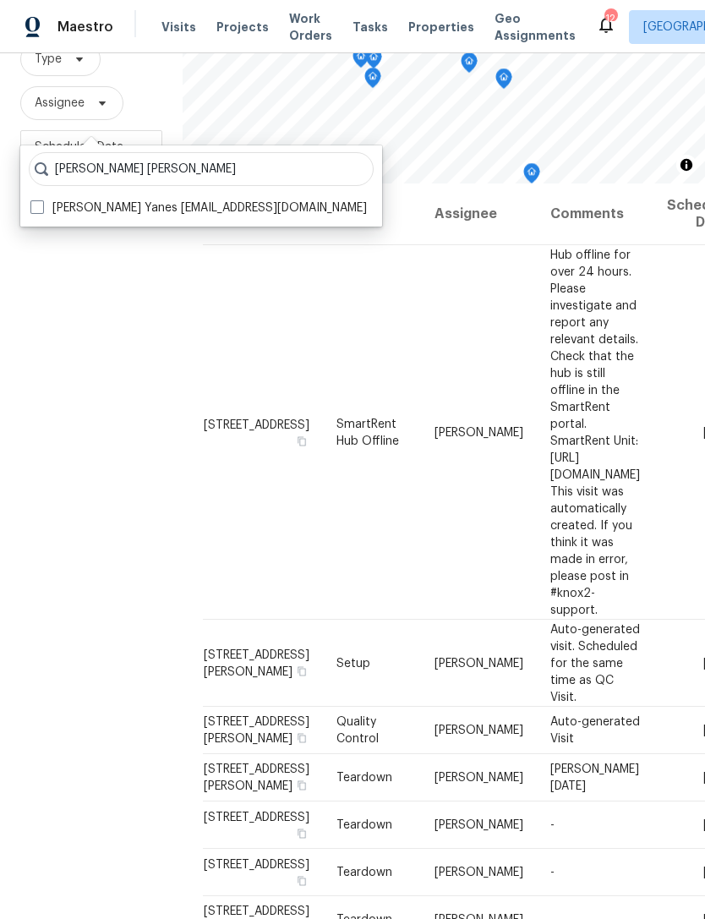
type input "David puente yanes"
click at [33, 215] on label "David Puente Yanes david.puenteyanes@opendoor.com" at bounding box center [198, 208] width 337 height 17
click at [33, 211] on input "David Puente Yanes david.puenteyanes@opendoor.com" at bounding box center [35, 205] width 11 height 11
checkbox input "true"
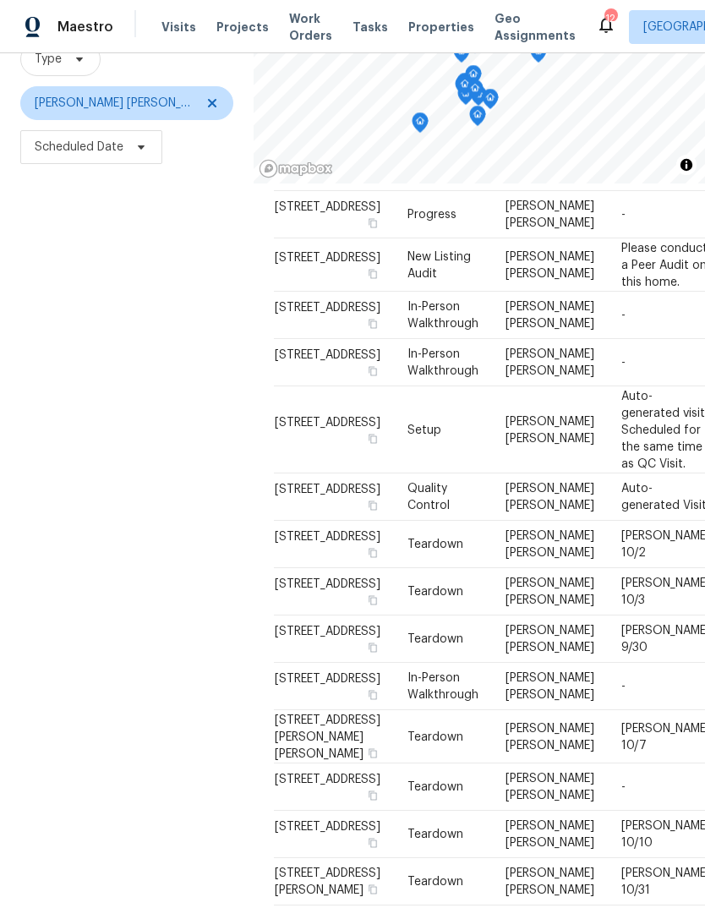
scroll to position [180, 0]
click at [0, 0] on icon at bounding box center [0, 0] width 0 height 0
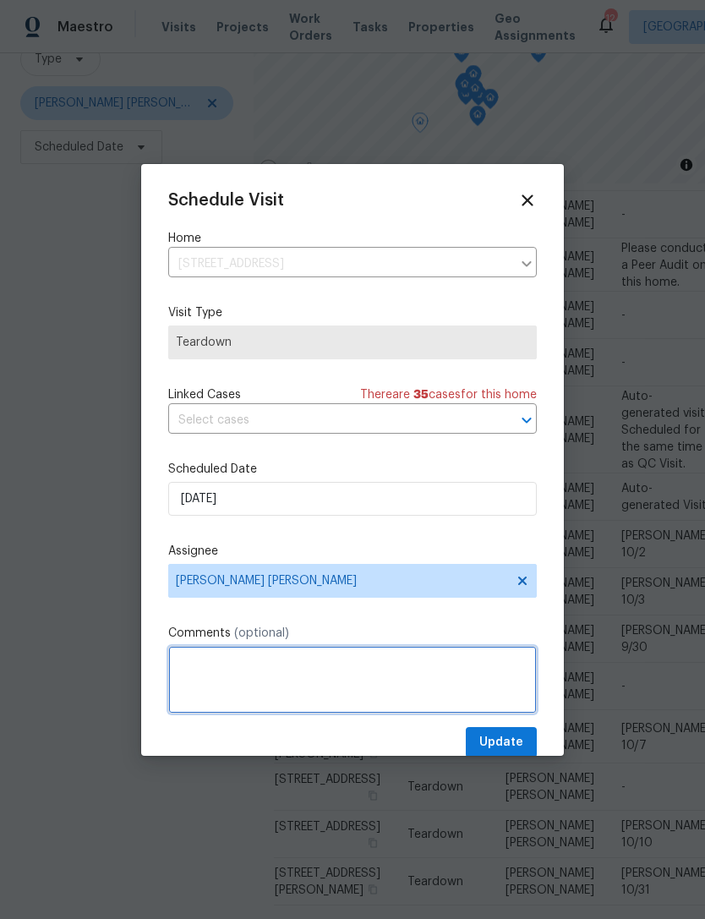
click at [355, 678] on textarea at bounding box center [352, 680] width 369 height 68
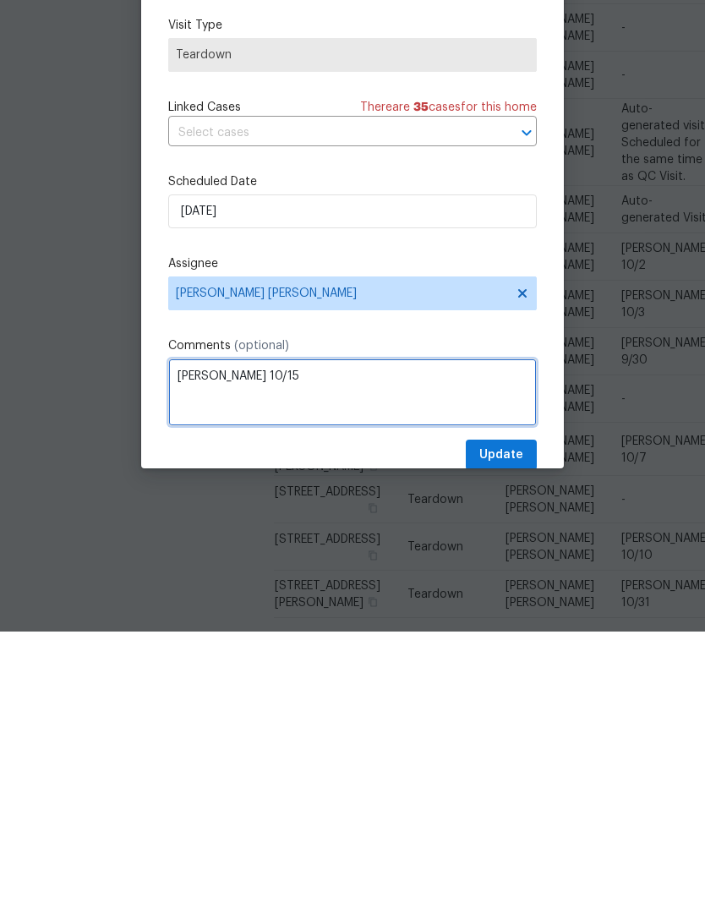
type textarea "COE 10/15"
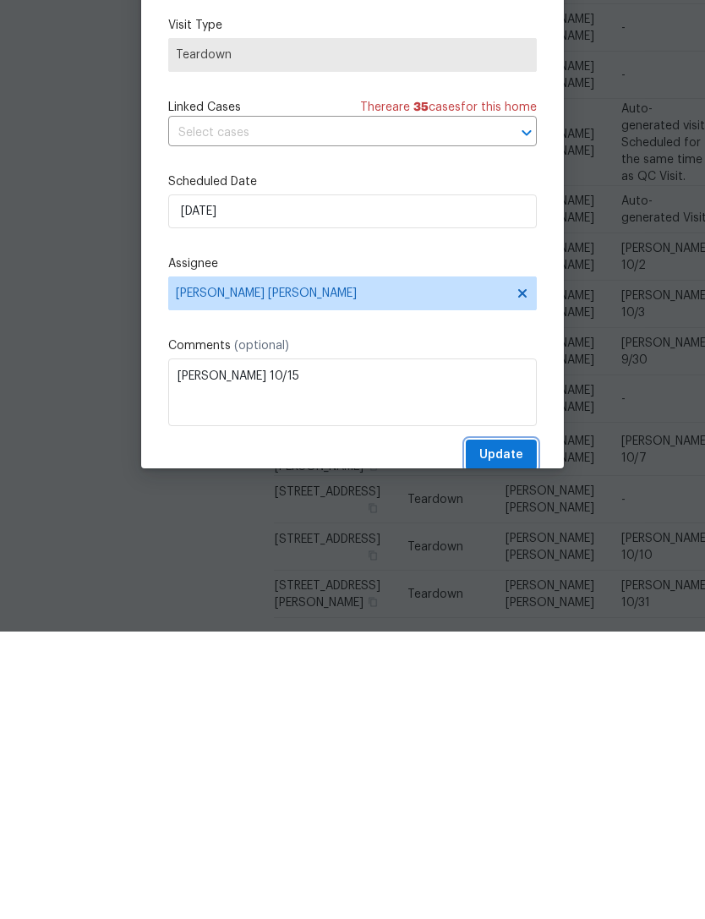
click at [510, 732] on span "Update" at bounding box center [501, 742] width 44 height 21
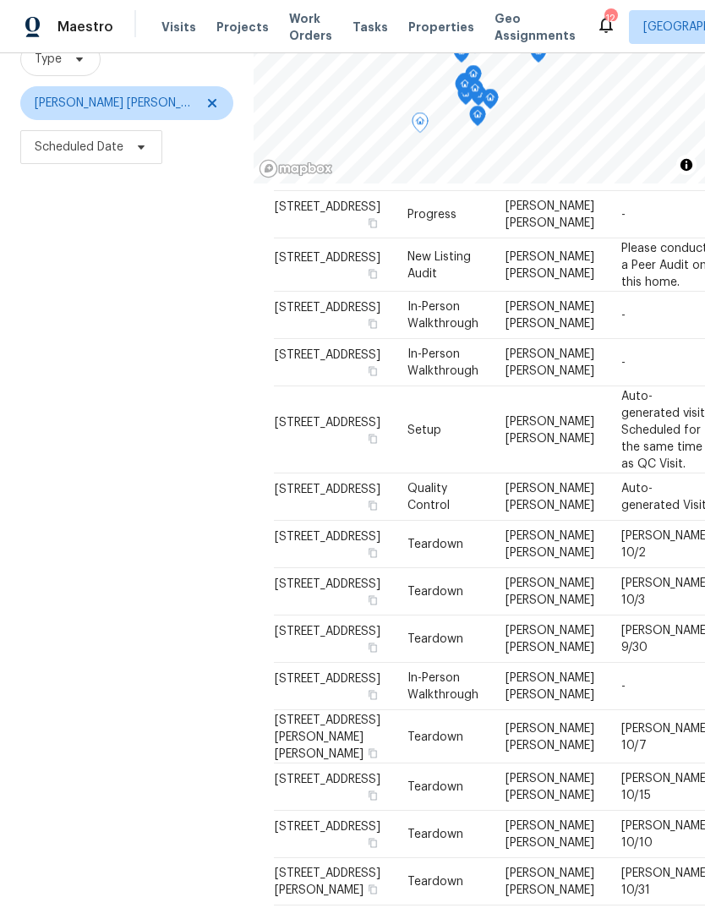
click at [0, 0] on icon at bounding box center [0, 0] width 0 height 0
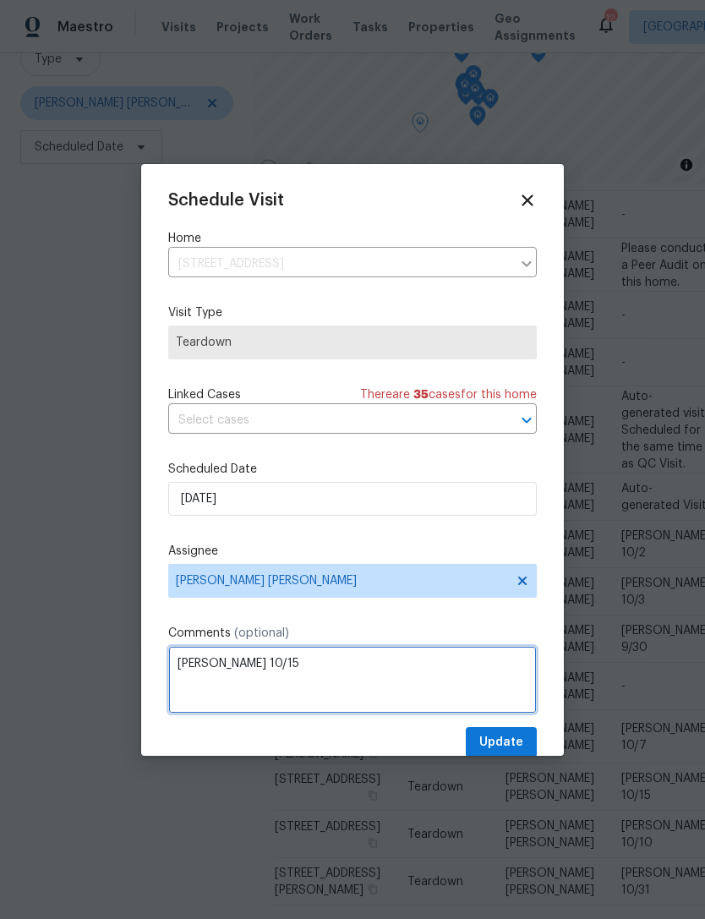
click at [328, 671] on textarea "COE 10/15" at bounding box center [352, 680] width 369 height 68
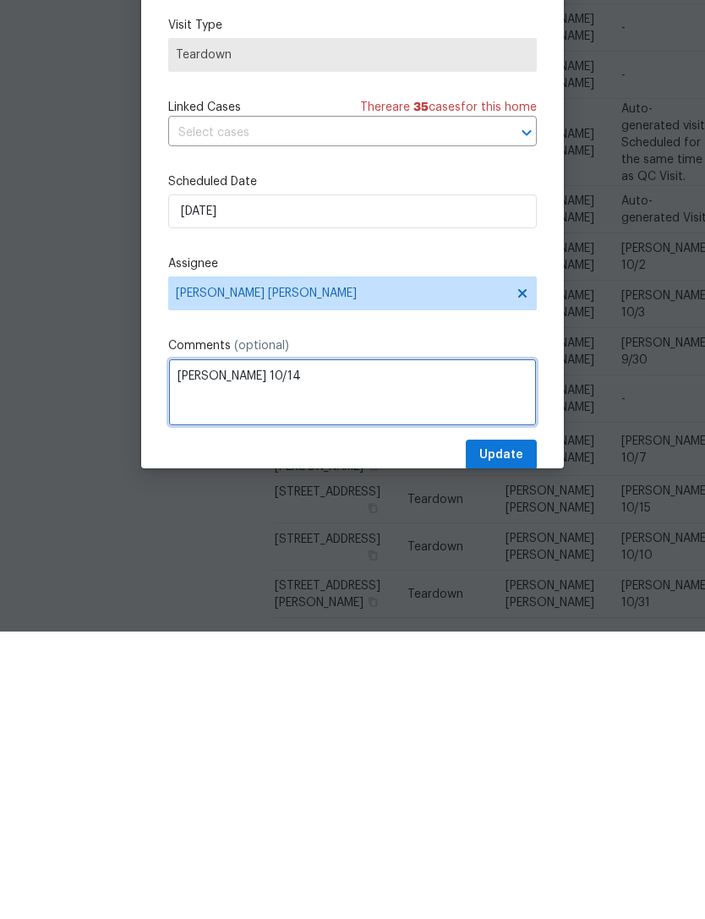
type textarea "COE 10/14"
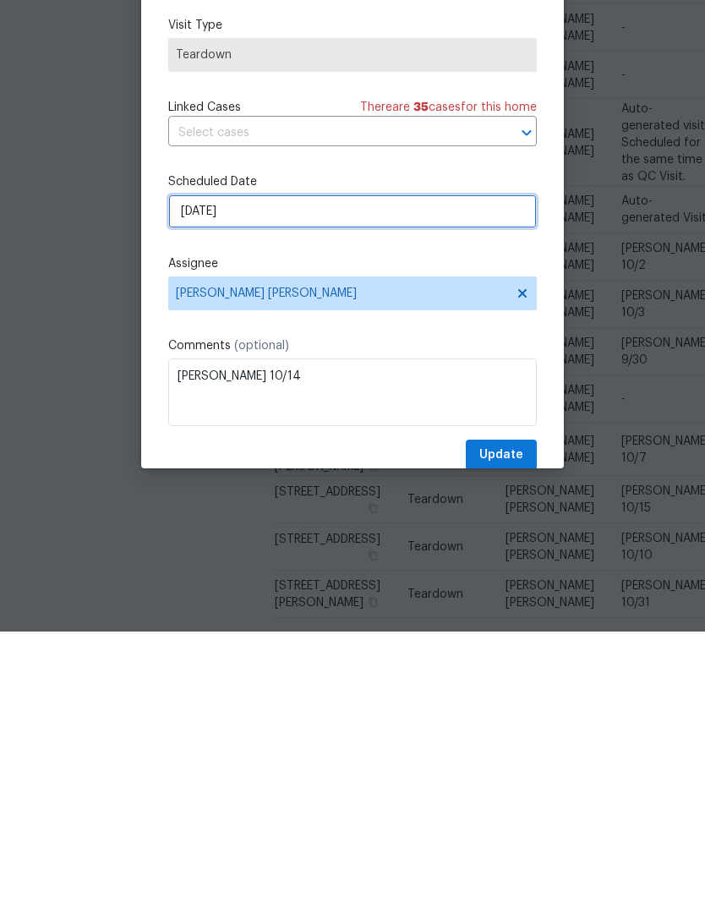
click at [276, 482] on input "10/8/2025" at bounding box center [352, 499] width 369 height 34
select select "9"
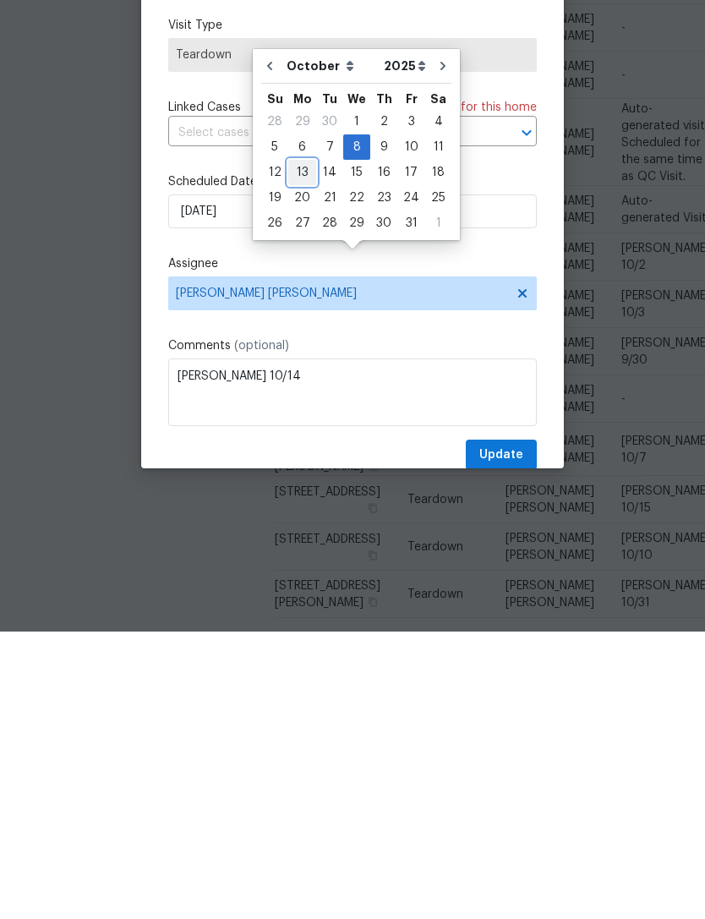
click at [309, 448] on div "13" at bounding box center [302, 460] width 28 height 24
type input "10/13/2025"
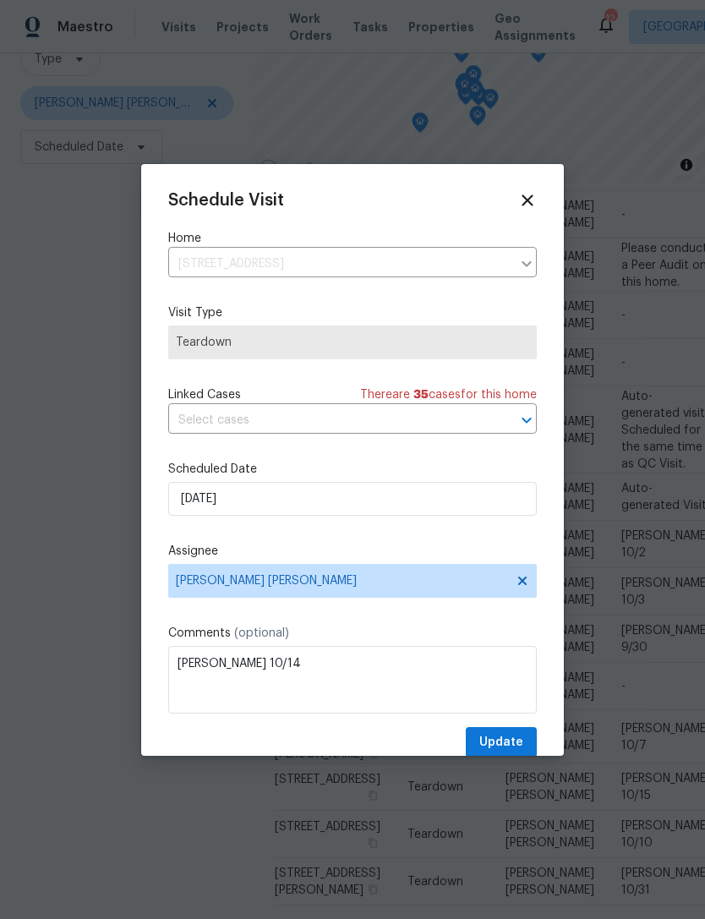
click at [517, 742] on span "Update" at bounding box center [501, 742] width 44 height 21
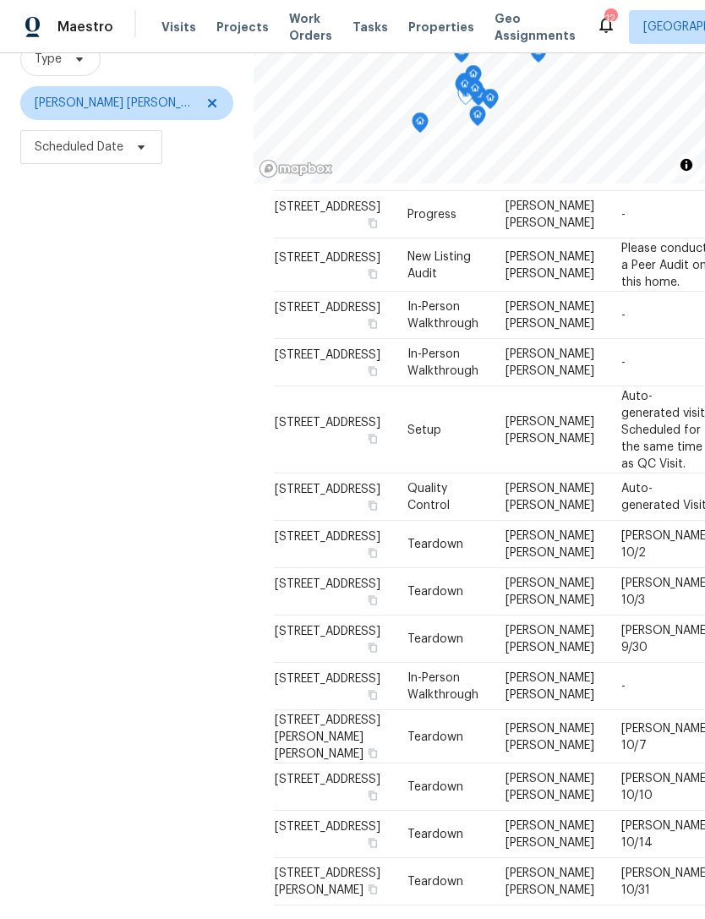
click at [0, 0] on icon at bounding box center [0, 0] width 0 height 0
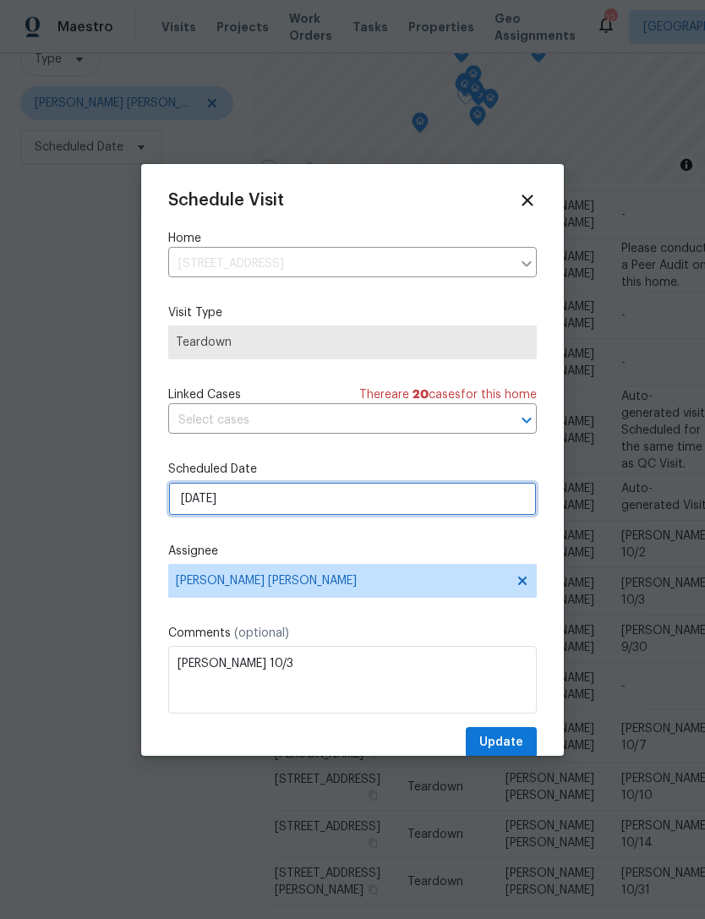
click at [339, 496] on input "9/28/2025" at bounding box center [352, 499] width 369 height 34
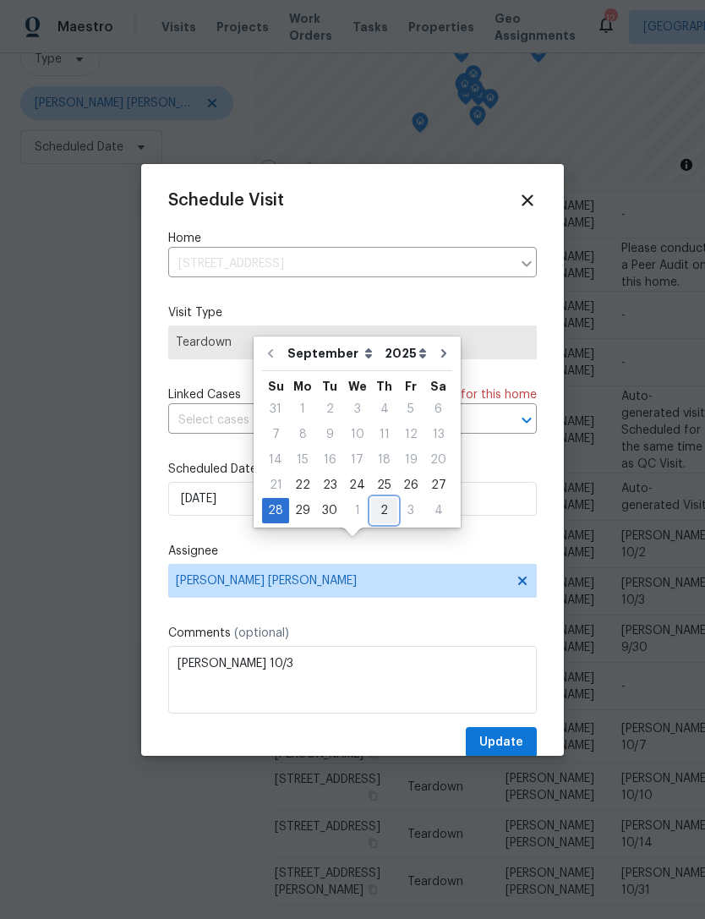
click at [381, 499] on div "2" at bounding box center [384, 511] width 26 height 24
type input "10/2/2025"
select select "9"
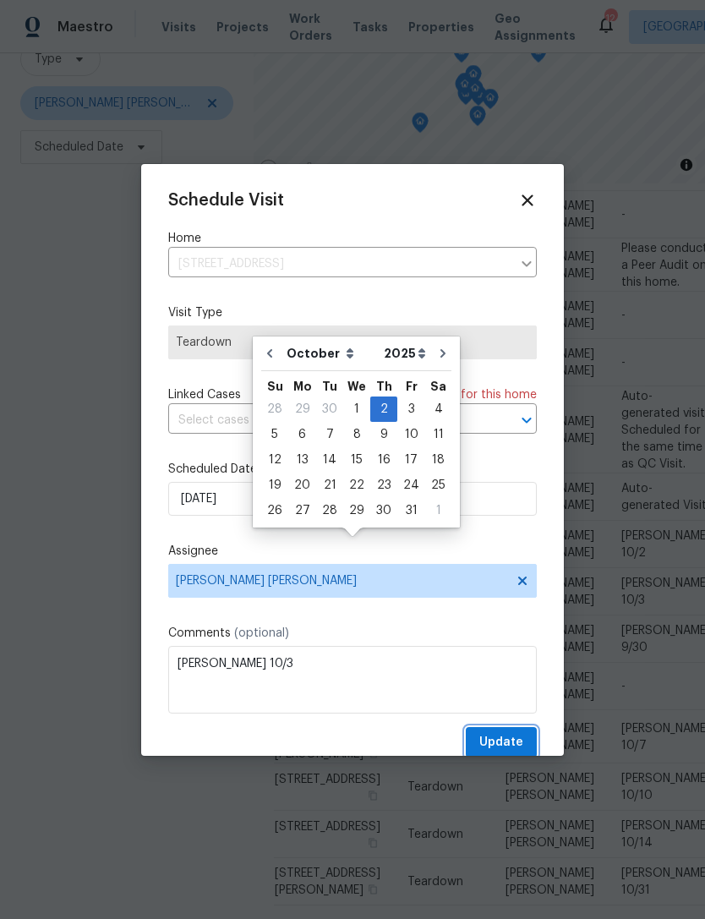
click at [502, 731] on button "Update" at bounding box center [501, 742] width 71 height 31
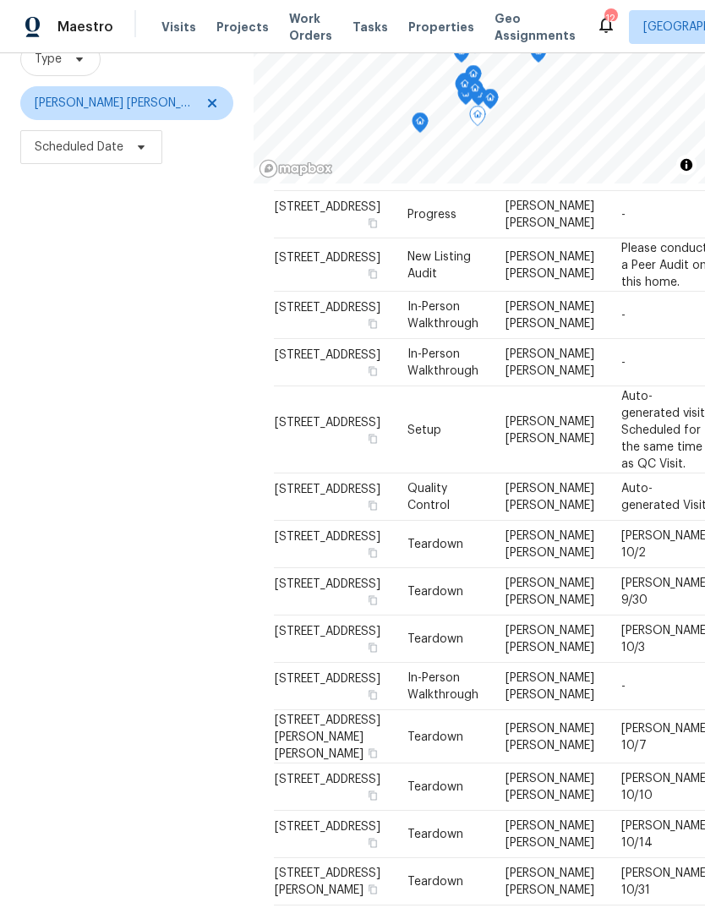
click at [0, 0] on icon at bounding box center [0, 0] width 0 height 0
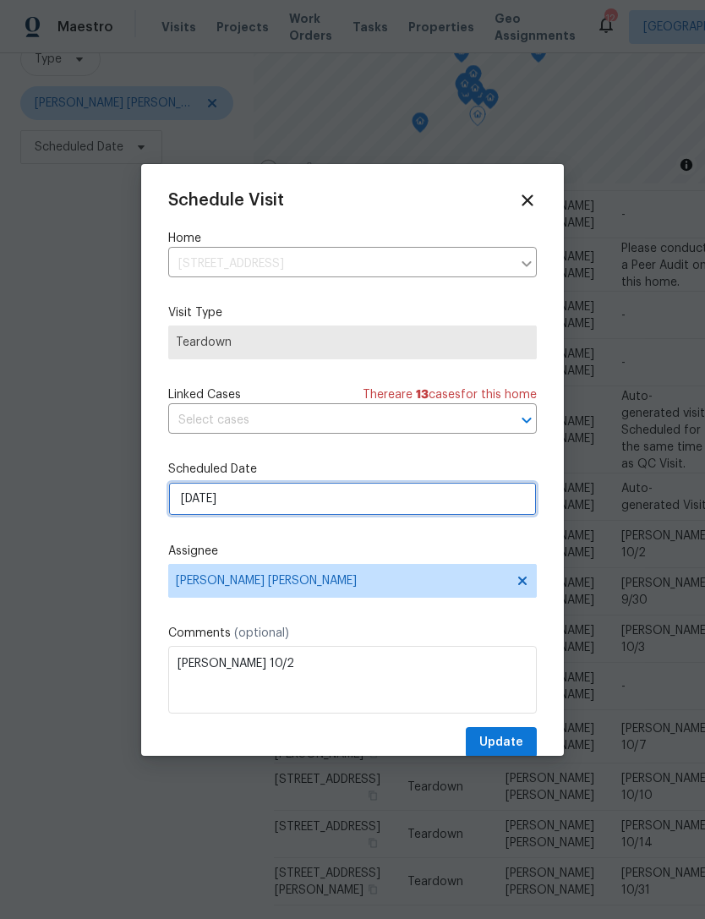
click at [338, 502] on input "9/28/2025" at bounding box center [352, 499] width 369 height 34
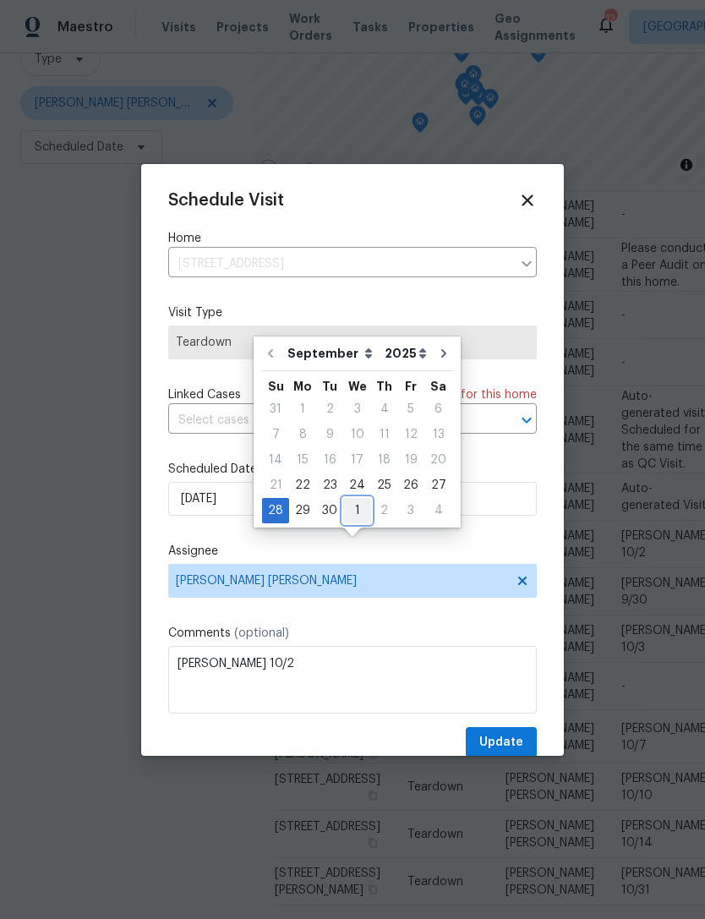
click at [355, 499] on div "1" at bounding box center [357, 511] width 28 height 24
type input "10/1/2025"
select select "9"
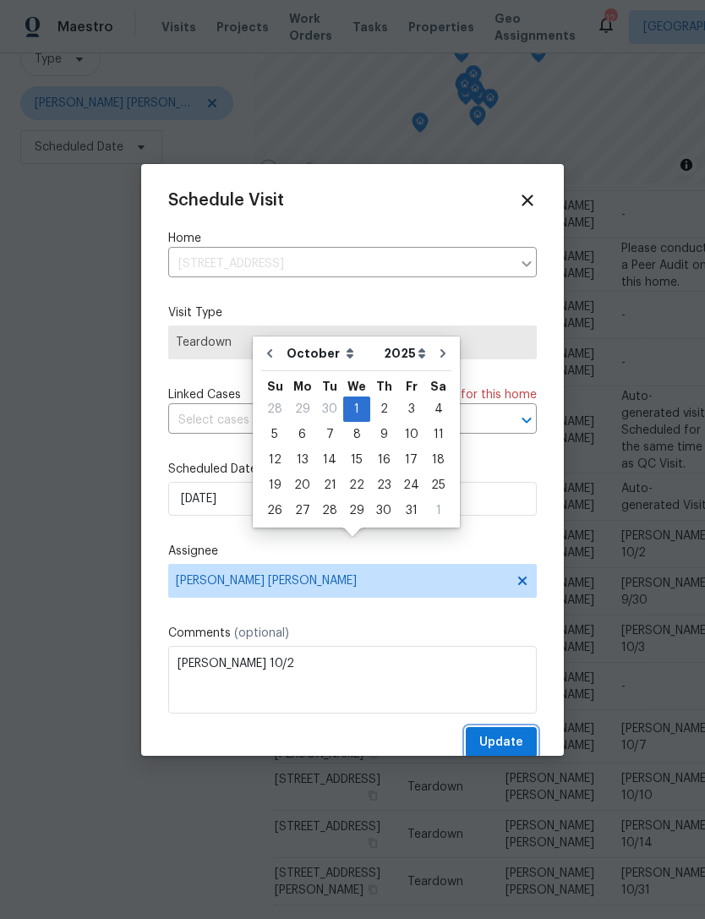
click at [505, 744] on span "Update" at bounding box center [501, 742] width 44 height 21
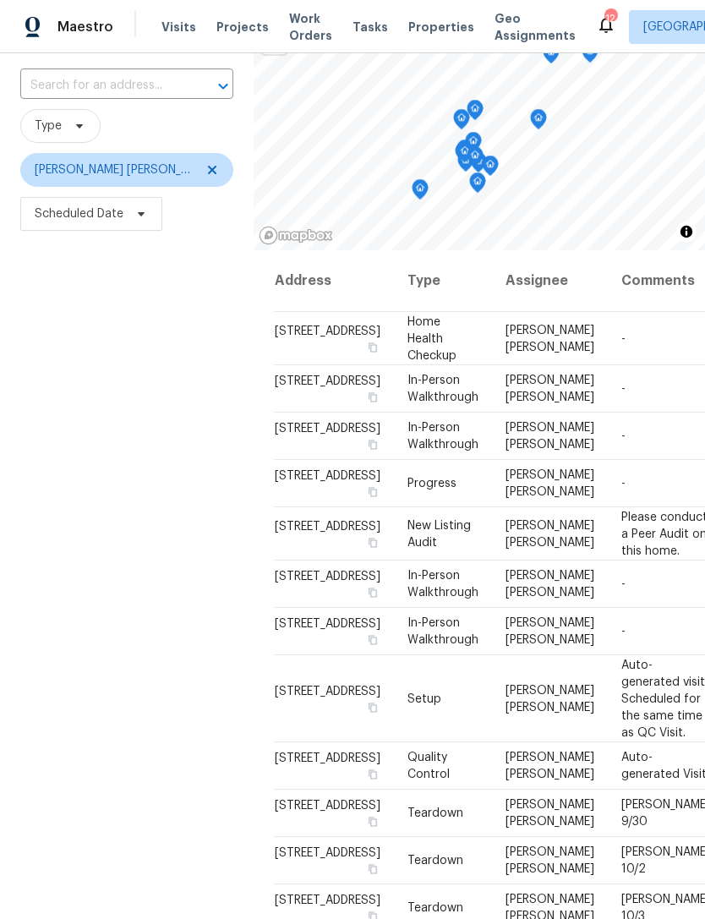
scroll to position [180, 0]
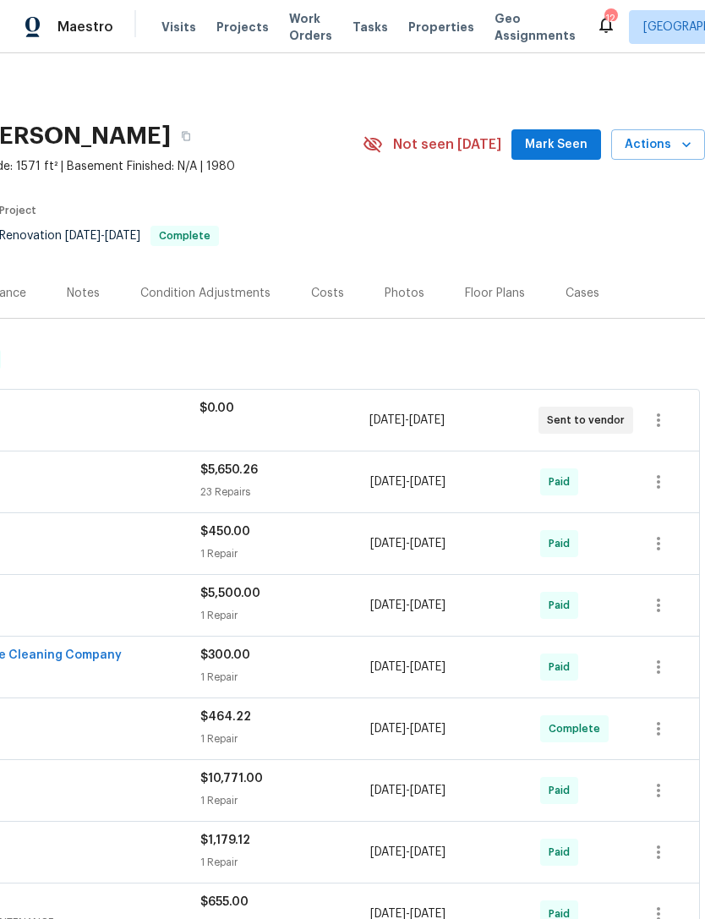
scroll to position [0, 250]
click at [679, 153] on icon "button" at bounding box center [686, 144] width 17 height 17
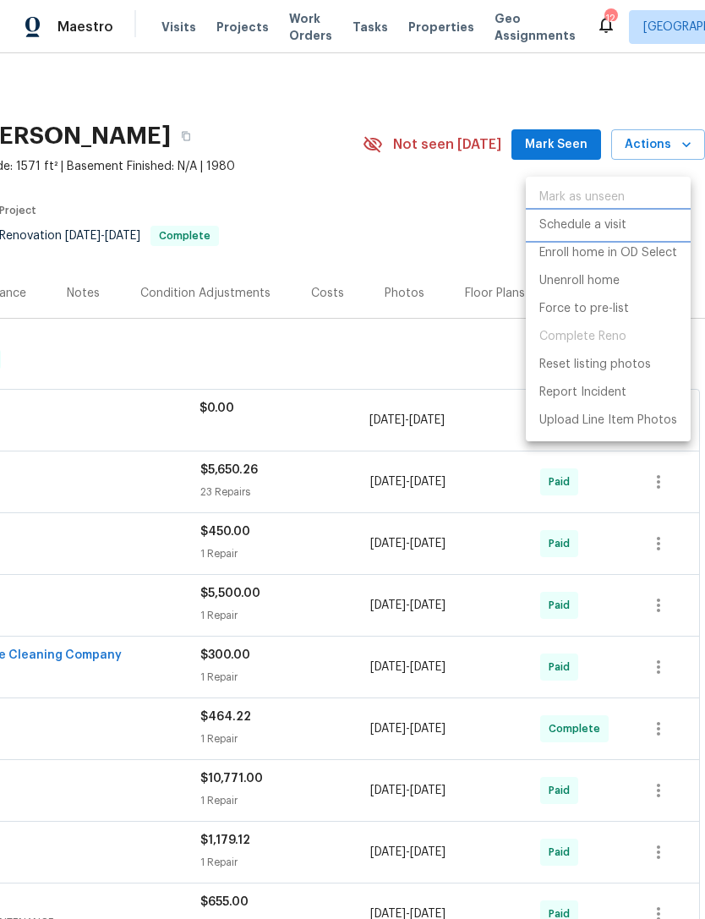
click at [610, 225] on p "Schedule a visit" at bounding box center [582, 225] width 87 height 18
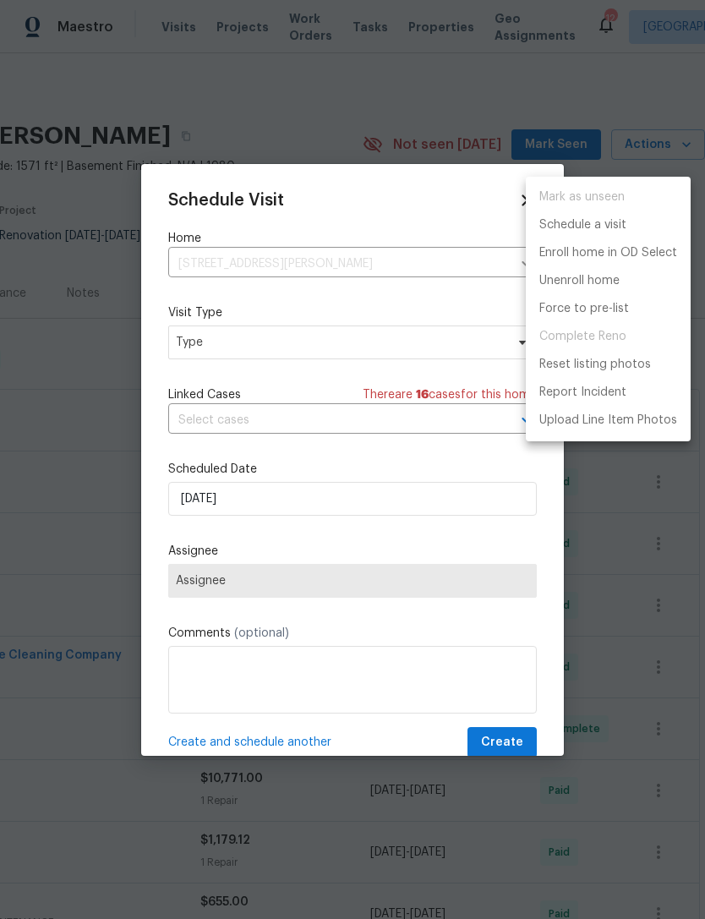
click at [312, 343] on div at bounding box center [352, 459] width 705 height 919
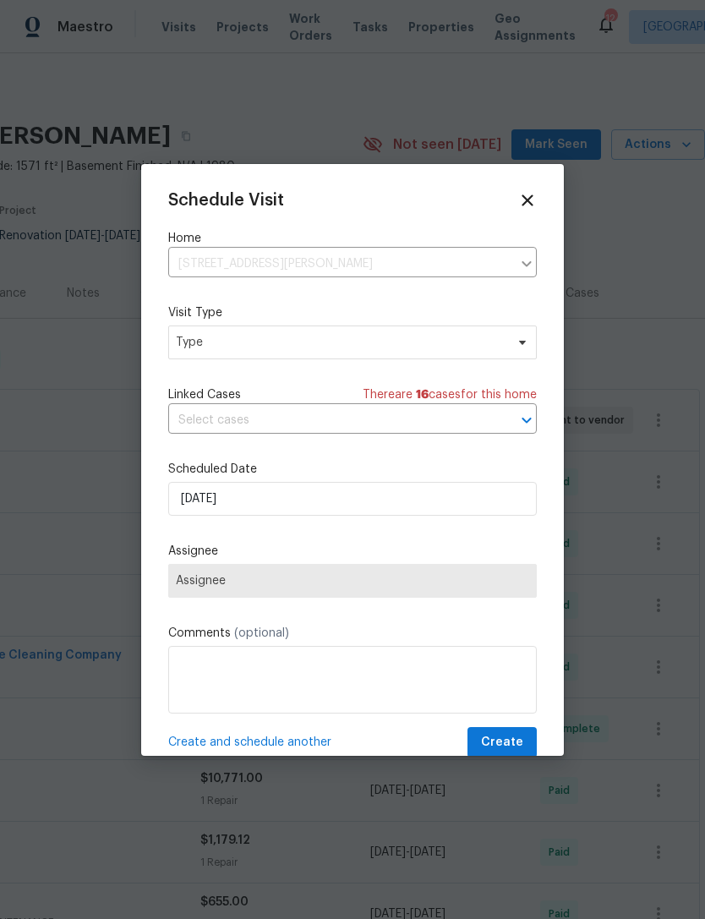
click at [311, 343] on div "Mark as unseen Schedule a visit Enroll home in OD Select Unenroll home Force to…" at bounding box center [352, 459] width 705 height 919
click at [333, 335] on span "Type" at bounding box center [340, 342] width 329 height 17
type input "Cus"
click at [236, 412] on div "Custom" at bounding box center [266, 424] width 187 height 24
click at [222, 430] on div "Custom" at bounding box center [200, 423] width 45 height 17
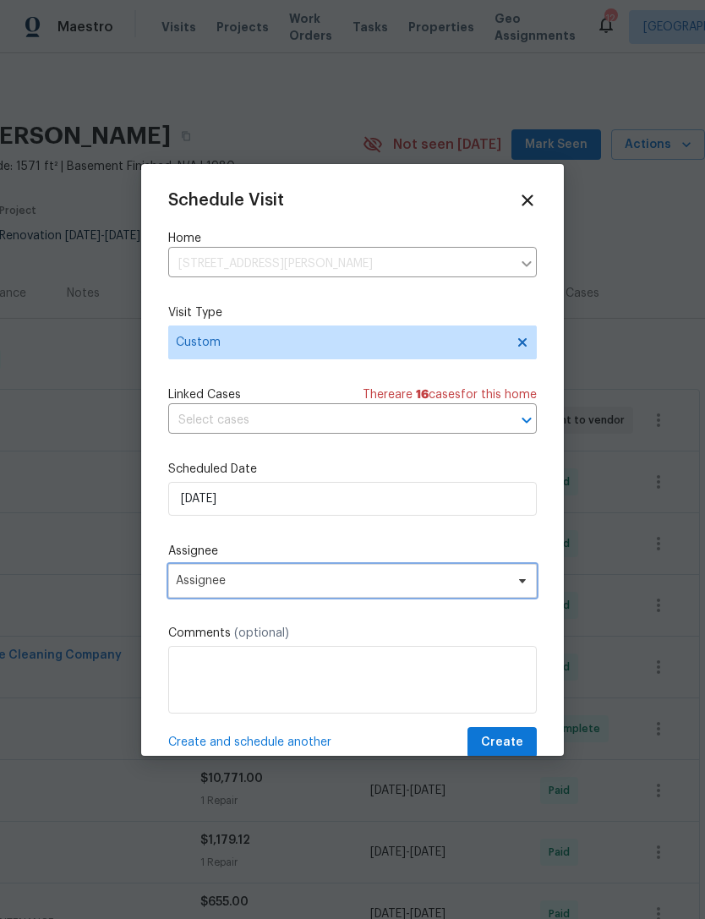
click at [269, 574] on span "Assignee" at bounding box center [352, 581] width 369 height 34
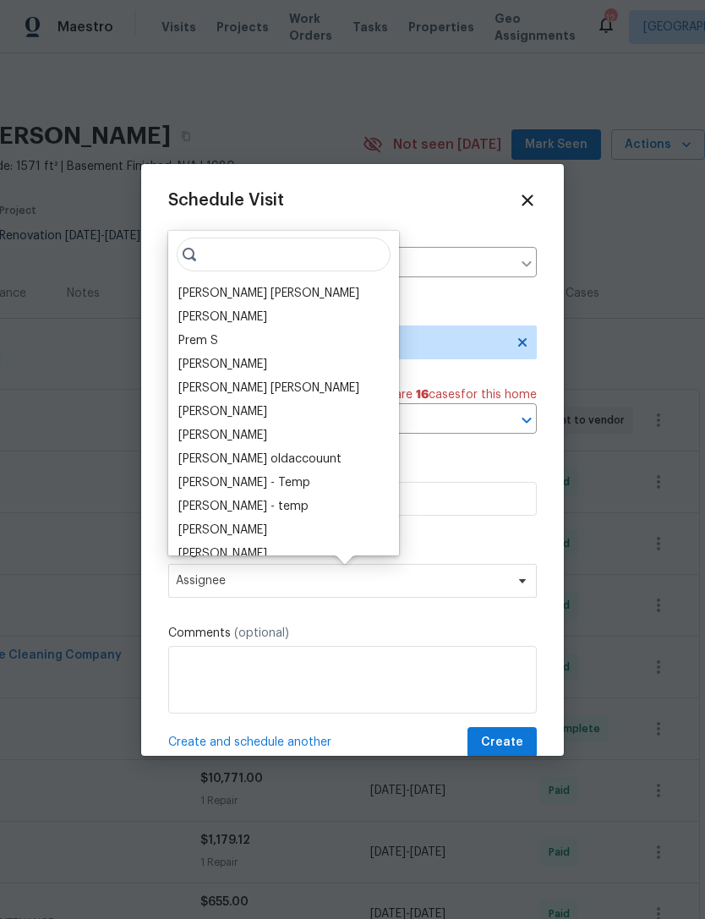
click at [278, 291] on div "[PERSON_NAME] [PERSON_NAME]" at bounding box center [268, 293] width 181 height 17
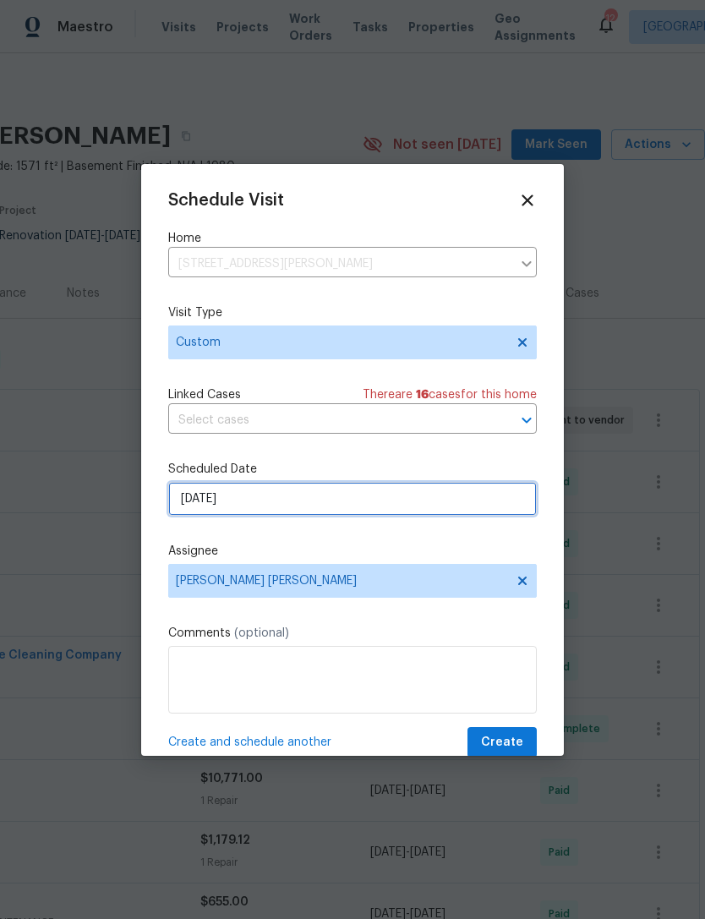
click at [314, 502] on input "[DATE]" at bounding box center [352, 499] width 369 height 34
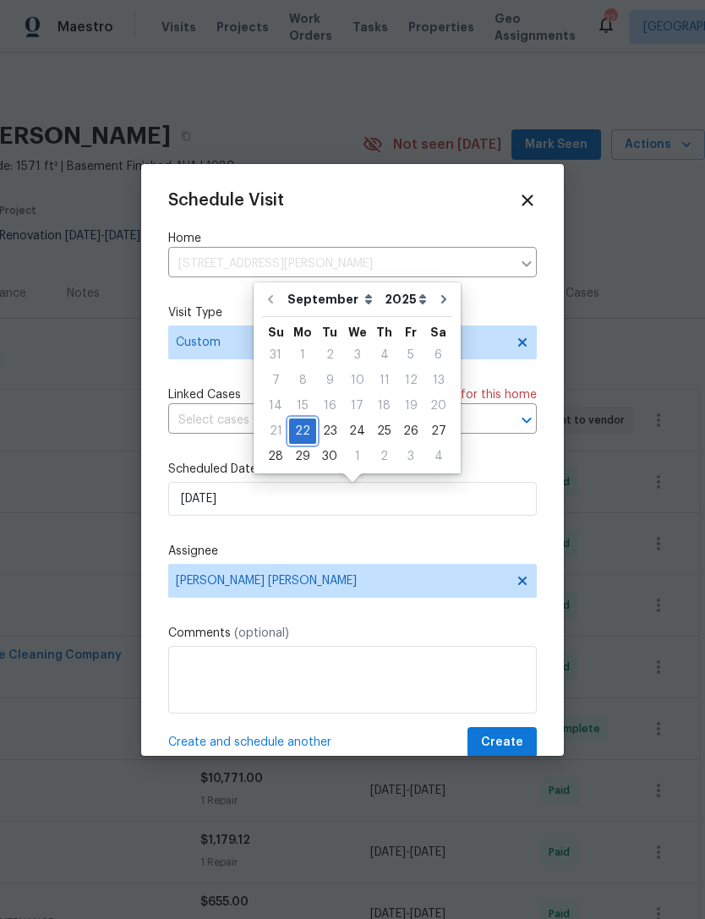
click at [294, 424] on div "22" at bounding box center [302, 431] width 27 height 24
click at [517, 740] on span "Create" at bounding box center [502, 742] width 42 height 21
